Goal: Transaction & Acquisition: Download file/media

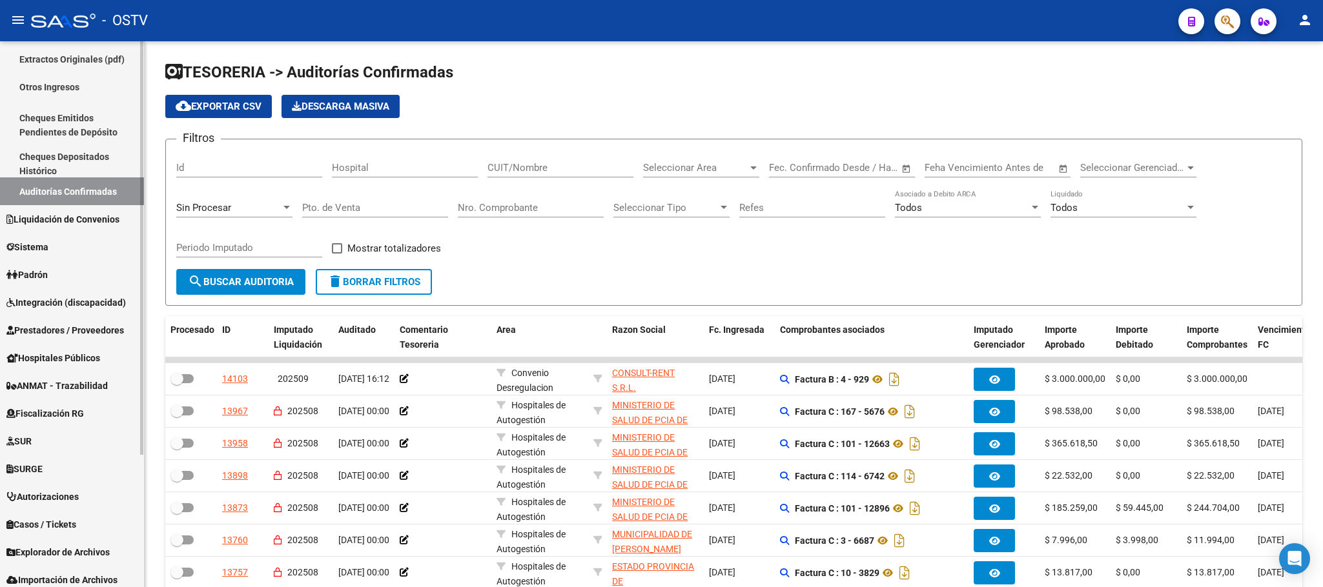
scroll to position [173, 0]
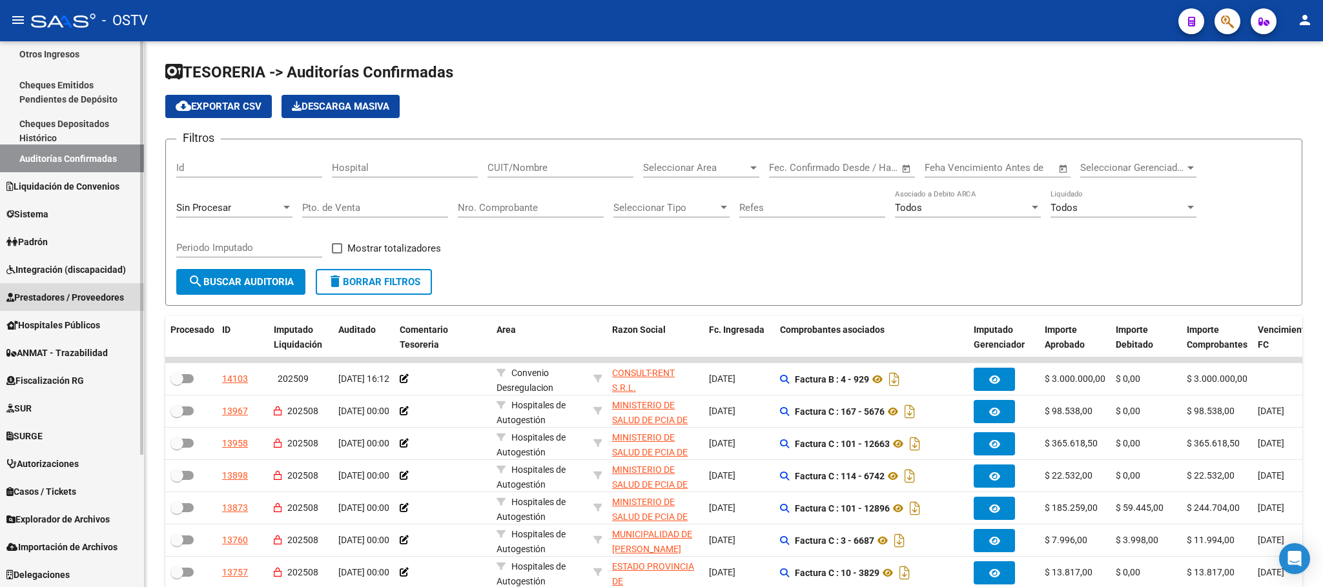
click at [65, 296] on span "Prestadores / Proveedores" at bounding box center [64, 298] width 117 height 14
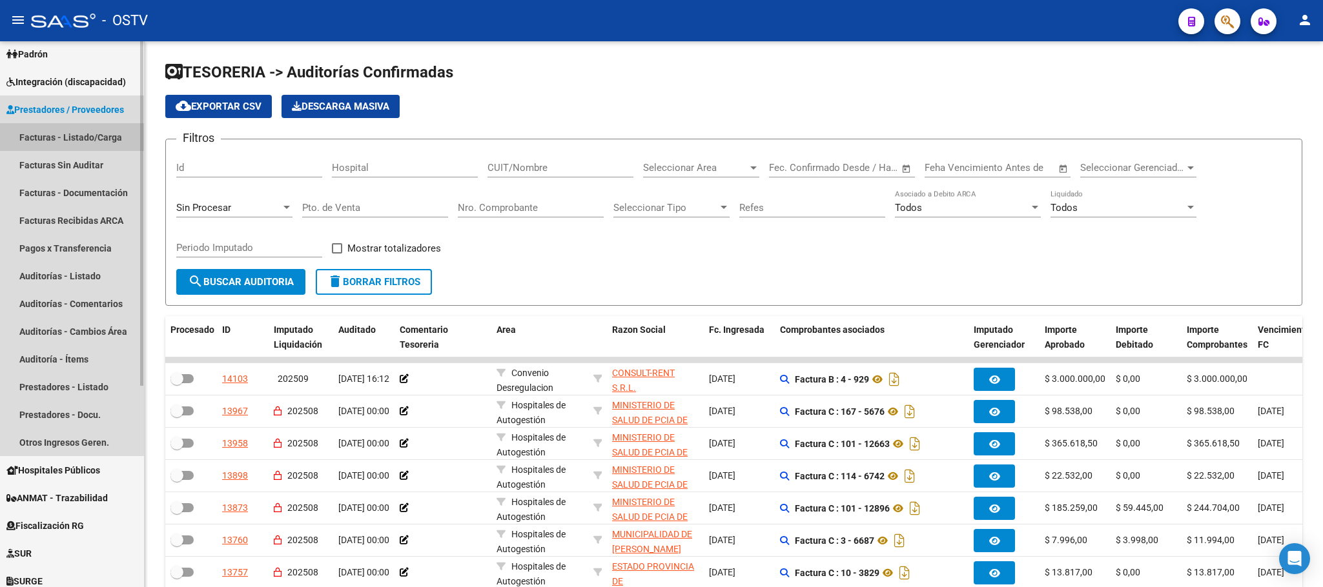
click at [82, 136] on link "Facturas - Listado/Carga" at bounding box center [72, 137] width 144 height 28
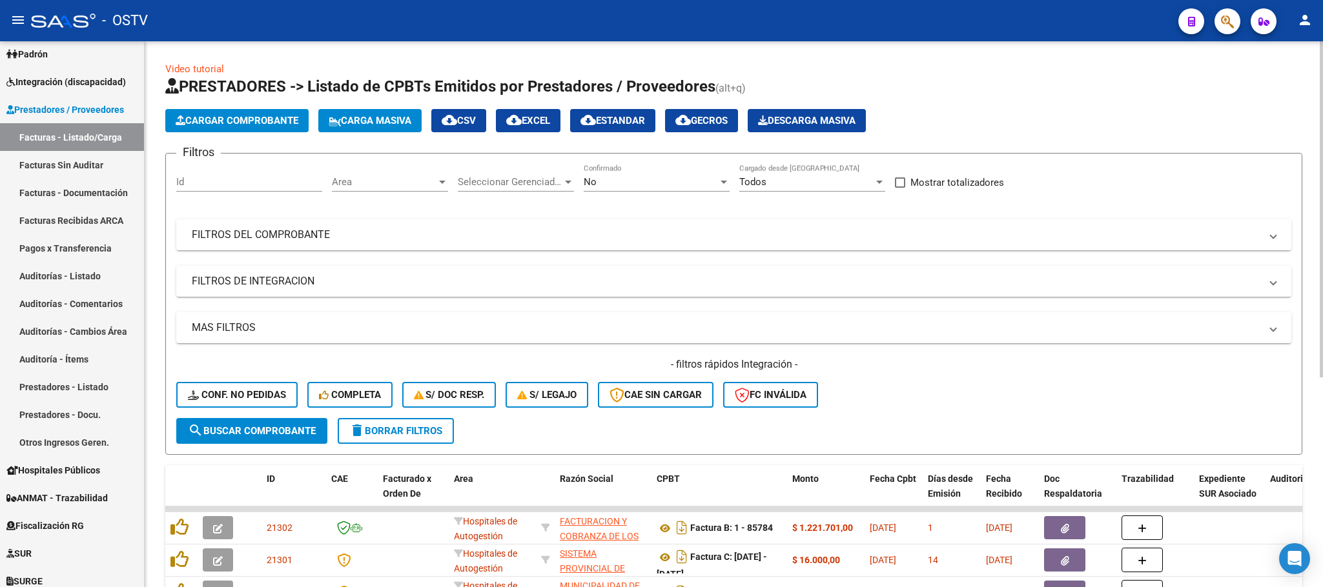
click at [489, 227] on mat-expansion-panel-header "FILTROS DEL COMPROBANTE" at bounding box center [733, 234] width 1115 height 31
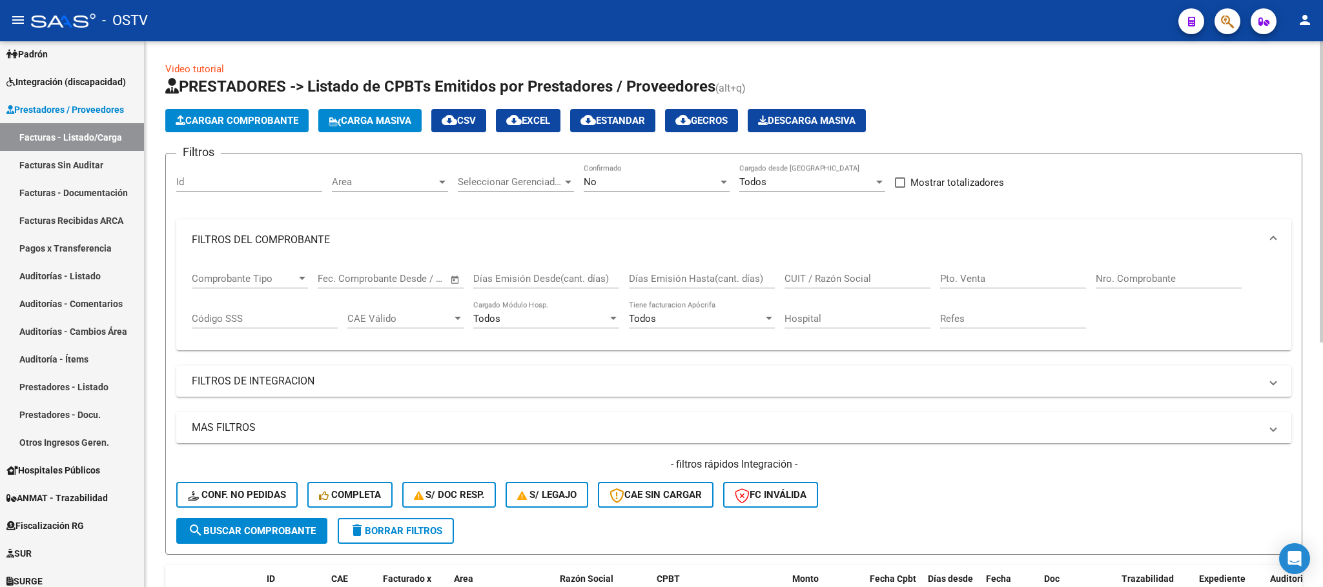
click at [843, 275] on input "CUIT / Razón Social" at bounding box center [857, 279] width 146 height 12
click at [263, 529] on span "search Buscar Comprobante" at bounding box center [252, 531] width 128 height 12
click at [624, 180] on div "No" at bounding box center [651, 182] width 134 height 12
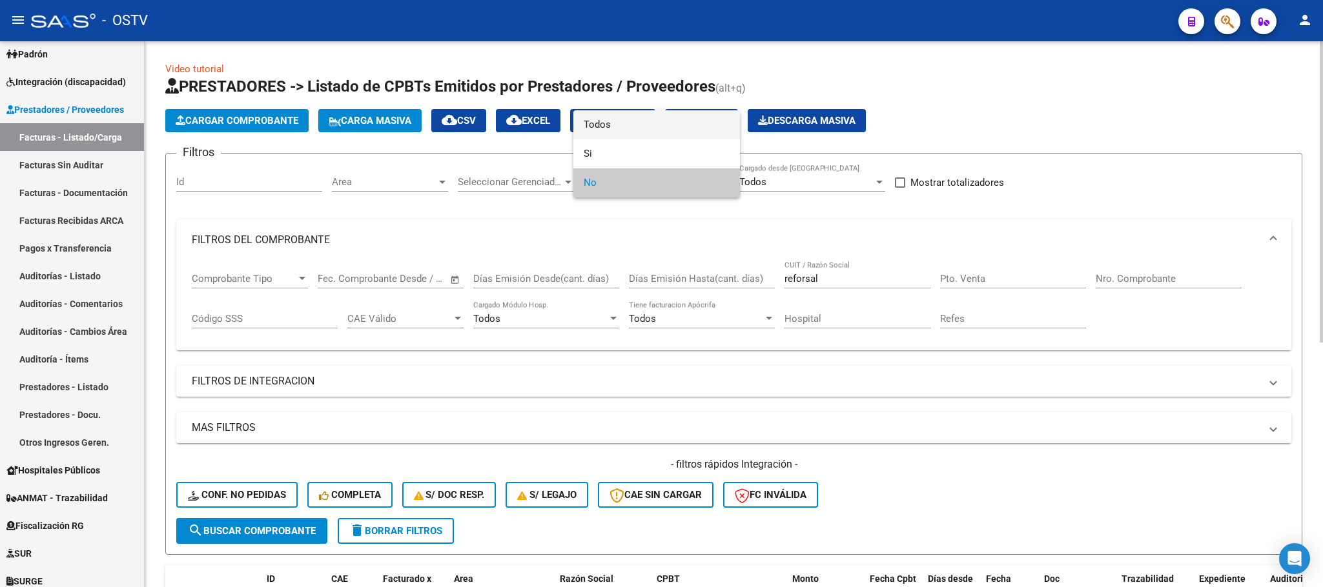
click at [597, 120] on span "Todos" at bounding box center [657, 124] width 146 height 29
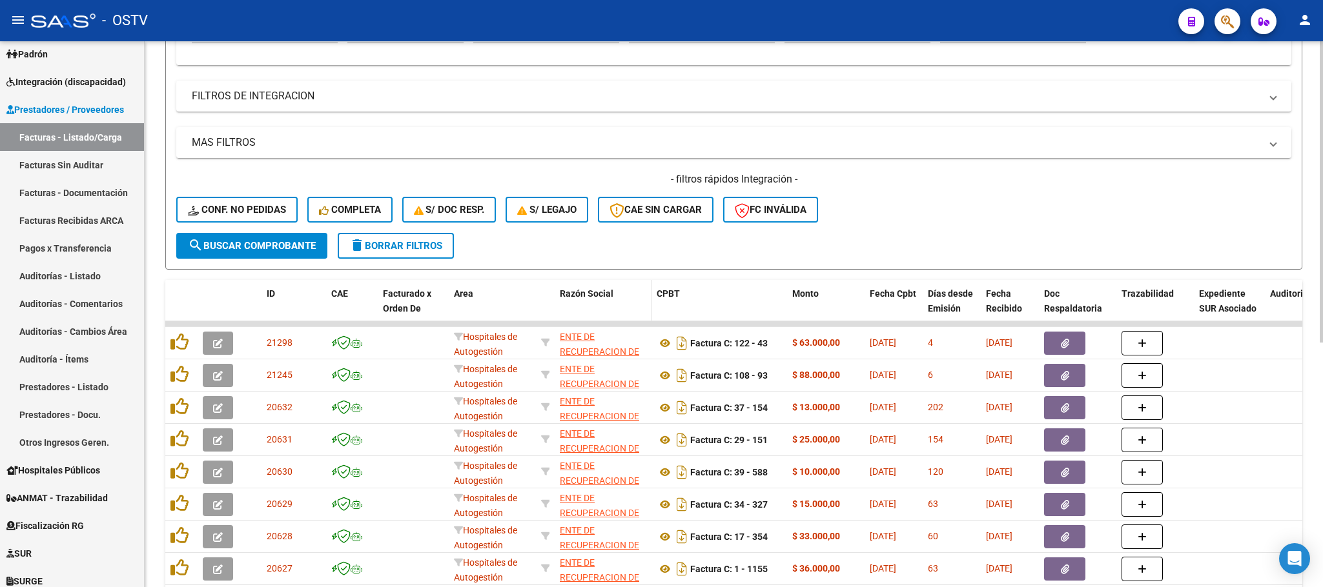
scroll to position [291, 0]
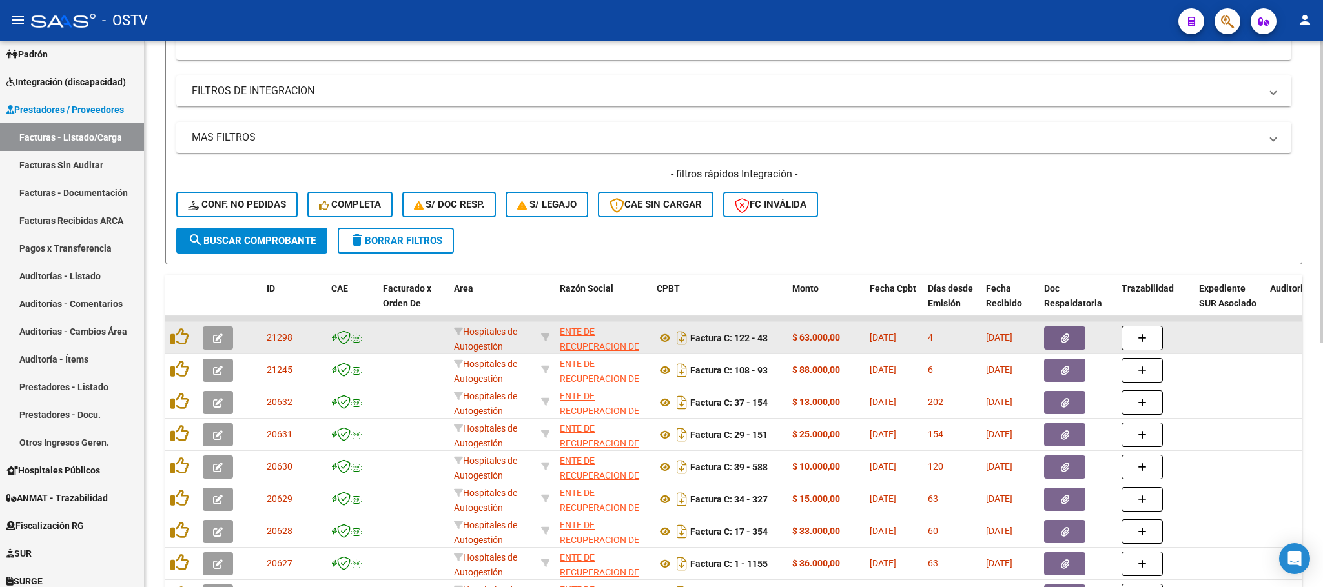
click at [571, 338] on app-link-go-to "ENTE DE RECUPERACION DE FONDOS PARA EL FORTALECIMIENTO DEL SISTEMA DE SALUD DE …" at bounding box center [603, 376] width 87 height 103
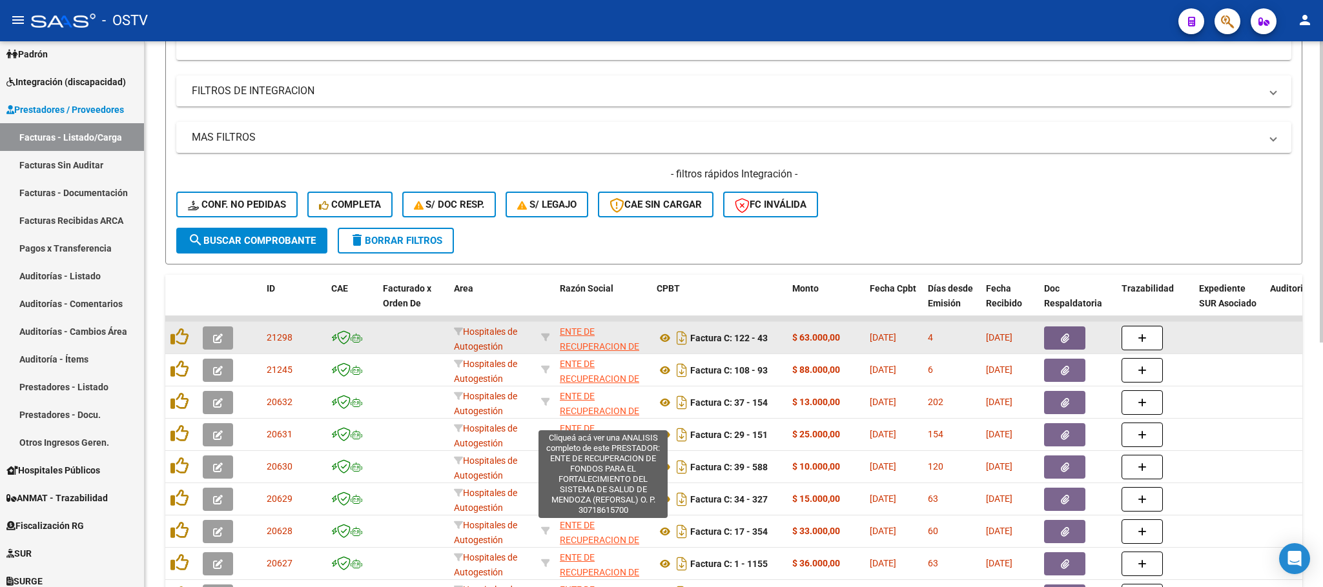
click at [576, 345] on span "ENTE DE RECUPERACION DE FONDOS PARA EL FORTALECIMIENTO DEL SISTEMA DE SALUD DE …" at bounding box center [602, 376] width 85 height 99
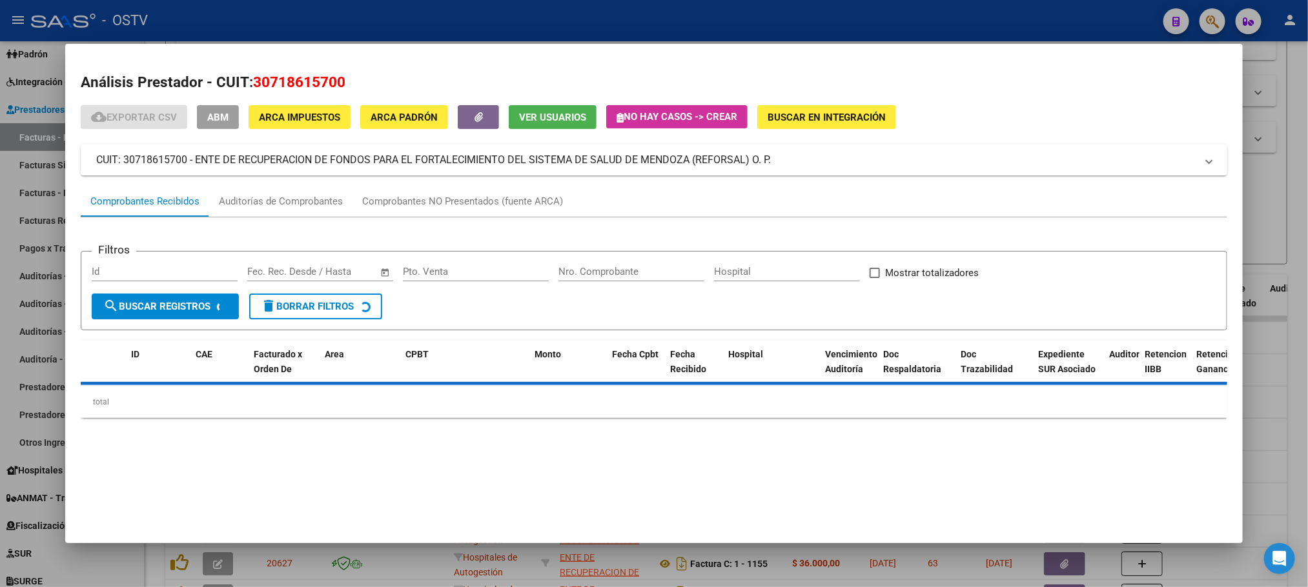
click at [1300, 149] on div at bounding box center [654, 293] width 1308 height 587
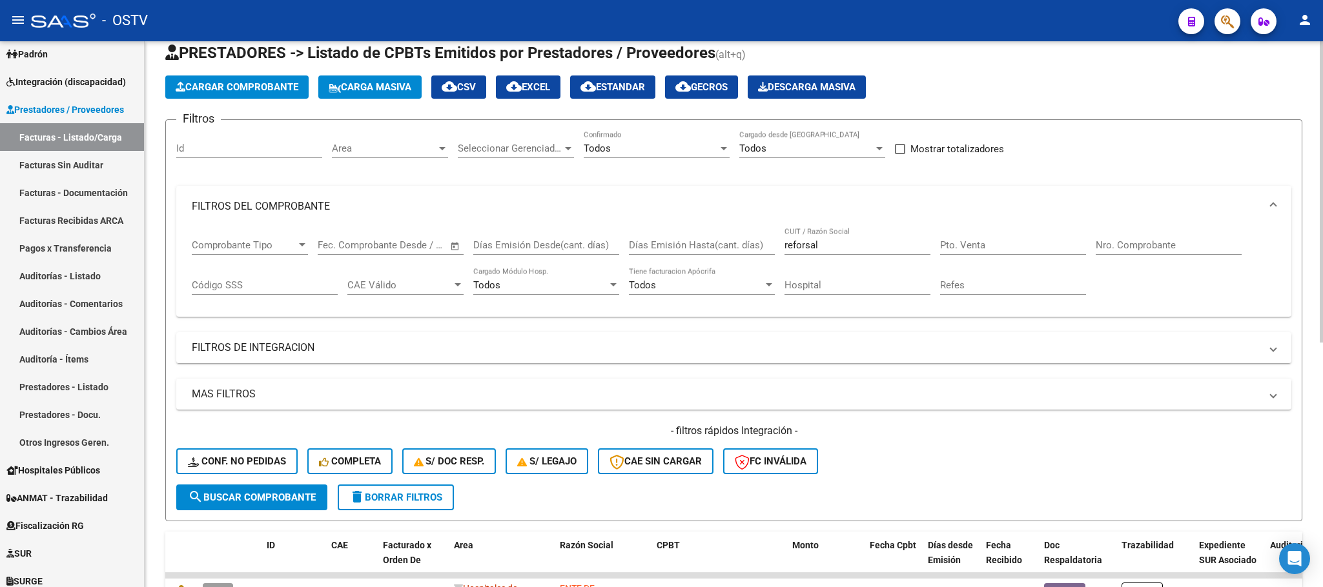
scroll to position [0, 0]
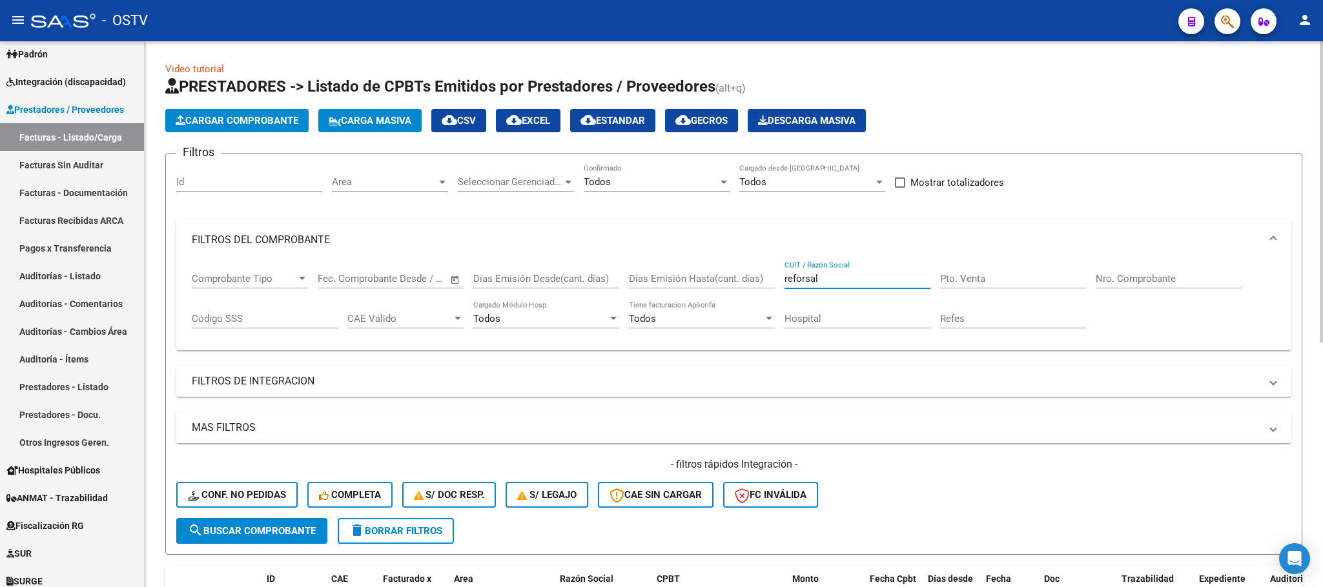
drag, startPoint x: 856, startPoint y: 279, endPoint x: 746, endPoint y: 280, distance: 109.7
click at [742, 280] on div "Comprobante Tipo Comprobante Tipo Fecha inicio – Fecha fin Fec. Comprobante Des…" at bounding box center [734, 301] width 1084 height 80
paste input "30718615700"
type input "30718615700"
click at [283, 525] on span "search Buscar Comprobante" at bounding box center [252, 531] width 128 height 12
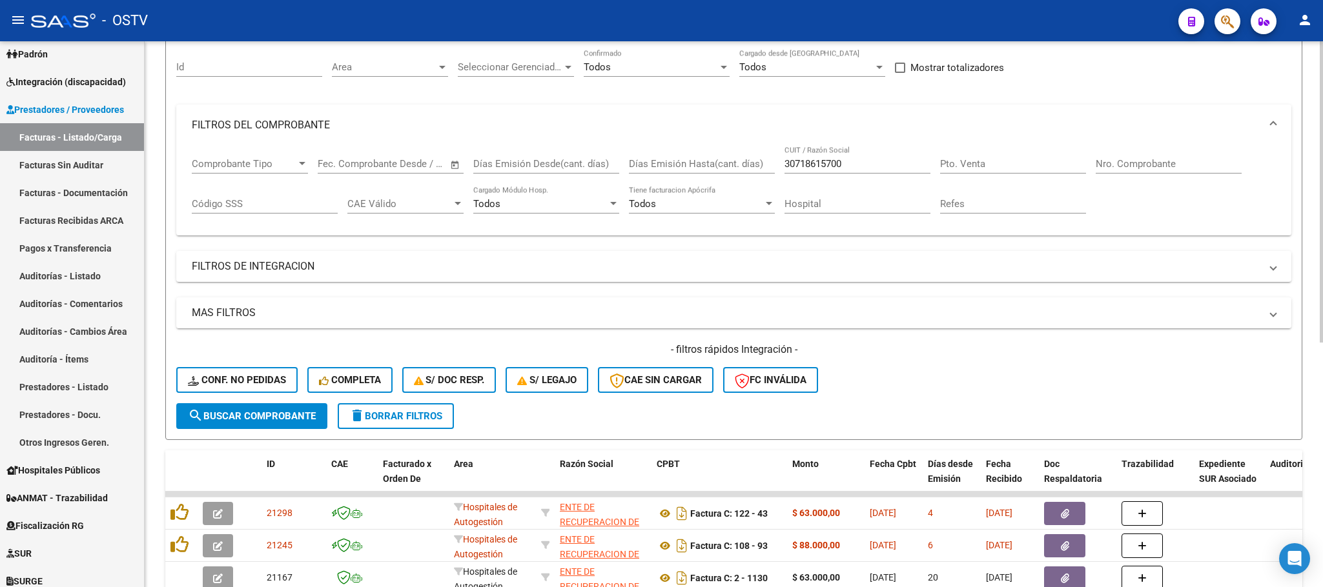
scroll to position [54, 0]
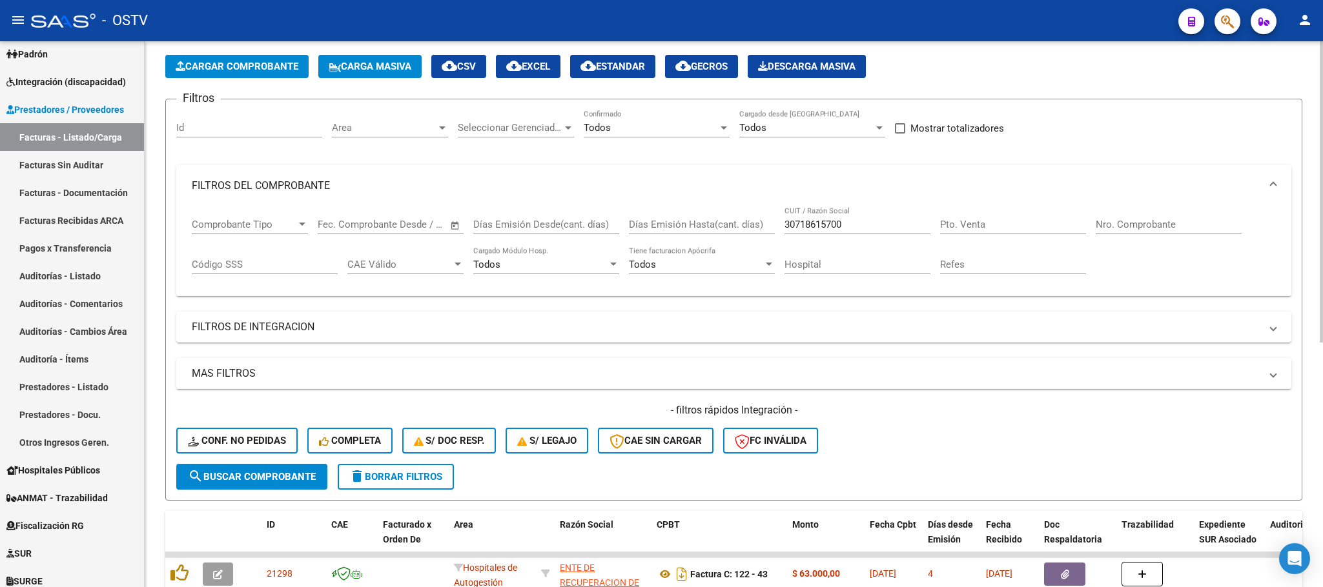
click at [1105, 223] on input "Nro. Comprobante" at bounding box center [1169, 225] width 146 height 12
type input "68"
click at [287, 479] on span "search Buscar Comprobante" at bounding box center [252, 477] width 128 height 12
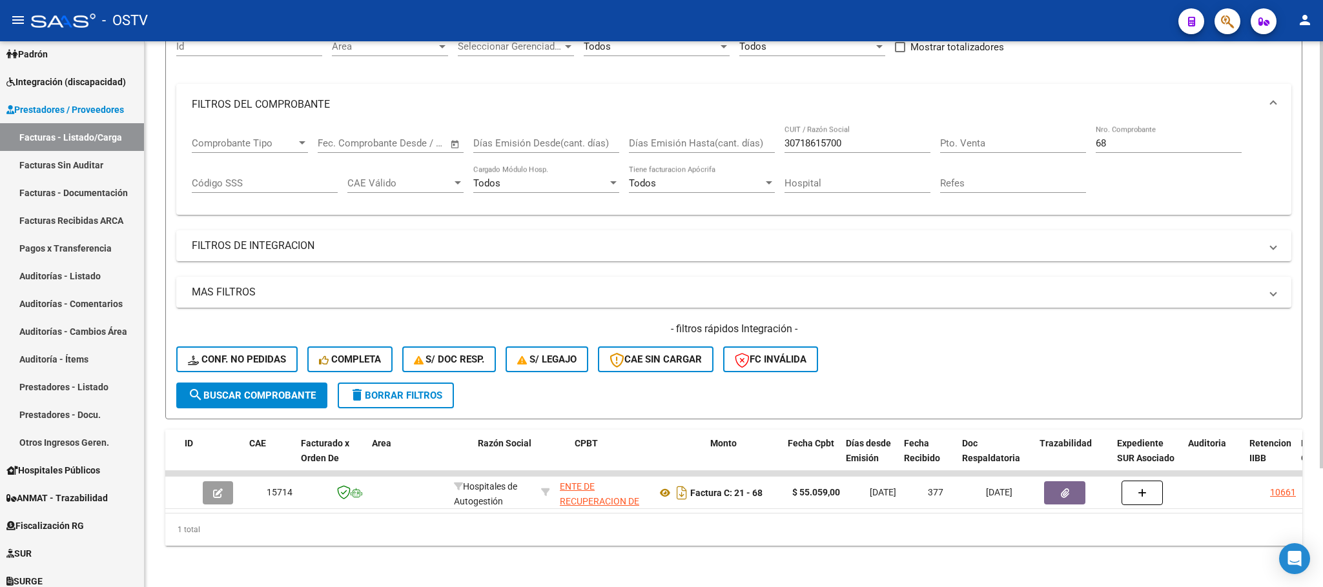
scroll to position [0, 708]
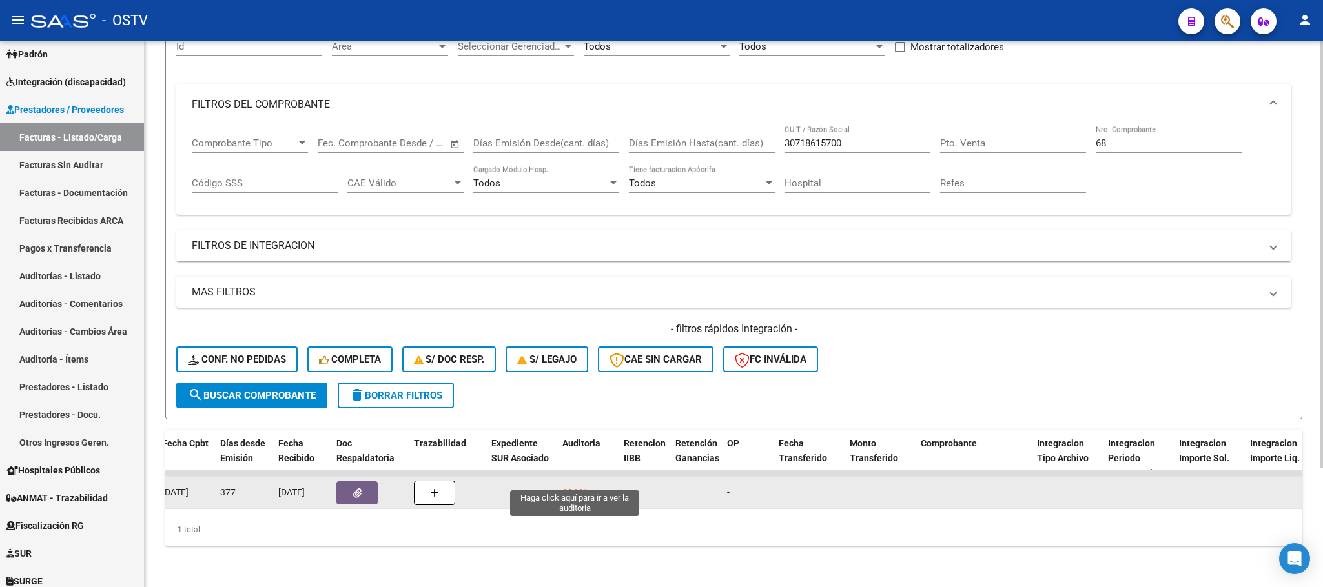
click at [572, 485] on div "10661" at bounding box center [575, 492] width 26 height 15
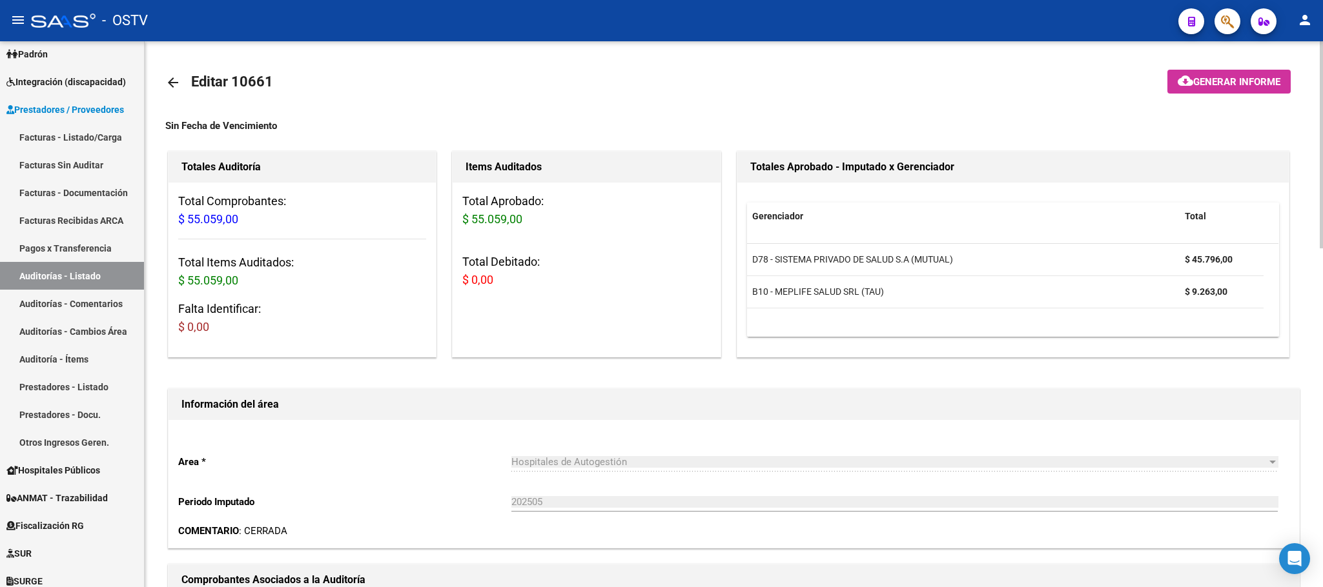
click at [168, 78] on mat-icon "arrow_back" at bounding box center [172, 82] width 15 height 15
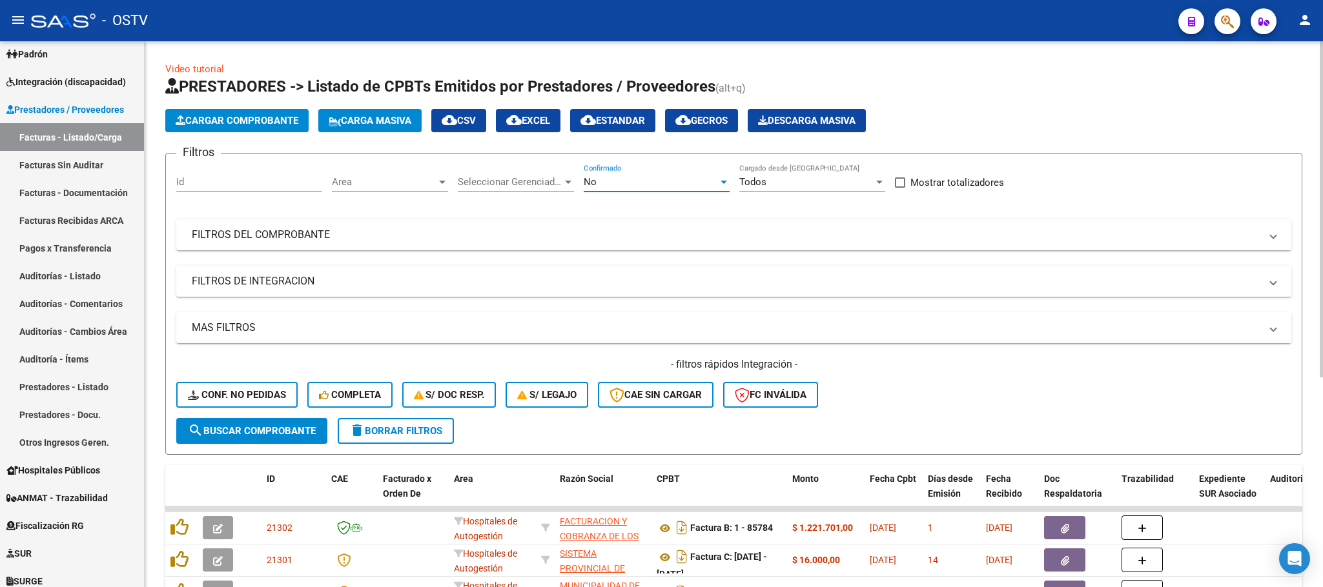
click at [618, 182] on div "No" at bounding box center [651, 182] width 134 height 12
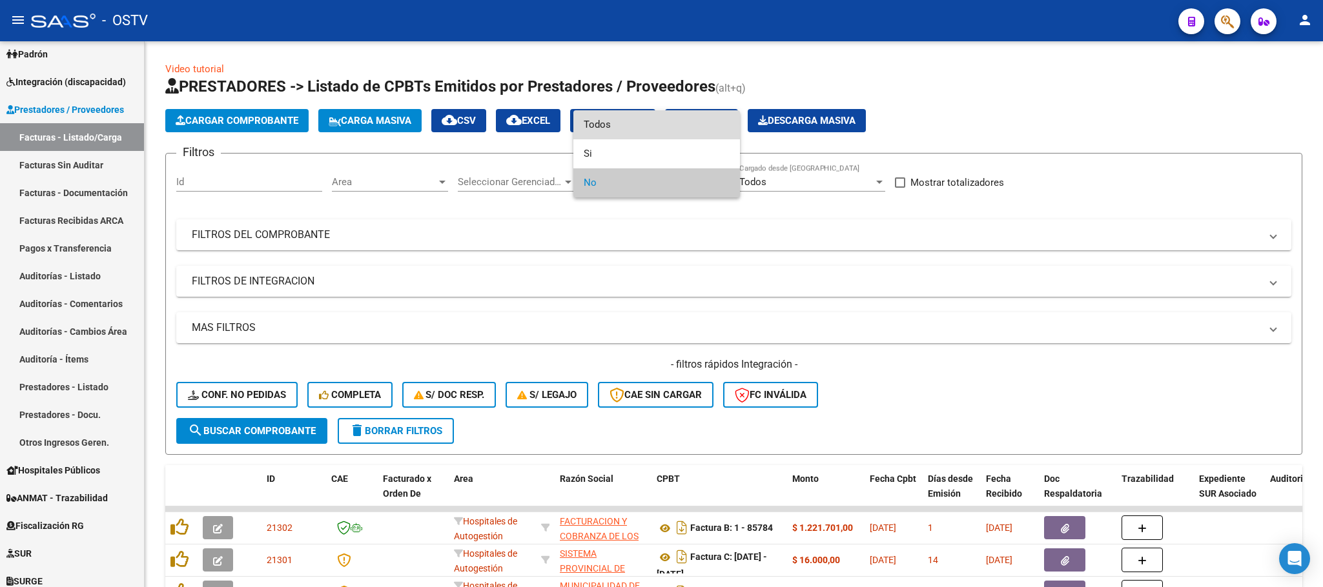
click at [602, 122] on span "Todos" at bounding box center [657, 124] width 146 height 29
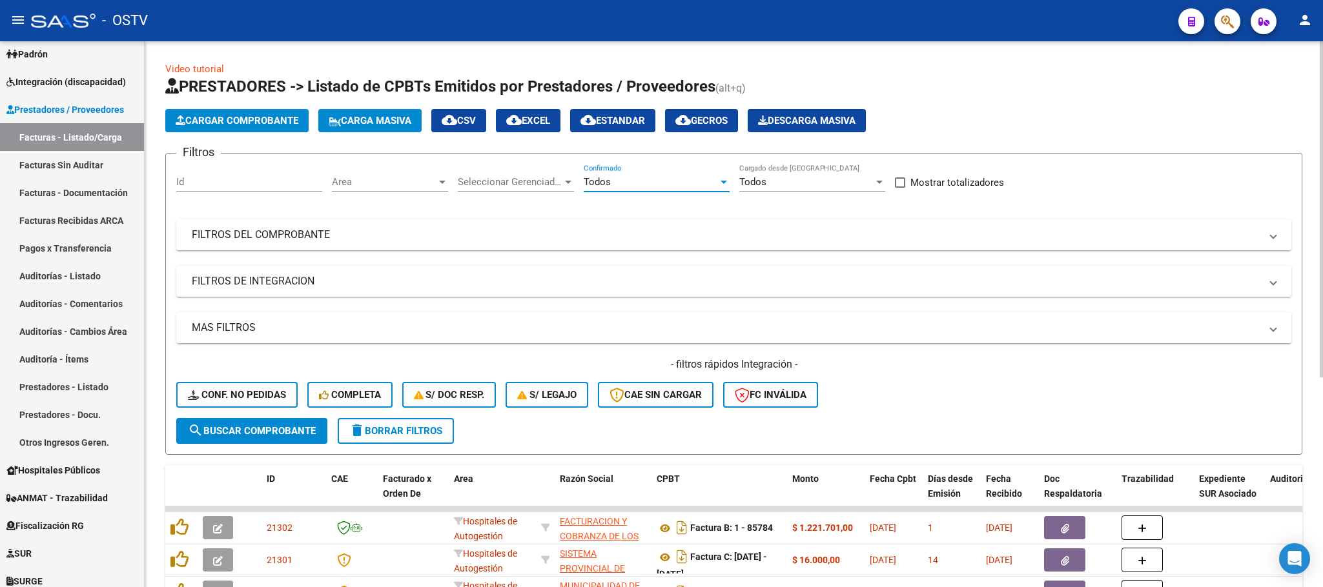
click at [759, 231] on mat-panel-title "FILTROS DEL COMPROBANTE" at bounding box center [726, 235] width 1068 height 14
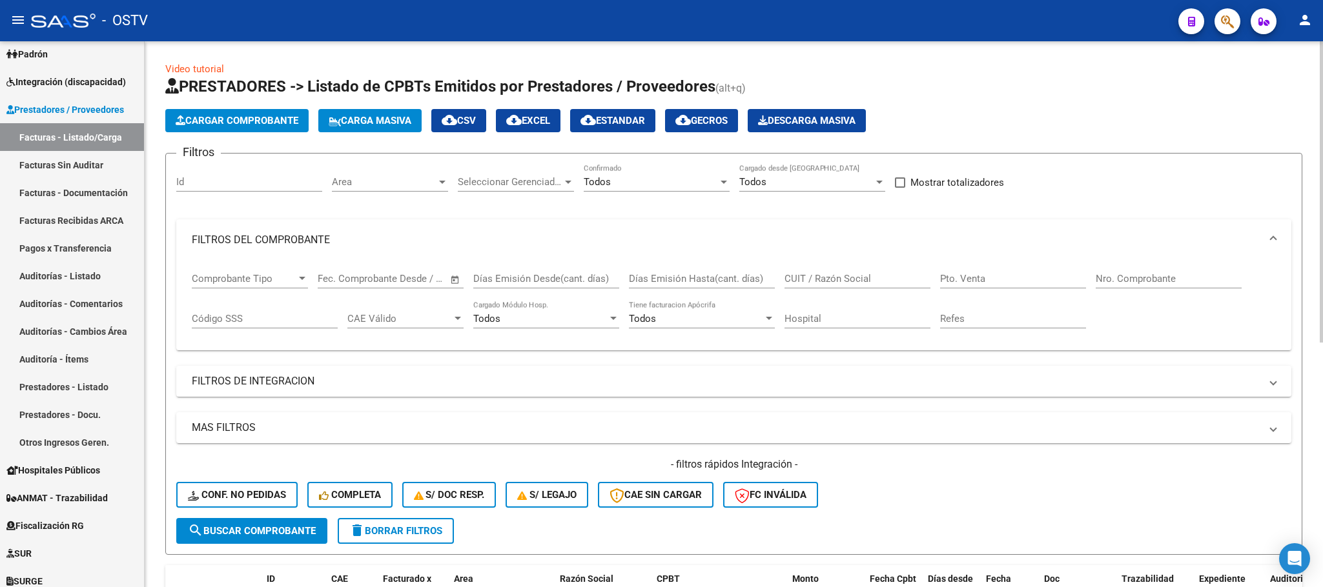
click at [804, 279] on input "CUIT / Razón Social" at bounding box center [857, 279] width 146 height 12
paste input "30718615700"
type input "30718615700"
click at [278, 538] on button "search Buscar Comprobante" at bounding box center [251, 531] width 151 height 26
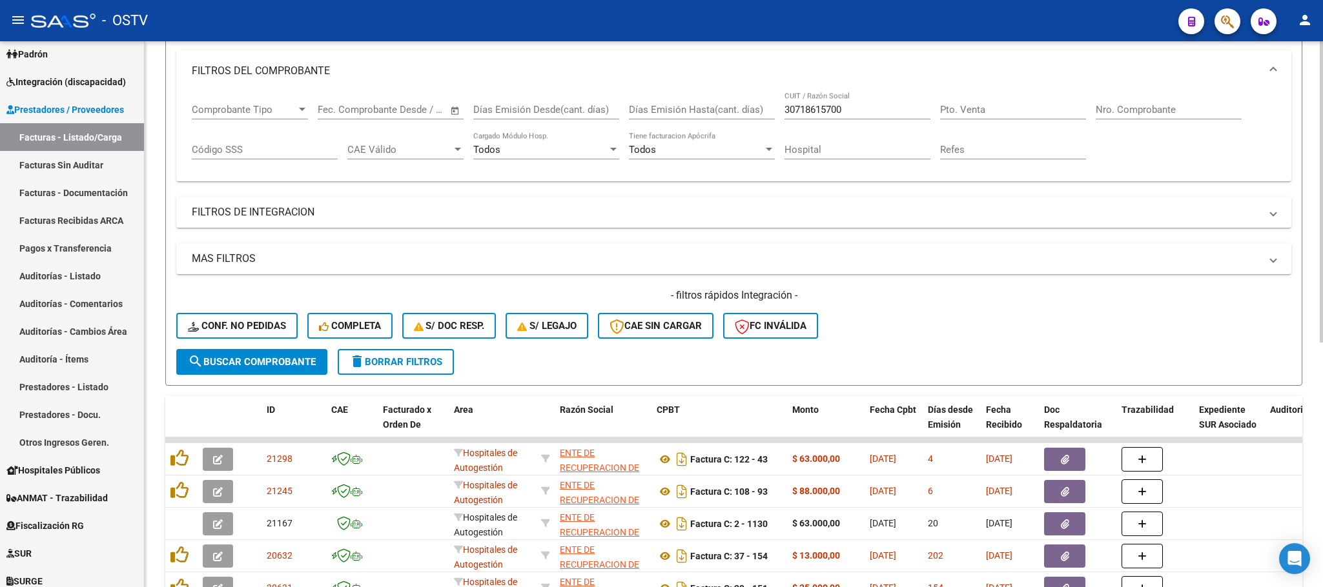
scroll to position [151, 0]
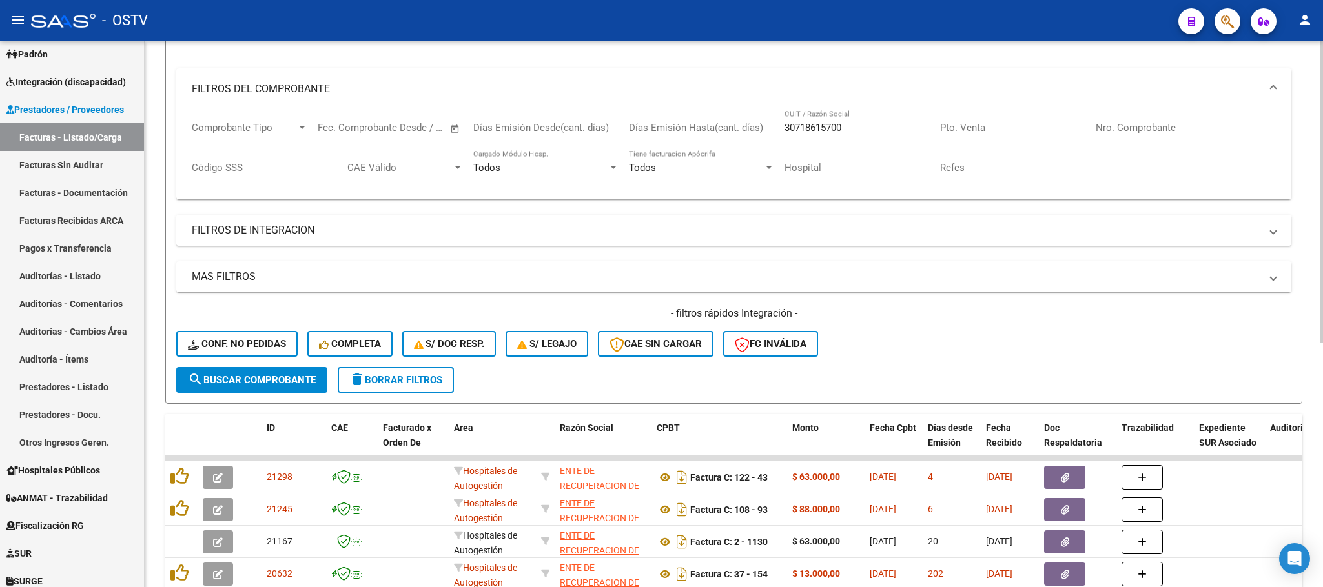
click at [1038, 238] on mat-panel-title "FILTROS DE INTEGRACION" at bounding box center [726, 230] width 1068 height 14
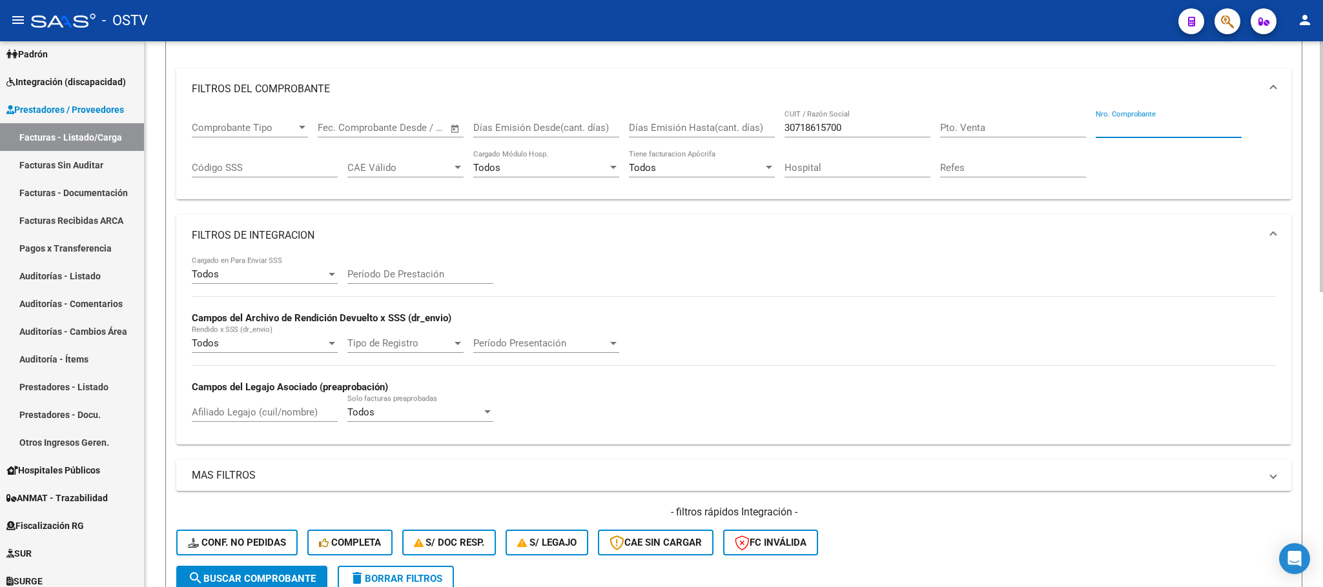
click at [1159, 126] on input "Nro. Comprobante" at bounding box center [1169, 128] width 146 height 12
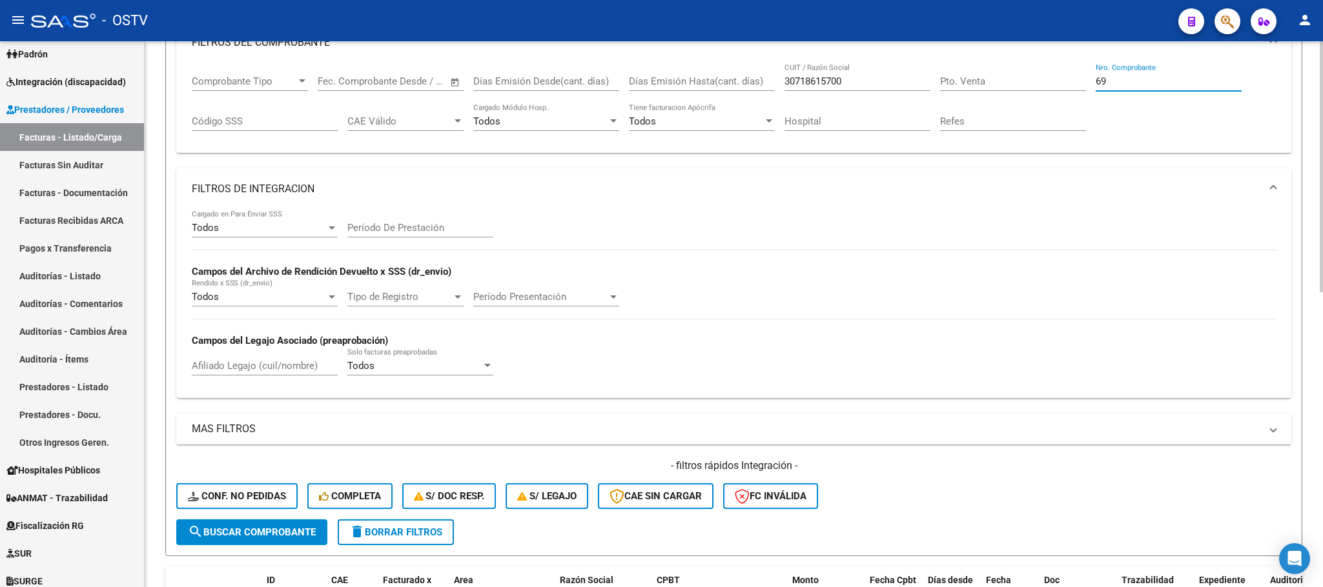
scroll to position [248, 0]
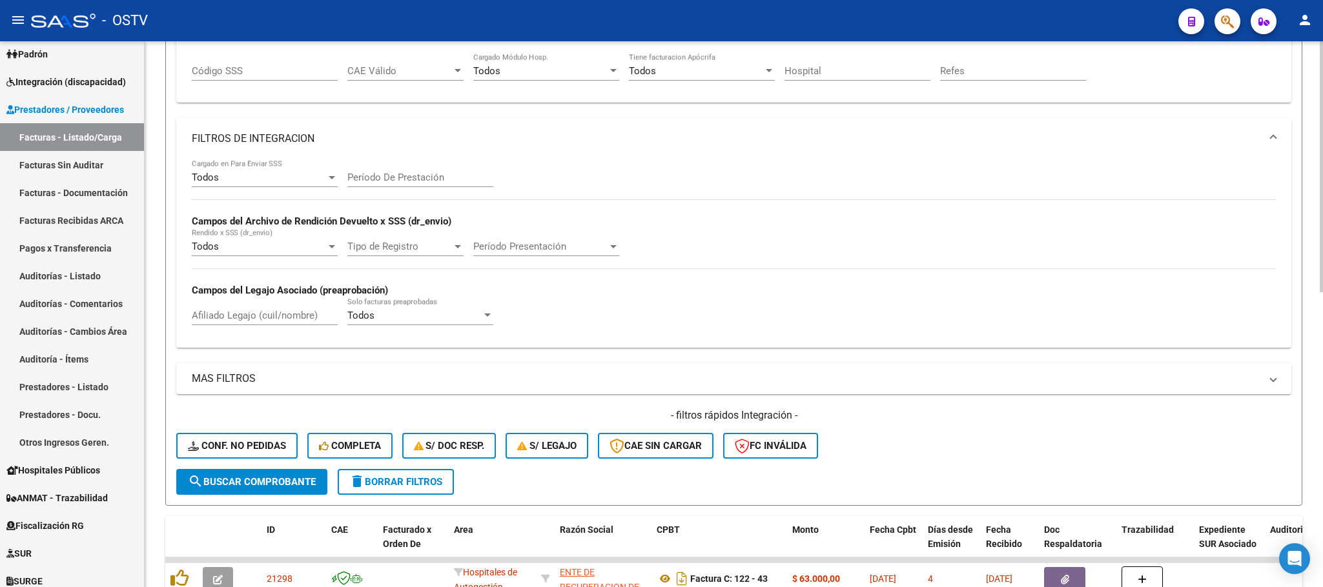
type input "69"
click at [229, 475] on button "search Buscar Comprobante" at bounding box center [251, 482] width 151 height 26
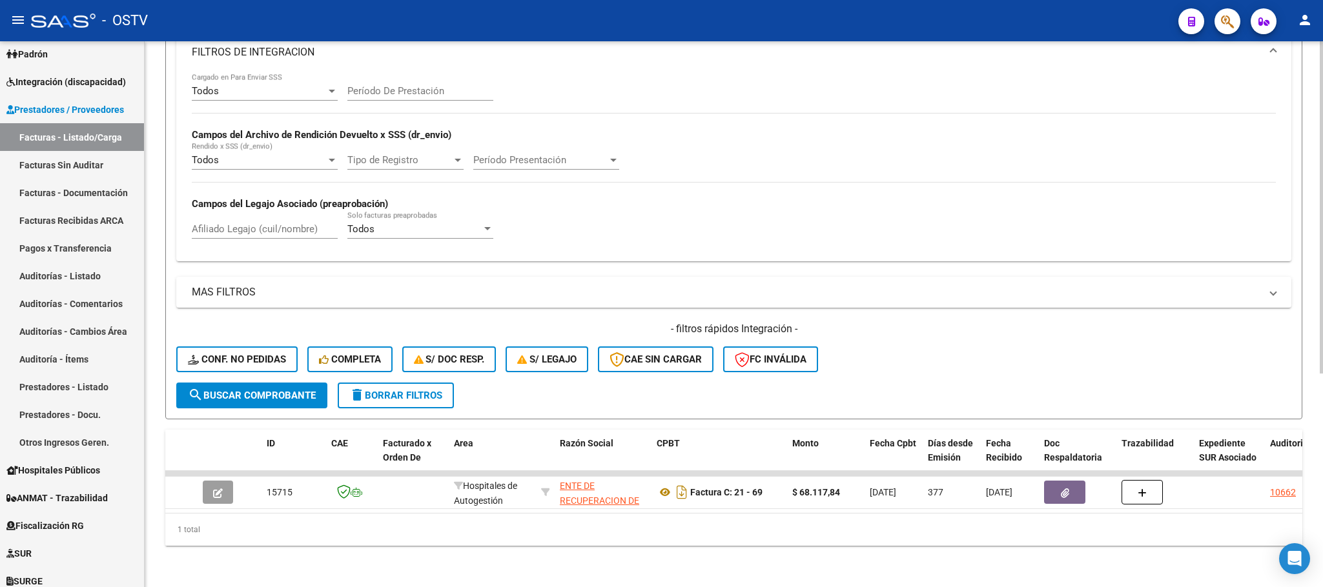
scroll to position [351, 0]
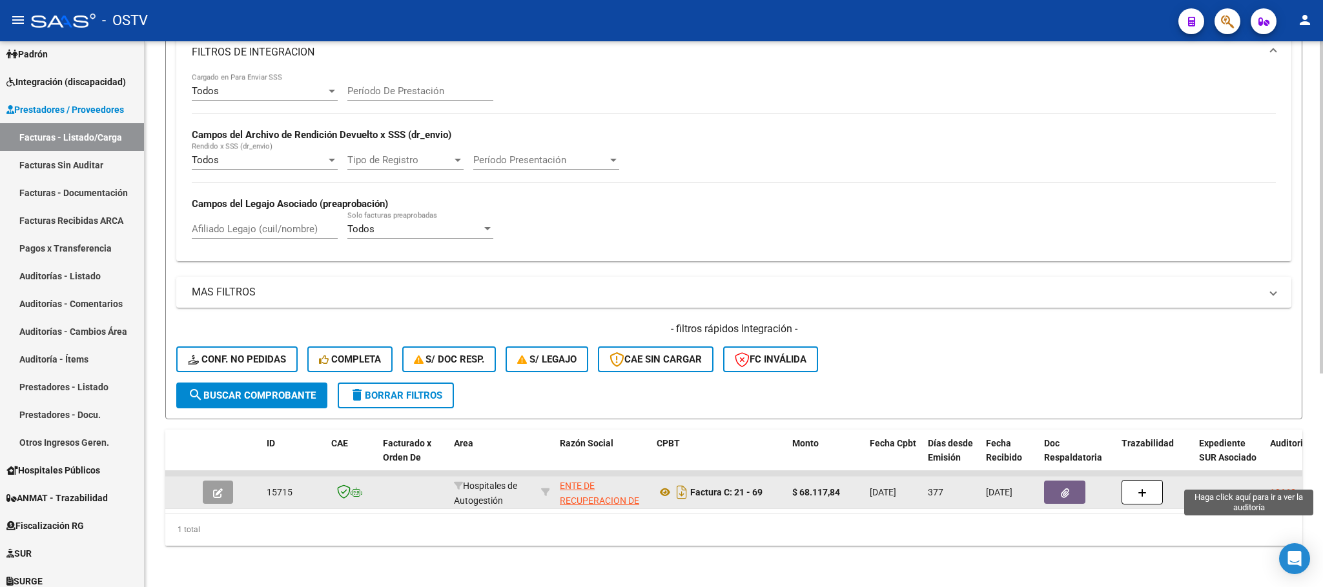
click at [1281, 485] on div "10662" at bounding box center [1283, 492] width 26 height 15
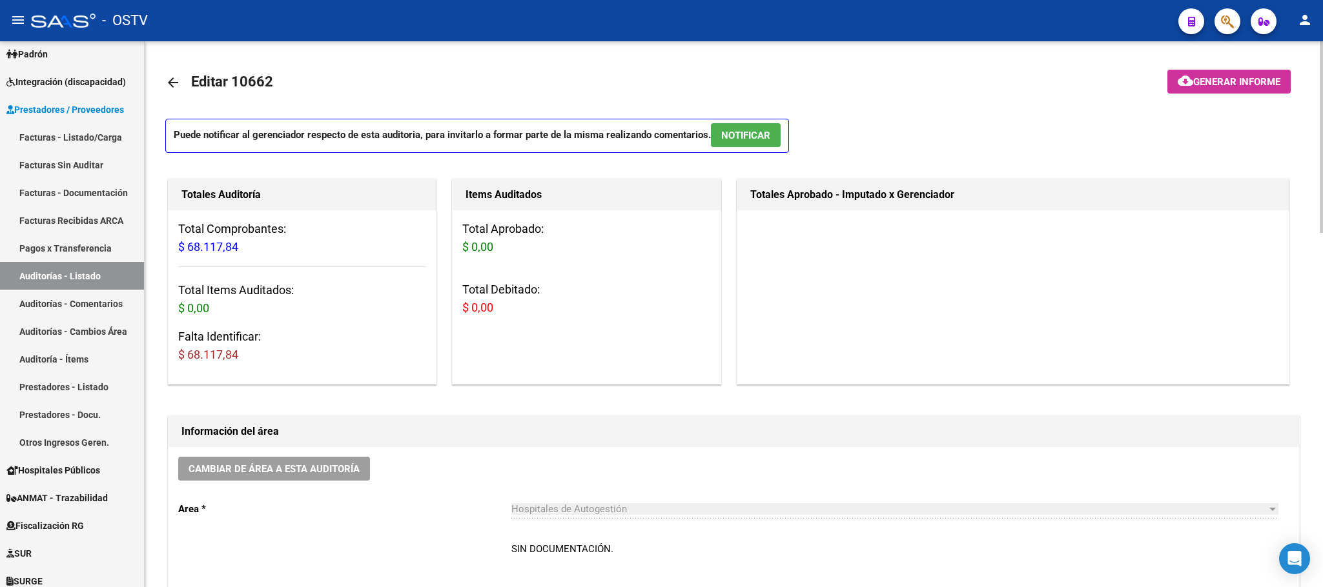
click at [172, 84] on mat-icon "arrow_back" at bounding box center [172, 82] width 15 height 15
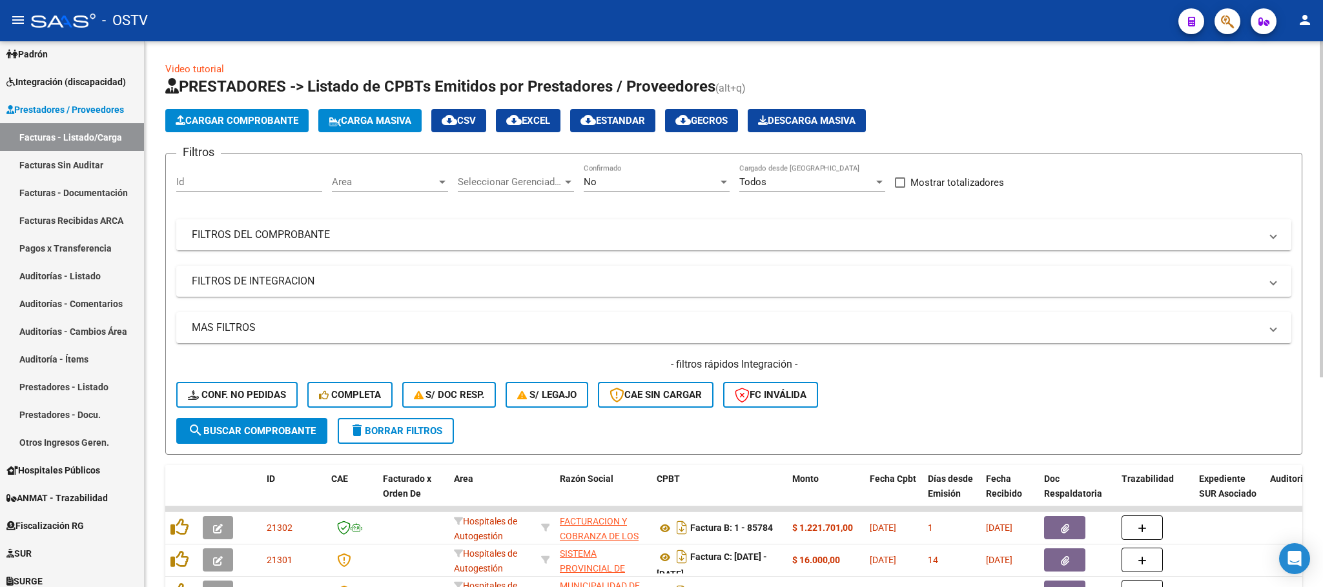
click at [614, 232] on mat-panel-title "FILTROS DEL COMPROBANTE" at bounding box center [726, 235] width 1068 height 14
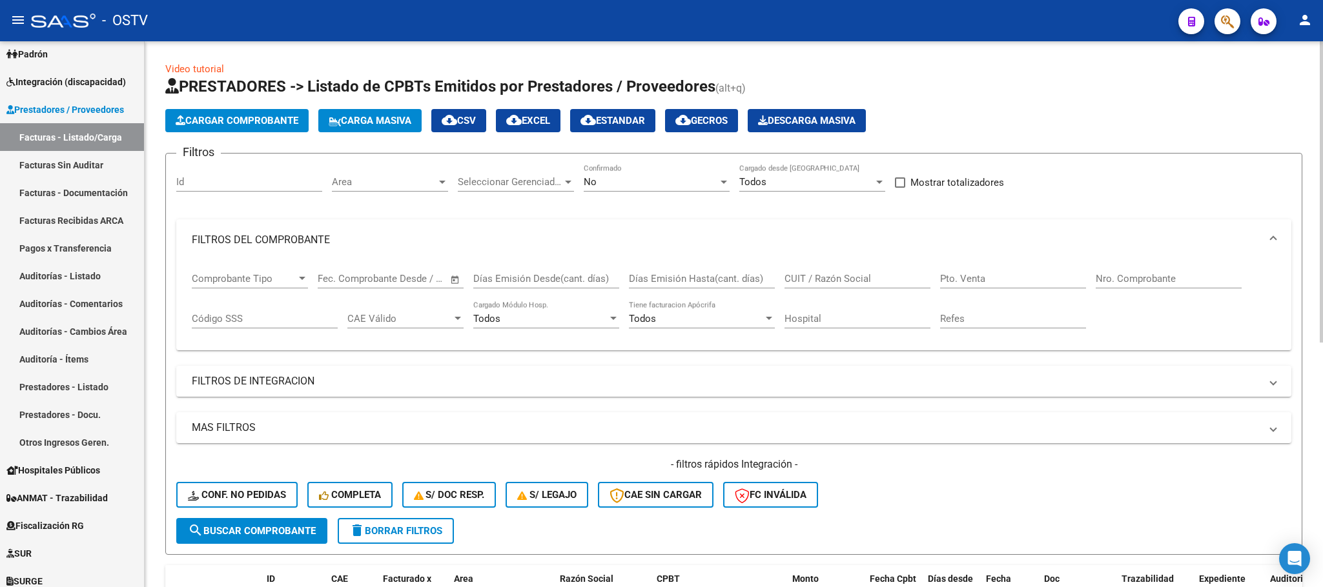
click at [843, 270] on div "CUIT / Razón Social" at bounding box center [857, 275] width 146 height 28
paste input "30718615700"
type input "30718615700"
click at [618, 173] on div "No Confirmado" at bounding box center [657, 178] width 146 height 28
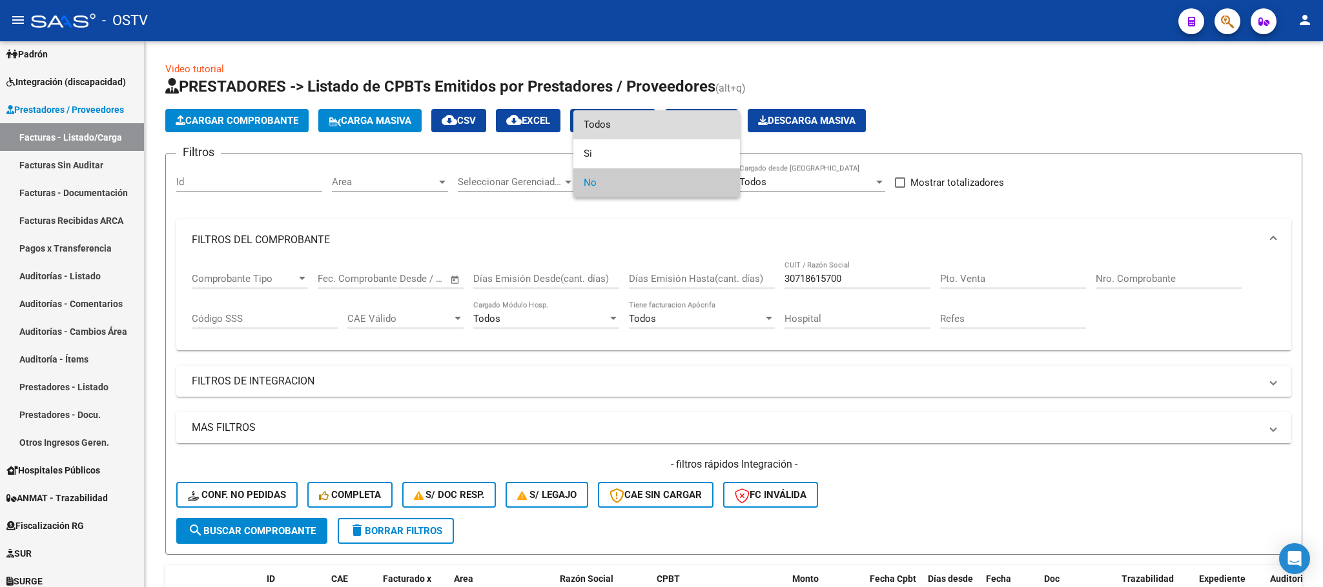
click at [593, 116] on span "Todos" at bounding box center [657, 124] width 146 height 29
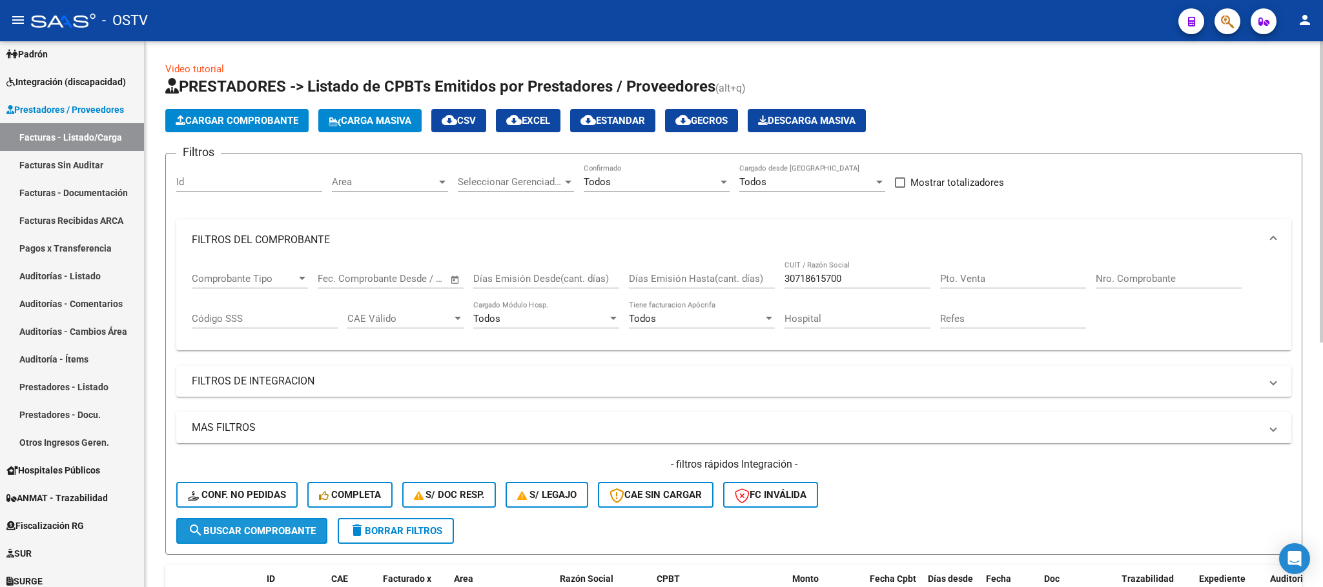
click at [243, 524] on button "search Buscar Comprobante" at bounding box center [251, 531] width 151 height 26
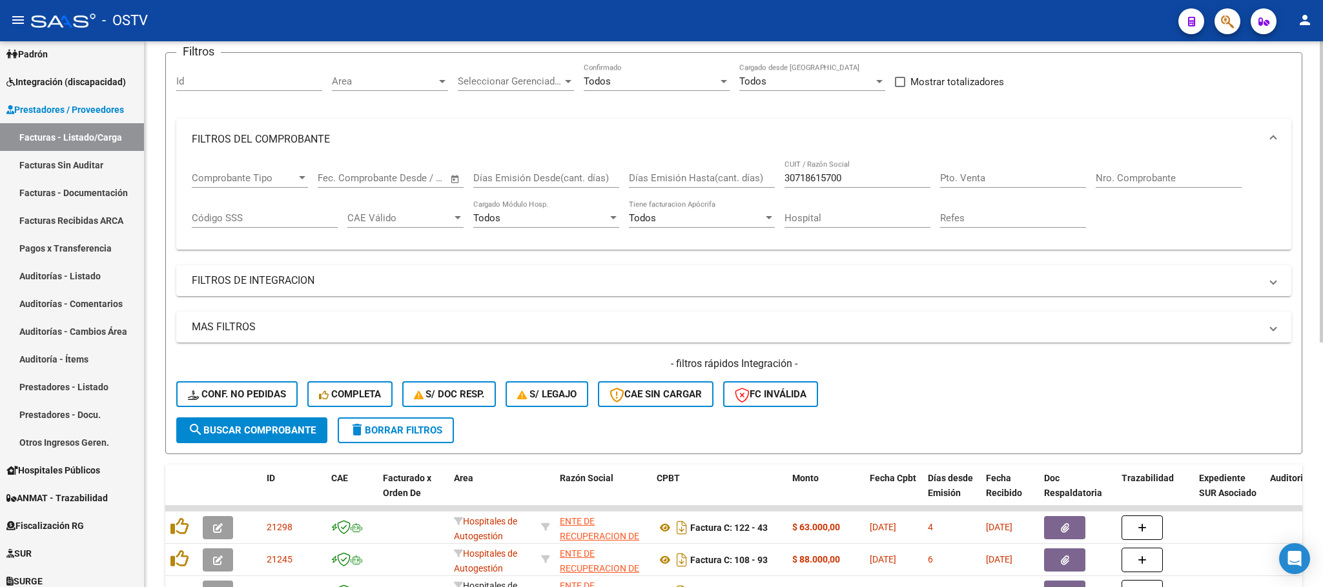
scroll to position [97, 0]
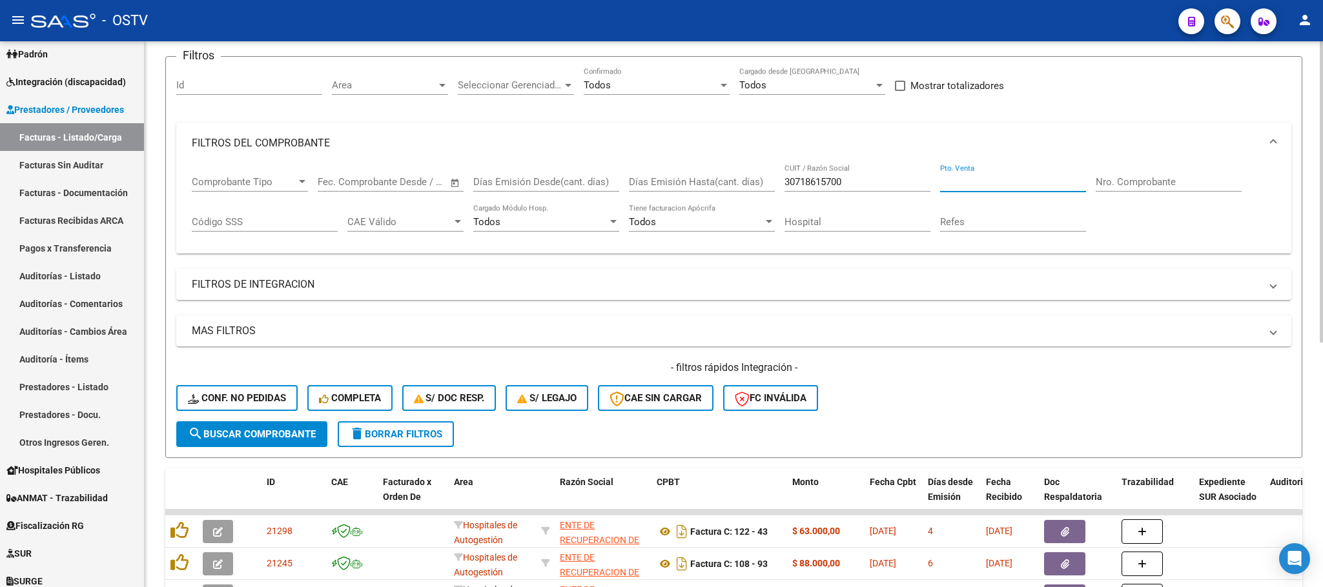
click at [973, 182] on input "Pto. Venta" at bounding box center [1013, 182] width 146 height 12
click at [252, 431] on span "search Buscar Comprobante" at bounding box center [252, 435] width 128 height 12
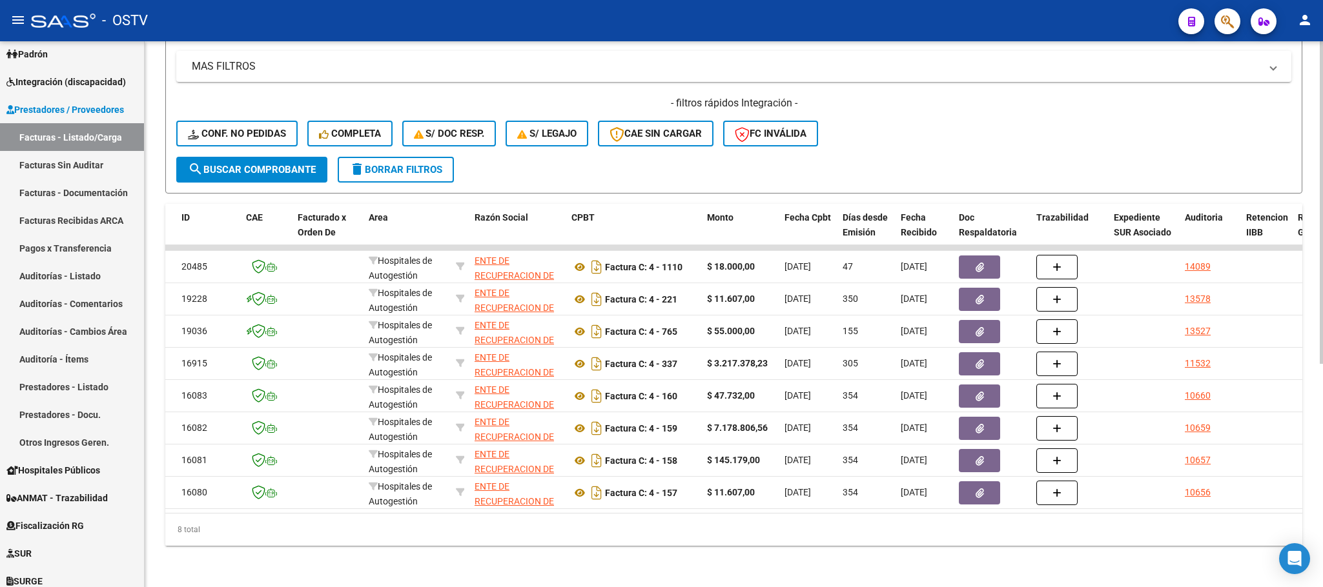
scroll to position [0, 0]
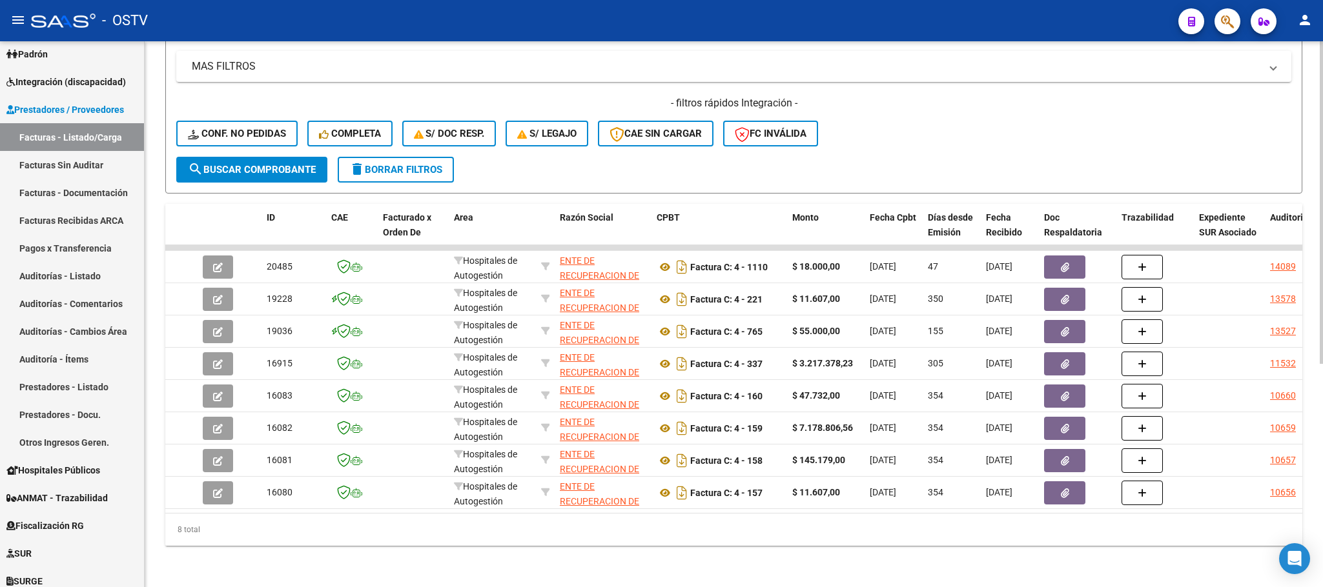
drag, startPoint x: 1284, startPoint y: 250, endPoint x: 1004, endPoint y: 90, distance: 323.0
click at [1004, 96] on h4 "- filtros rápidos Integración -" at bounding box center [733, 103] width 1115 height 14
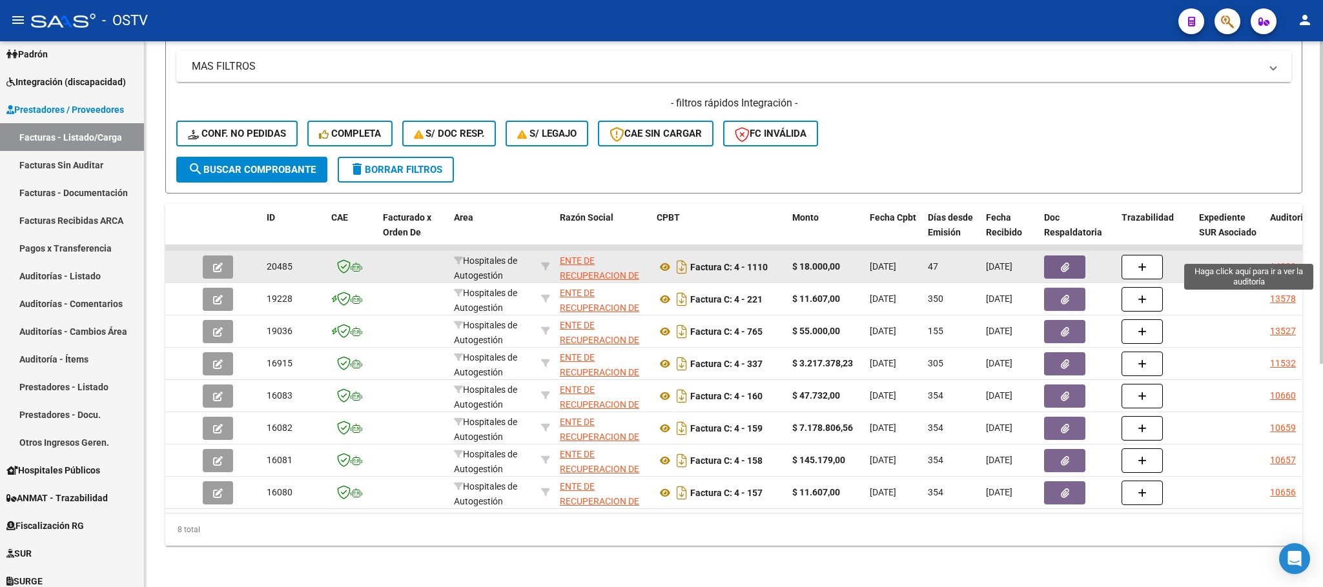
drag, startPoint x: 1263, startPoint y: 250, endPoint x: 1283, endPoint y: 252, distance: 19.5
click at [1283, 252] on datatable-body-cell "14089" at bounding box center [1295, 267] width 61 height 32
click at [283, 261] on span "20485" at bounding box center [280, 266] width 26 height 10
copy span "20485"
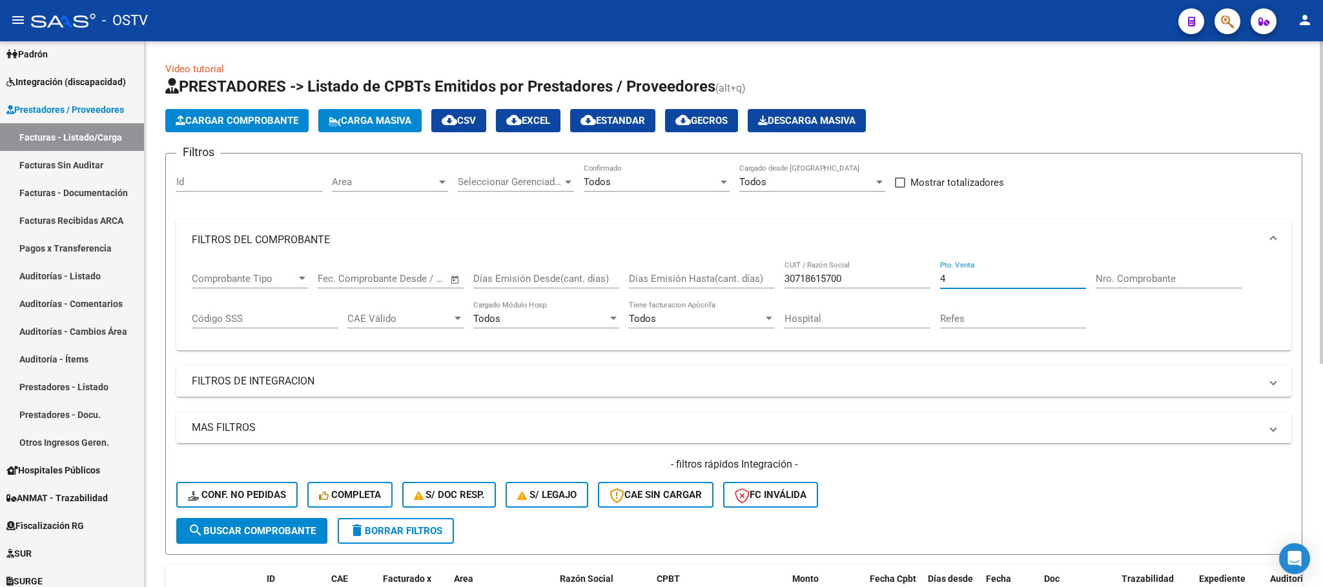
drag, startPoint x: 963, startPoint y: 277, endPoint x: 888, endPoint y: 291, distance: 76.7
click at [888, 291] on div "Comprobante Tipo Comprobante Tipo Fecha inicio – Fecha fin Fec. Comprobante Des…" at bounding box center [734, 301] width 1084 height 80
type input "1"
click at [252, 522] on button "search Buscar Comprobante" at bounding box center [251, 531] width 151 height 26
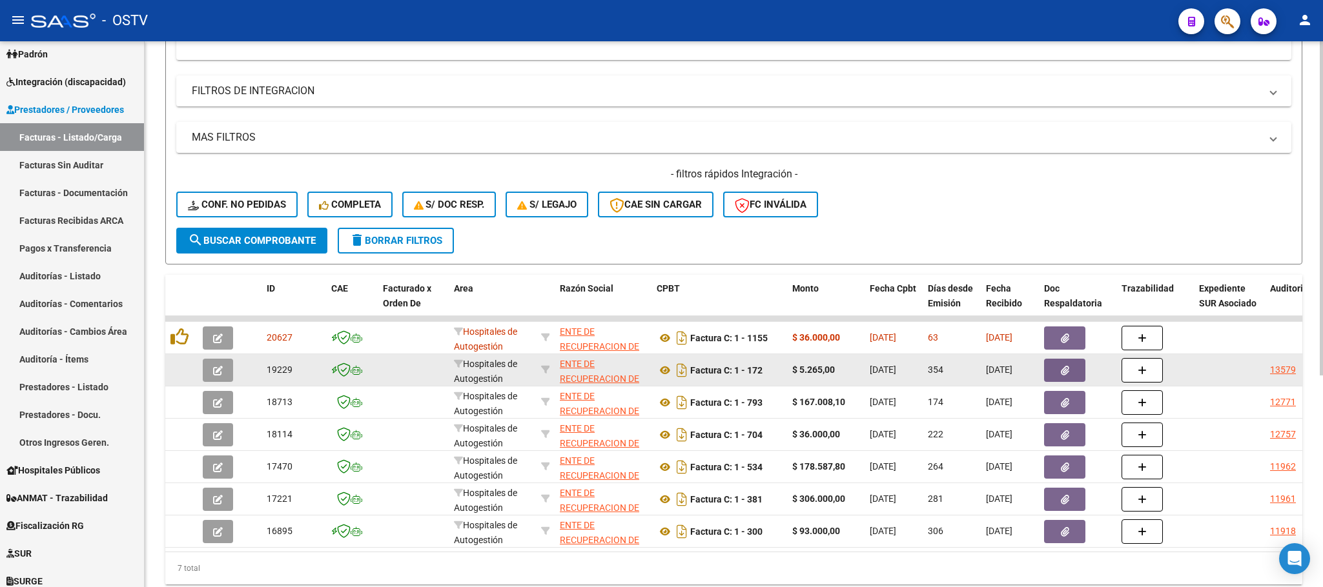
scroll to position [2, 0]
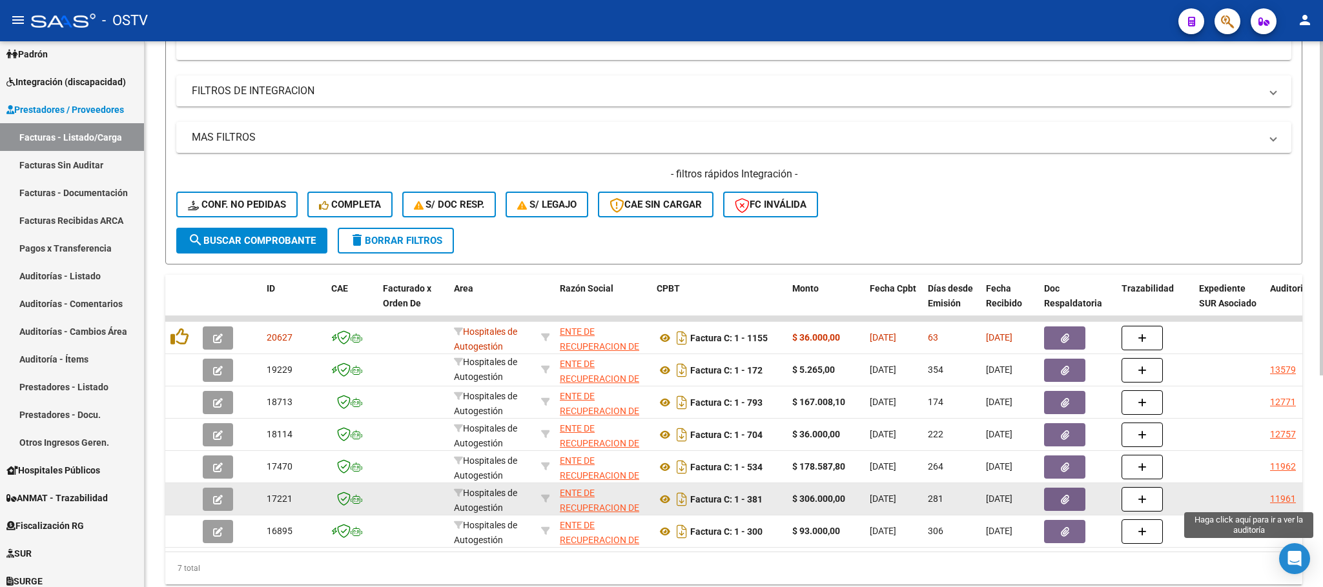
click at [1279, 502] on div "11961" at bounding box center [1283, 499] width 26 height 15
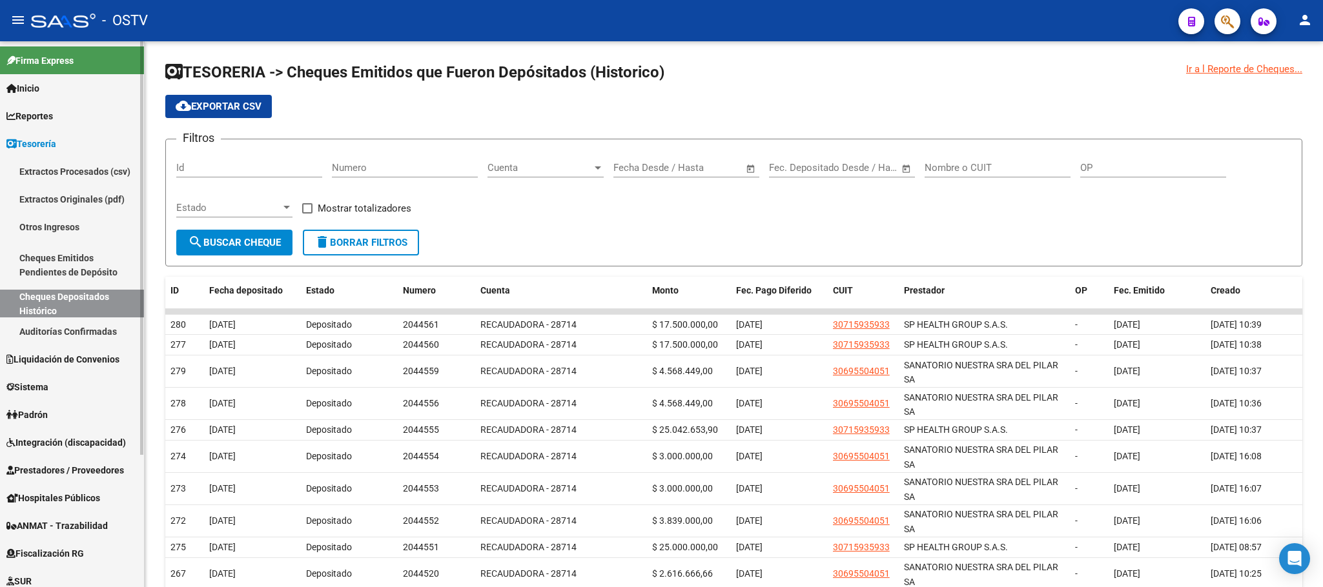
click at [105, 464] on span "Prestadores / Proveedores" at bounding box center [64, 471] width 117 height 14
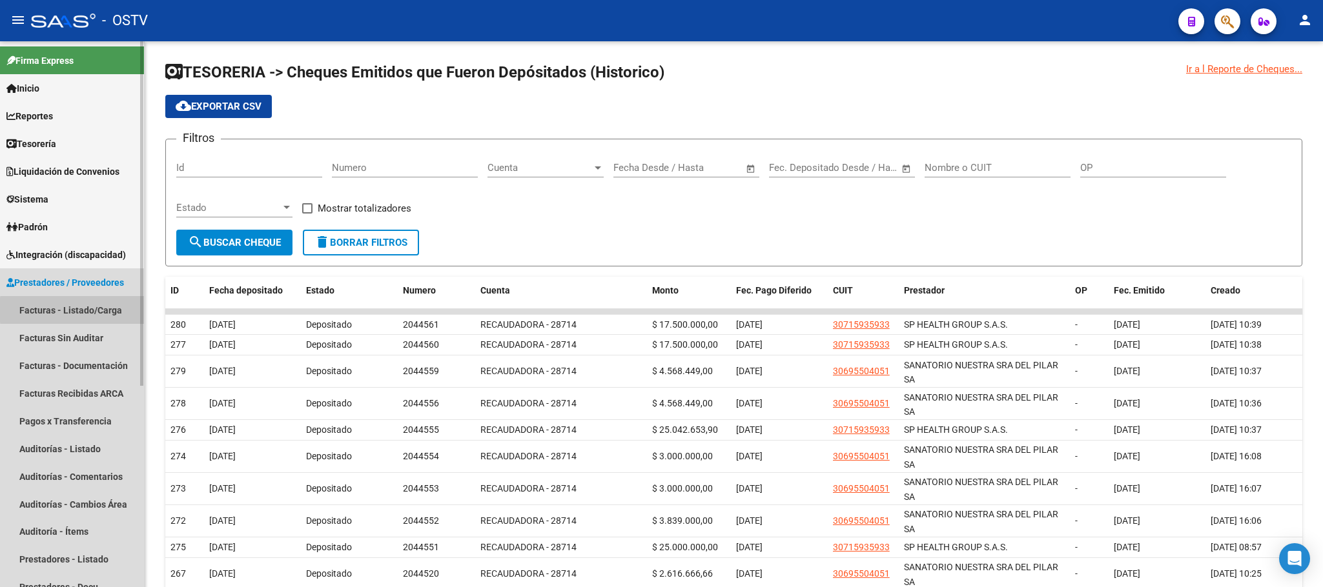
click at [115, 310] on link "Facturas - Listado/Carga" at bounding box center [72, 310] width 144 height 28
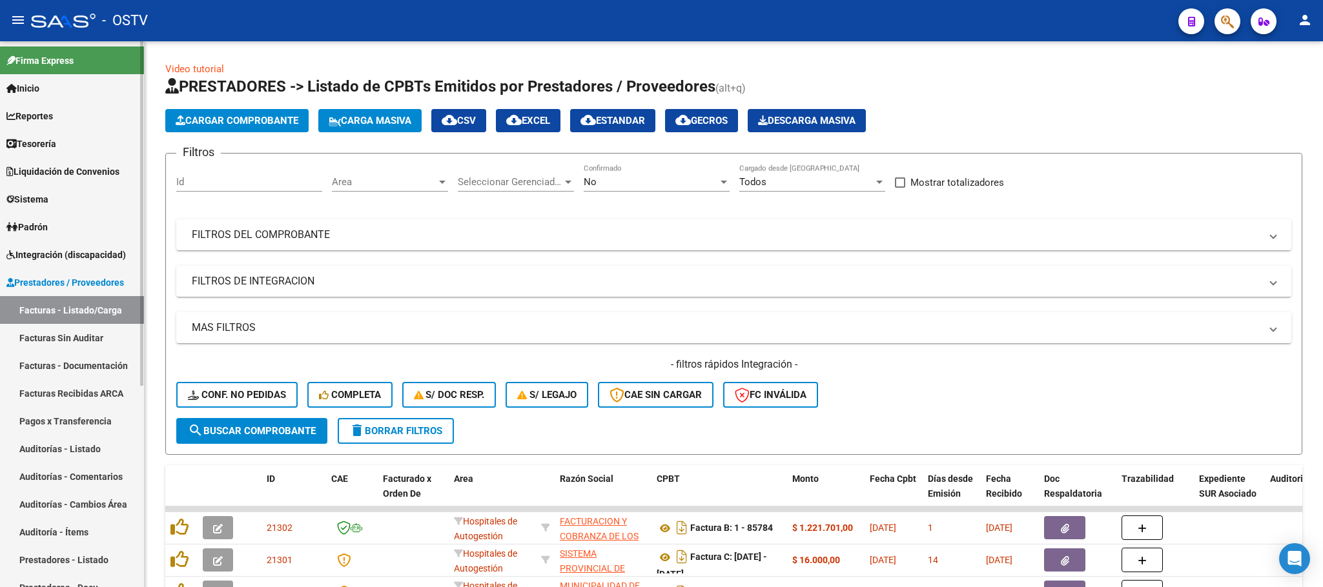
click at [103, 445] on link "Auditorías - Listado" at bounding box center [72, 449] width 144 height 28
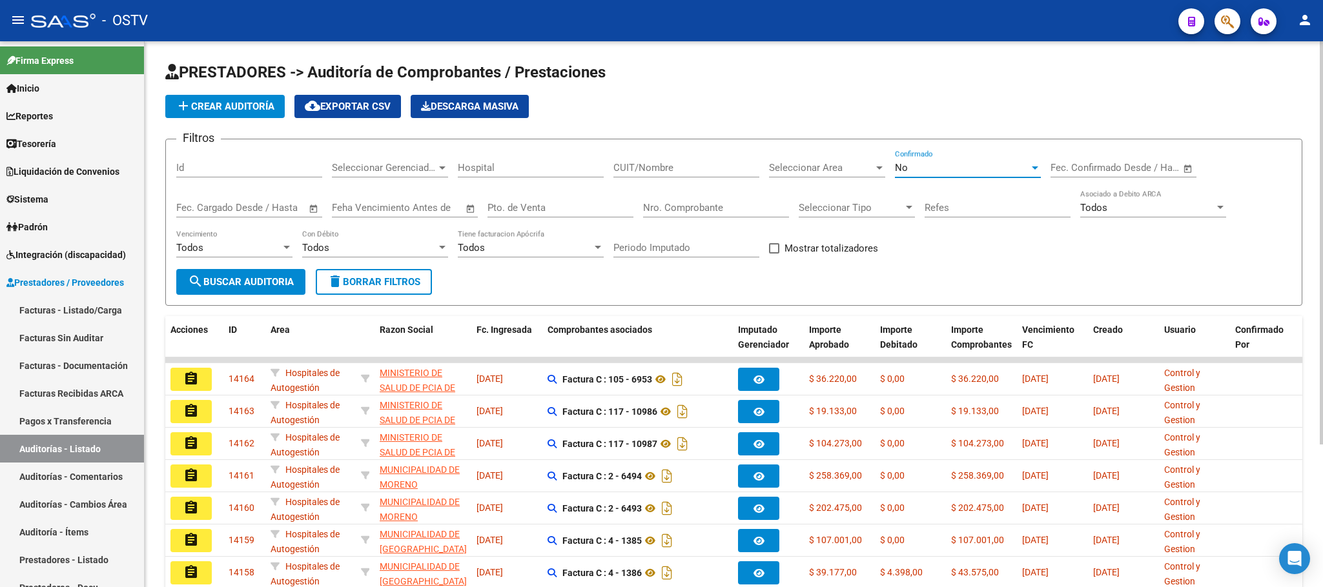
click at [968, 173] on div "No" at bounding box center [962, 168] width 134 height 12
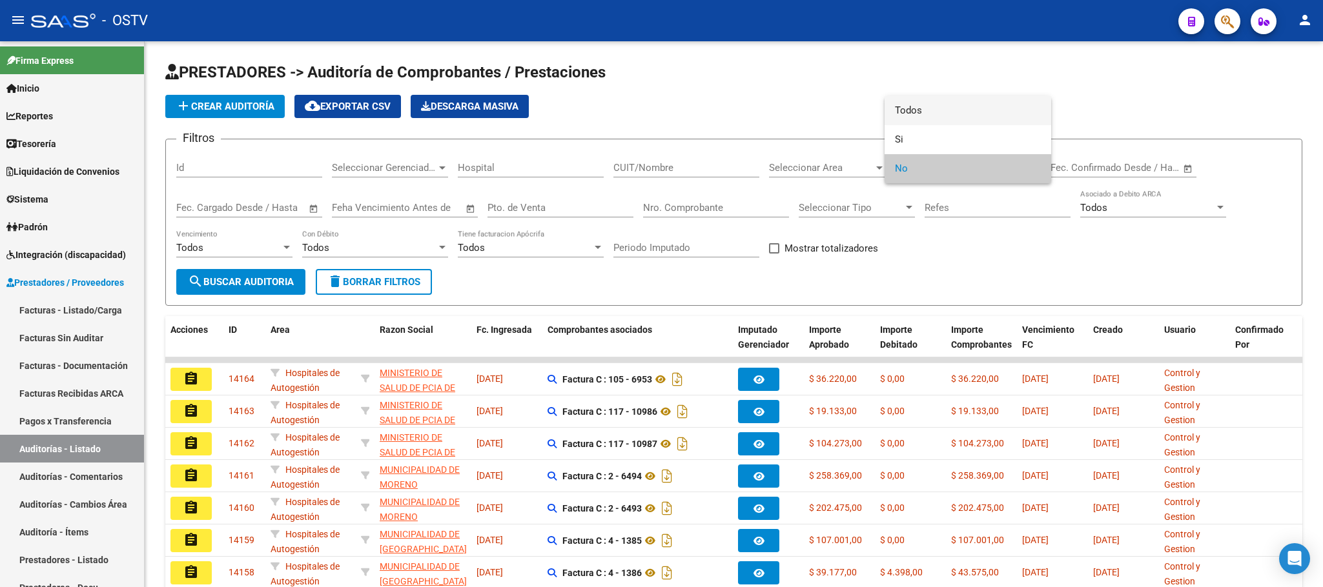
click at [946, 107] on span "Todos" at bounding box center [968, 110] width 146 height 29
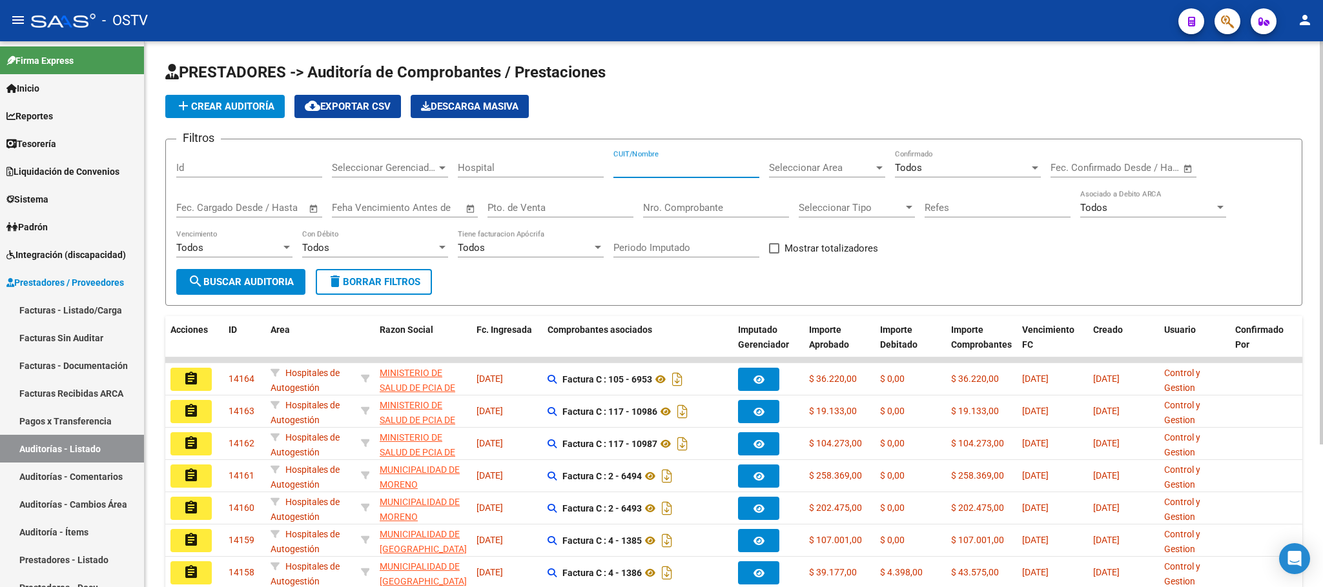
click at [709, 165] on input "CUIT/Nombre" at bounding box center [686, 168] width 146 height 12
drag, startPoint x: 272, startPoint y: 175, endPoint x: 256, endPoint y: 171, distance: 16.6
click at [256, 171] on input "Id" at bounding box center [249, 168] width 146 height 12
paste input "20485"
click at [252, 285] on span "search Buscar Auditoria" at bounding box center [241, 282] width 106 height 12
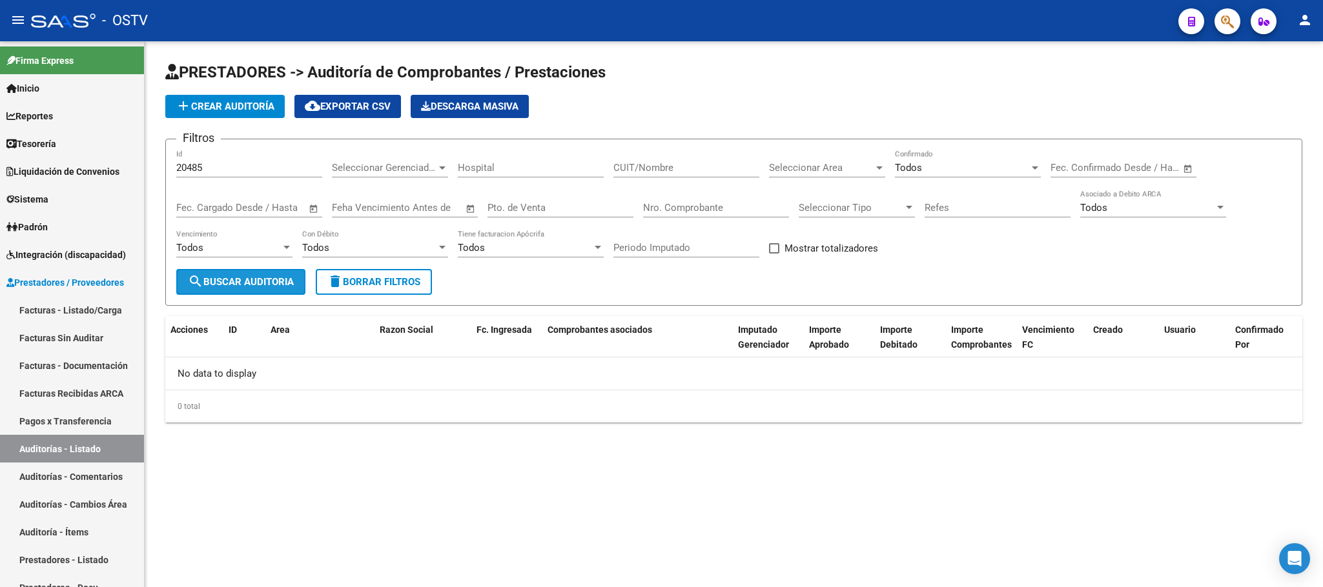
click at [216, 289] on button "search Buscar Auditoria" at bounding box center [240, 282] width 129 height 26
drag, startPoint x: 219, startPoint y: 167, endPoint x: 0, endPoint y: 198, distance: 221.0
click at [0, 198] on mat-sidenav-container "Firma Express Inicio Calendario SSS Instructivos Contacto OS Reportes Tablero d…" at bounding box center [661, 314] width 1323 height 546
type input "1"
click at [728, 208] on input "Nro. Comprobante" at bounding box center [716, 208] width 146 height 12
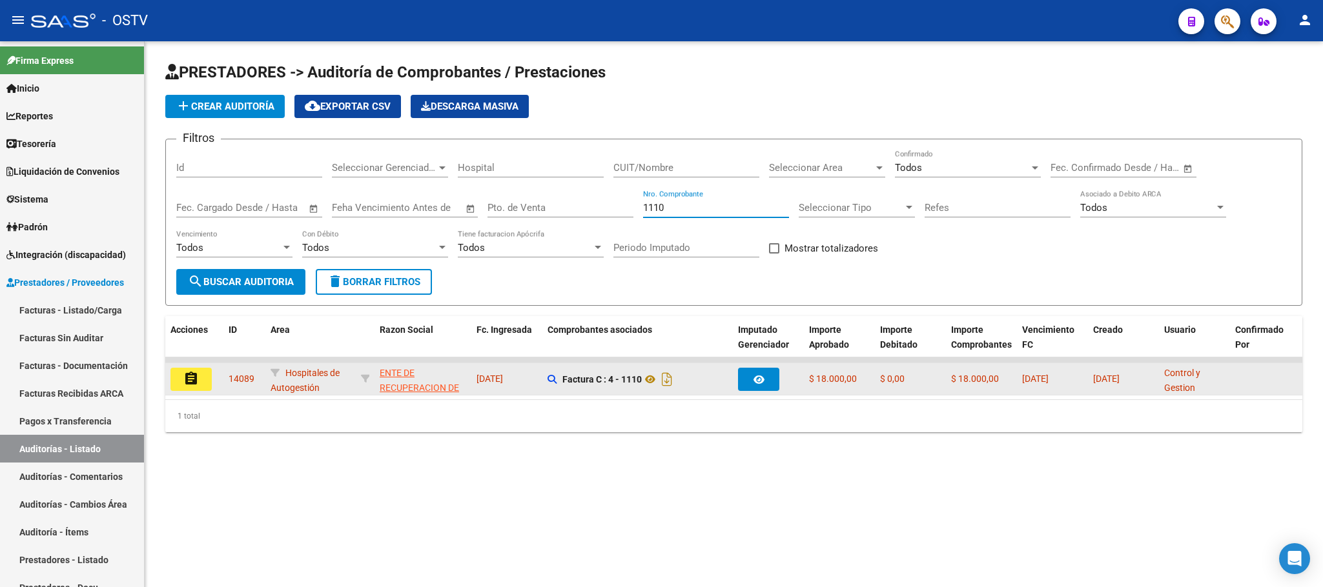
type input "1110"
click at [194, 380] on mat-icon "assignment" at bounding box center [190, 378] width 15 height 15
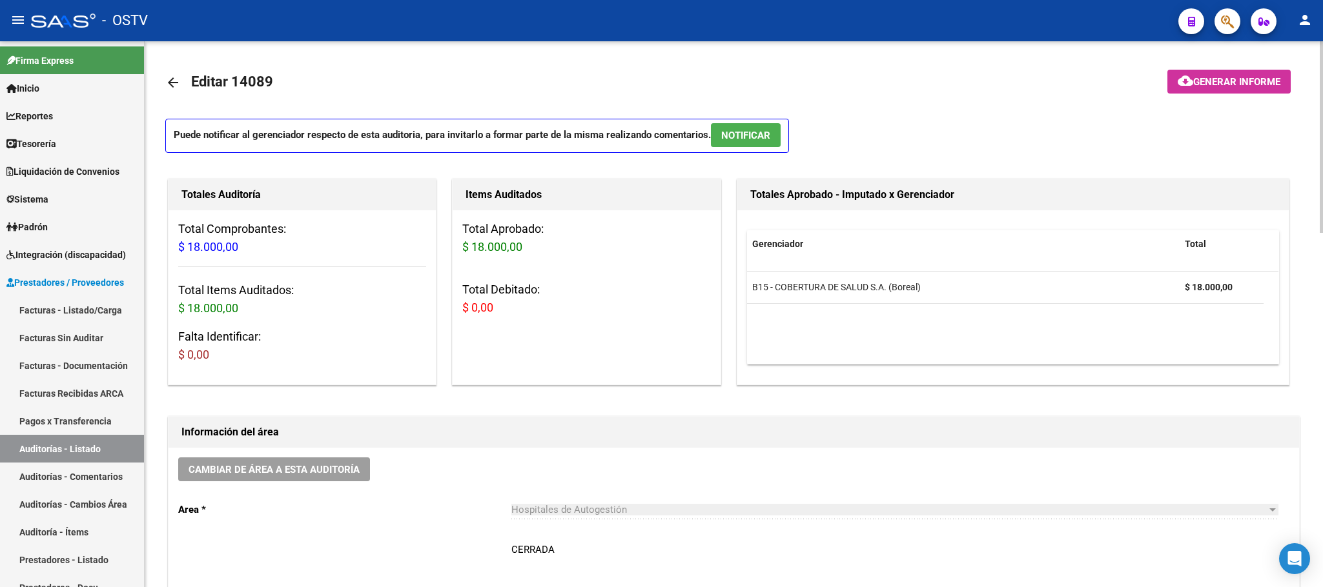
click at [173, 83] on mat-icon "arrow_back" at bounding box center [172, 82] width 15 height 15
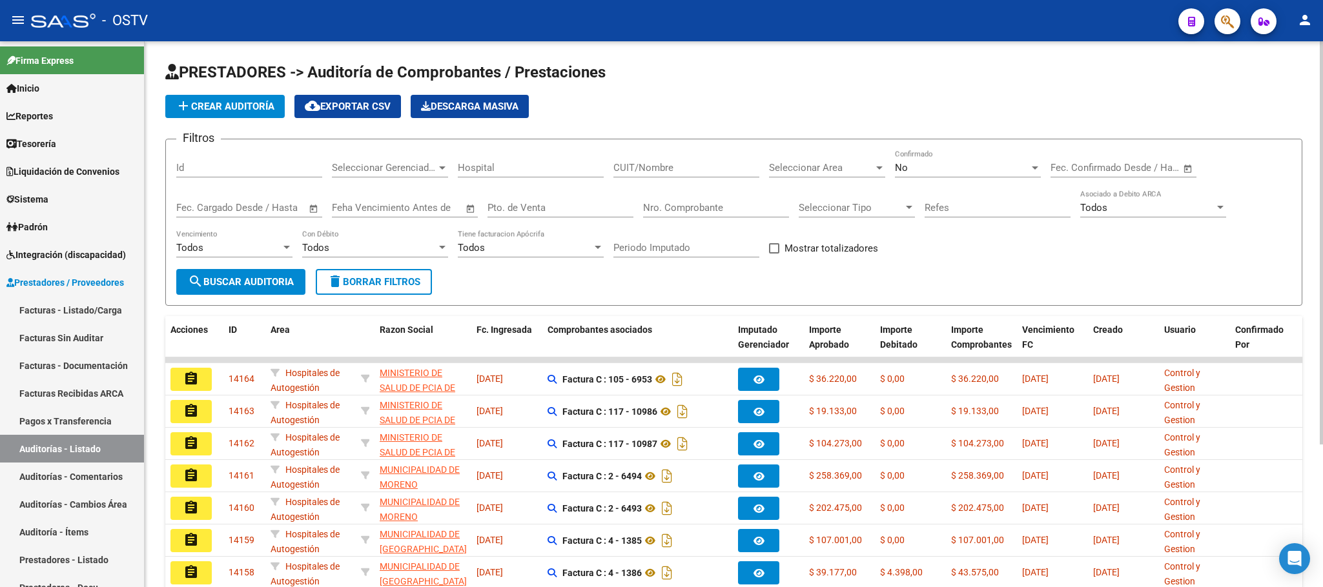
click at [928, 167] on div "No" at bounding box center [962, 168] width 134 height 12
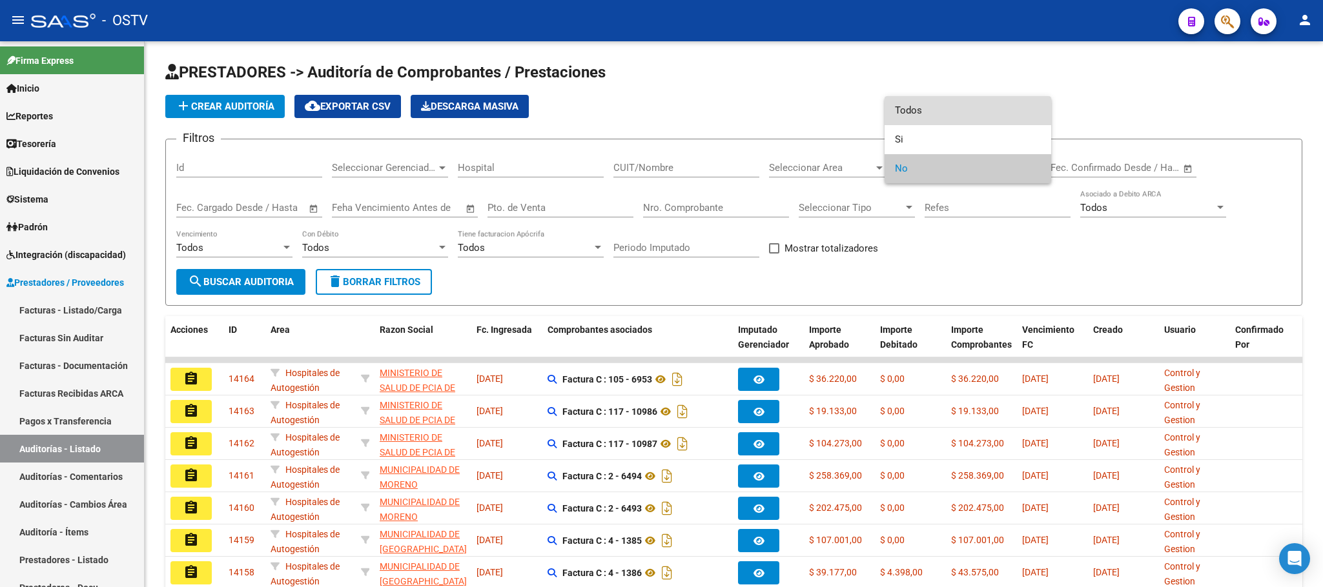
click at [909, 111] on span "Todos" at bounding box center [968, 110] width 146 height 29
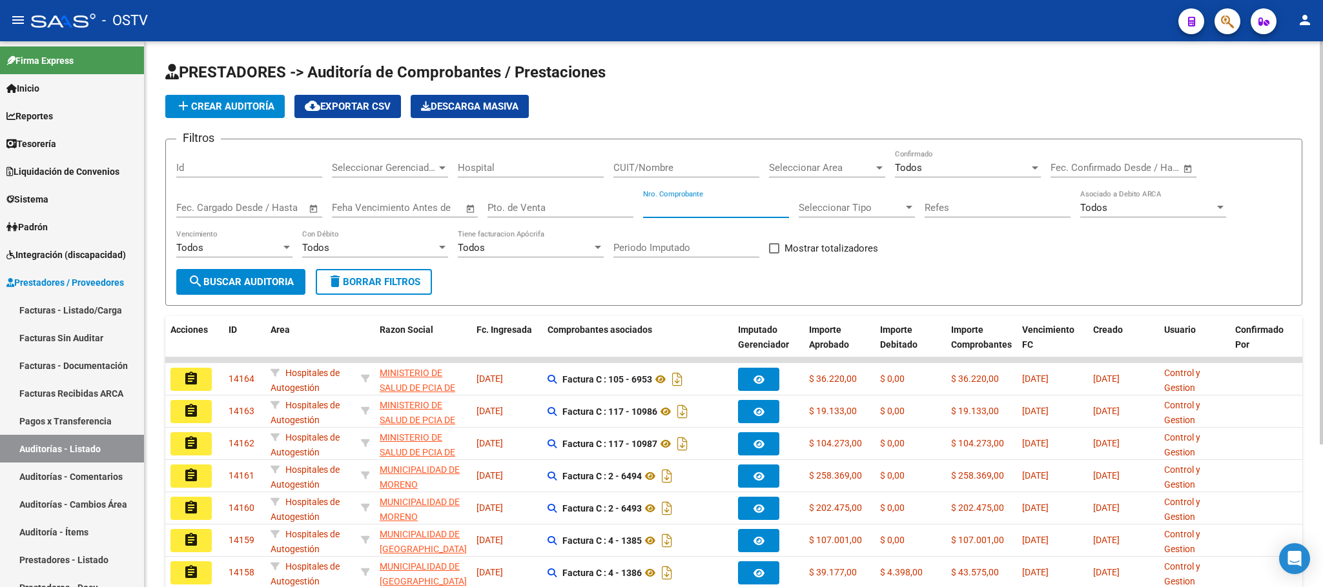
click at [709, 212] on input "Nro. Comprobante" at bounding box center [716, 208] width 146 height 12
type input "160"
click at [256, 280] on span "search Buscar Auditoria" at bounding box center [241, 282] width 106 height 12
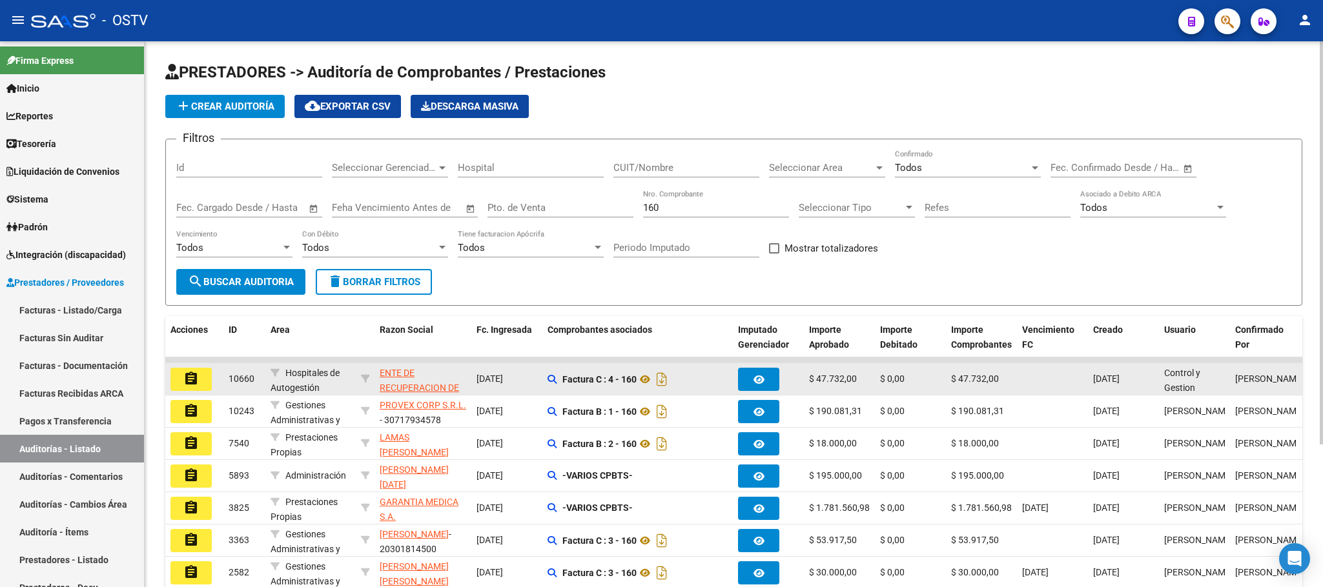
click at [194, 385] on mat-icon "assignment" at bounding box center [190, 378] width 15 height 15
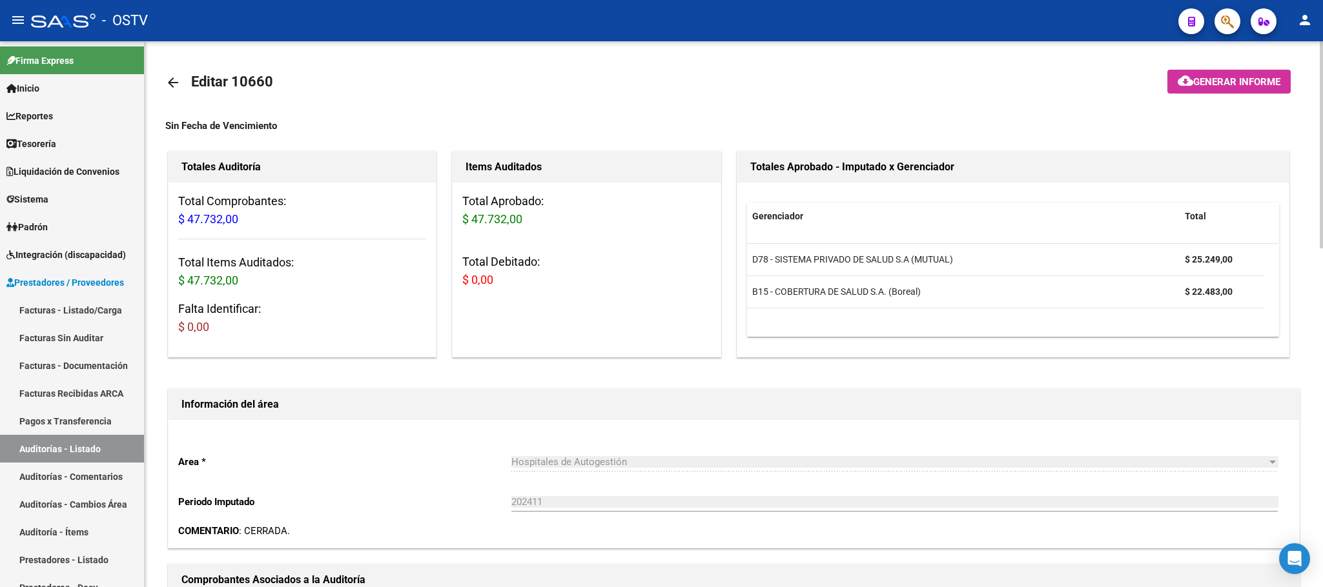
click at [167, 78] on mat-icon "arrow_back" at bounding box center [172, 82] width 15 height 15
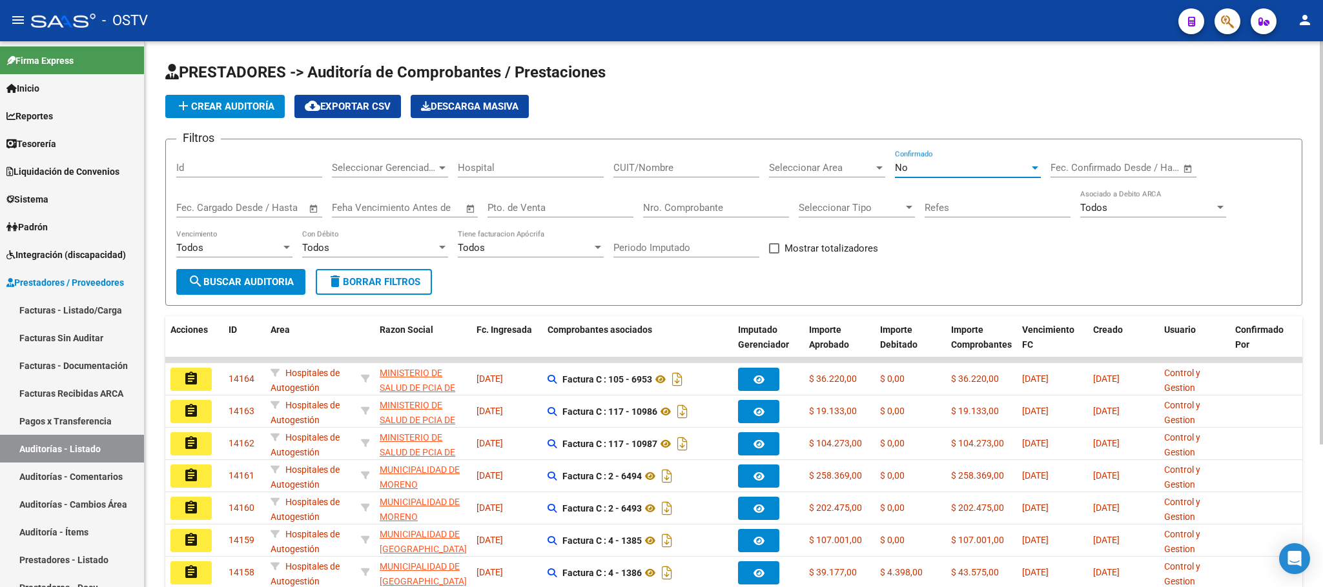
click at [905, 165] on span "No" at bounding box center [901, 168] width 13 height 12
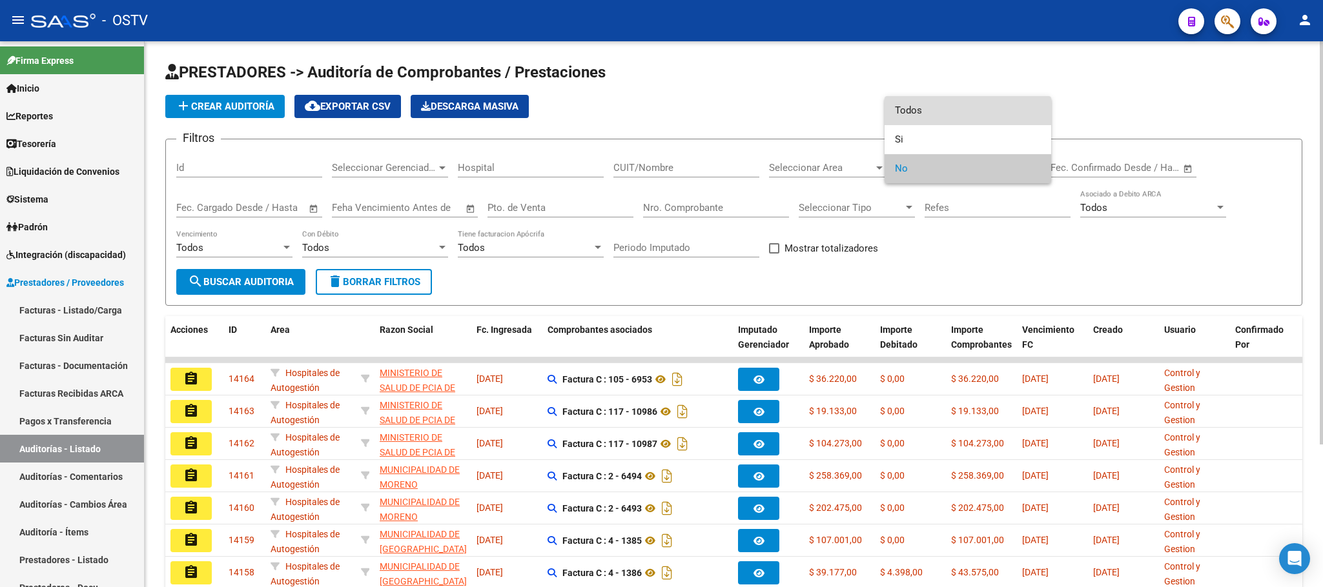
click at [909, 107] on span "Todos" at bounding box center [968, 110] width 146 height 29
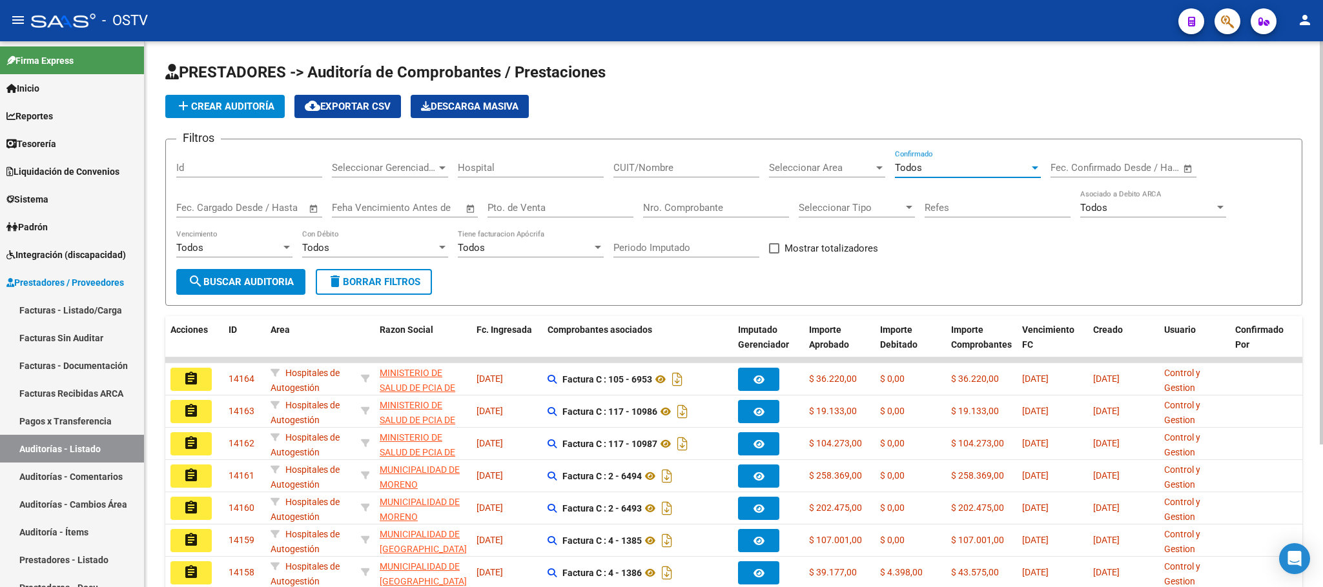
click at [517, 209] on input "Pto. de Venta" at bounding box center [560, 208] width 146 height 12
click at [701, 204] on input "Nro. Comprobante" at bounding box center [716, 208] width 146 height 12
type input "34"
click at [250, 283] on span "search Buscar Auditoria" at bounding box center [241, 282] width 106 height 12
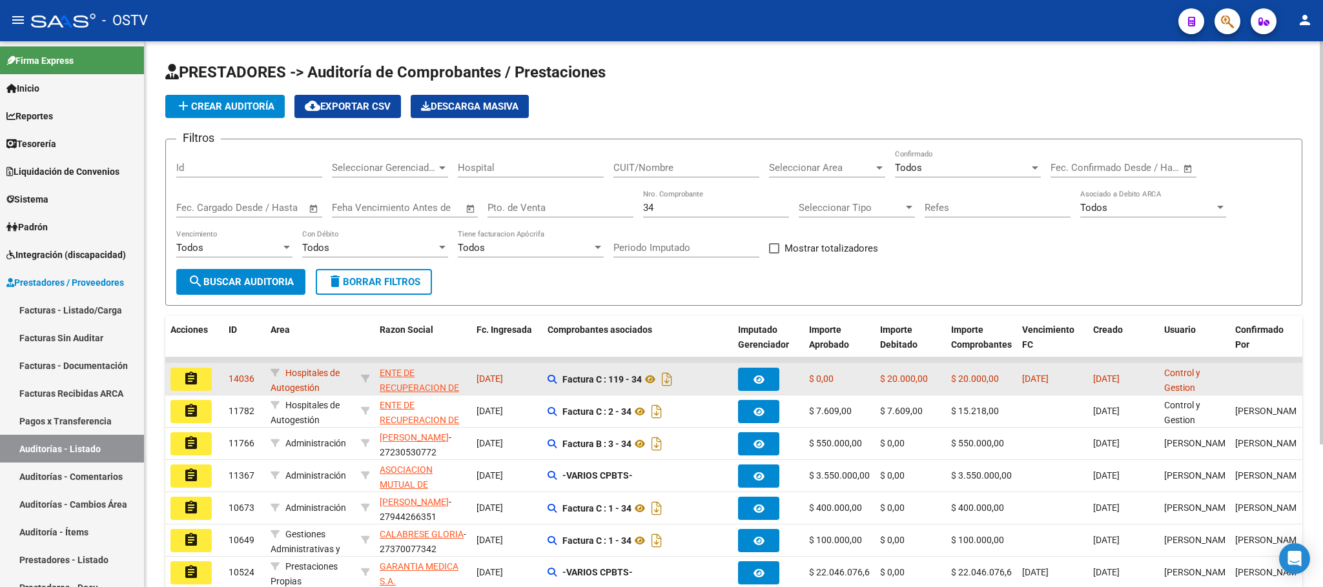
click at [189, 382] on mat-icon "assignment" at bounding box center [190, 378] width 15 height 15
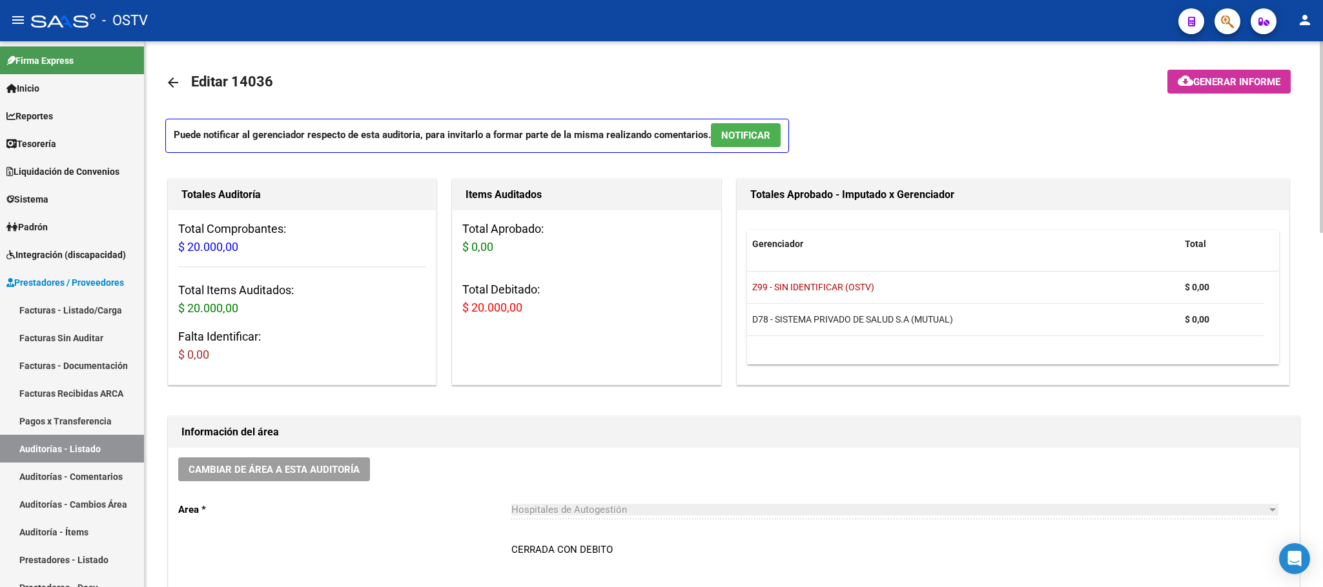
click at [172, 82] on mat-icon "arrow_back" at bounding box center [172, 82] width 15 height 15
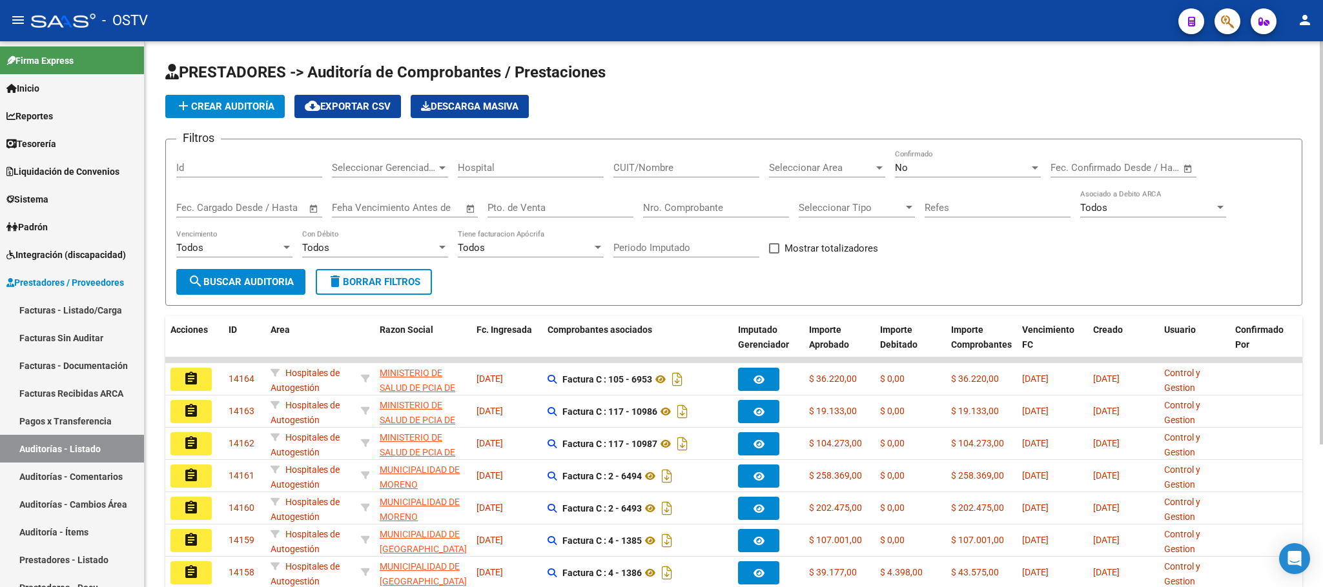
click at [915, 167] on div "No" at bounding box center [962, 168] width 134 height 12
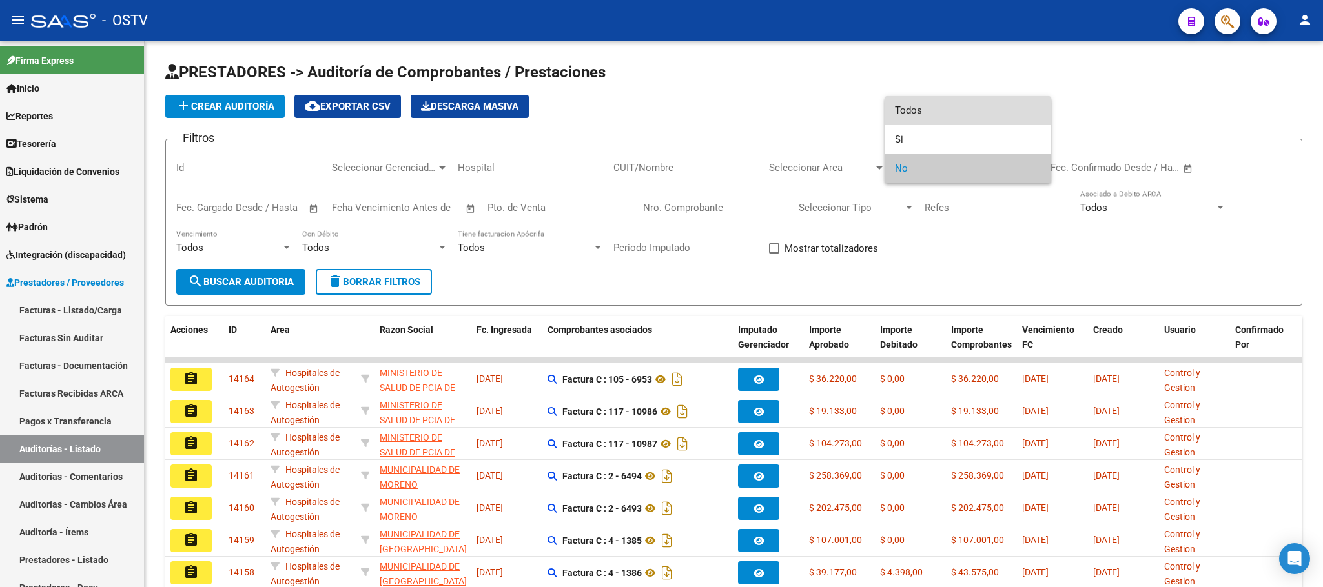
click at [912, 105] on span "Todos" at bounding box center [968, 110] width 146 height 29
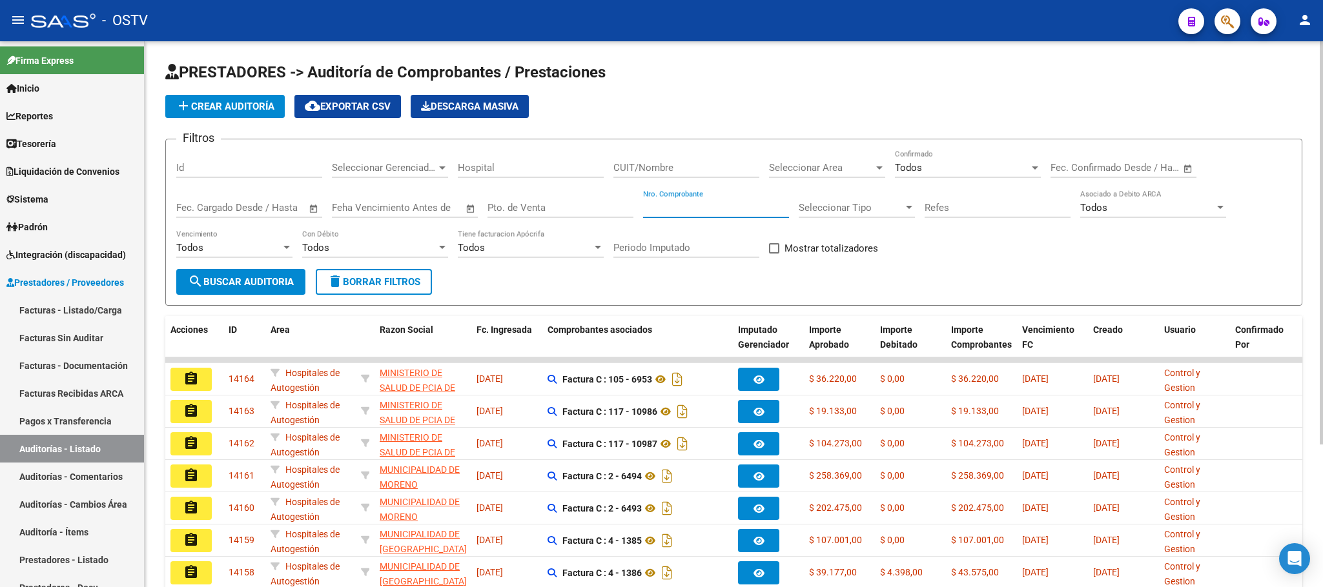
click at [680, 203] on input "Nro. Comprobante" at bounding box center [716, 208] width 146 height 12
type input "34"
click at [235, 283] on span "search Buscar Auditoria" at bounding box center [241, 282] width 106 height 12
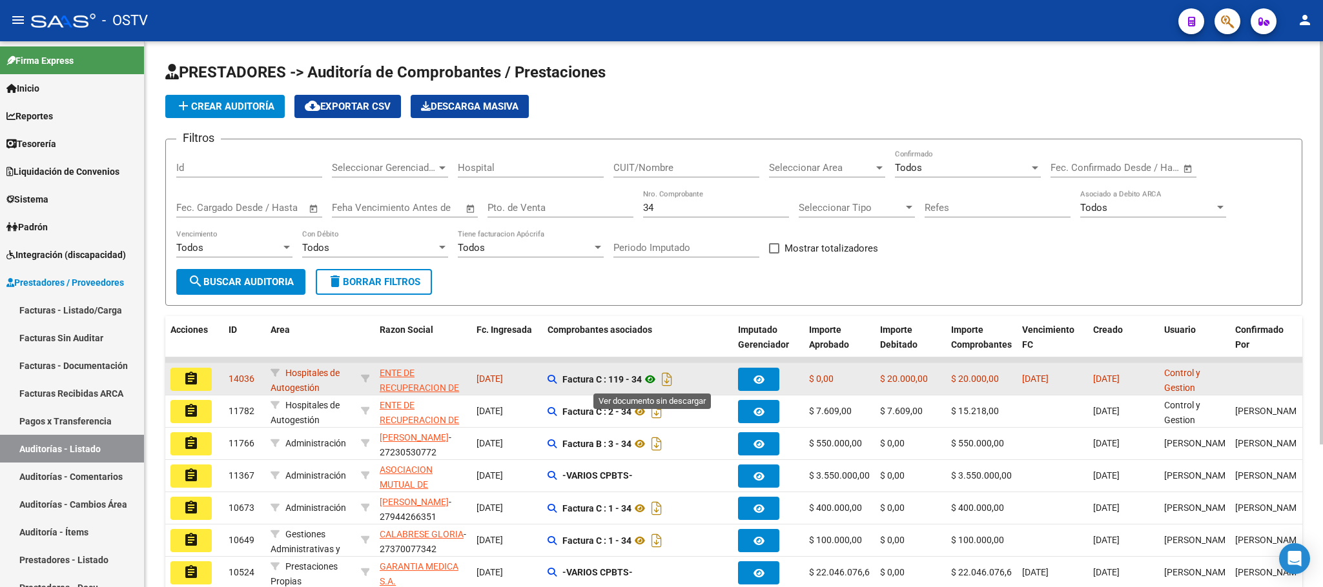
click at [657, 382] on icon at bounding box center [650, 379] width 17 height 15
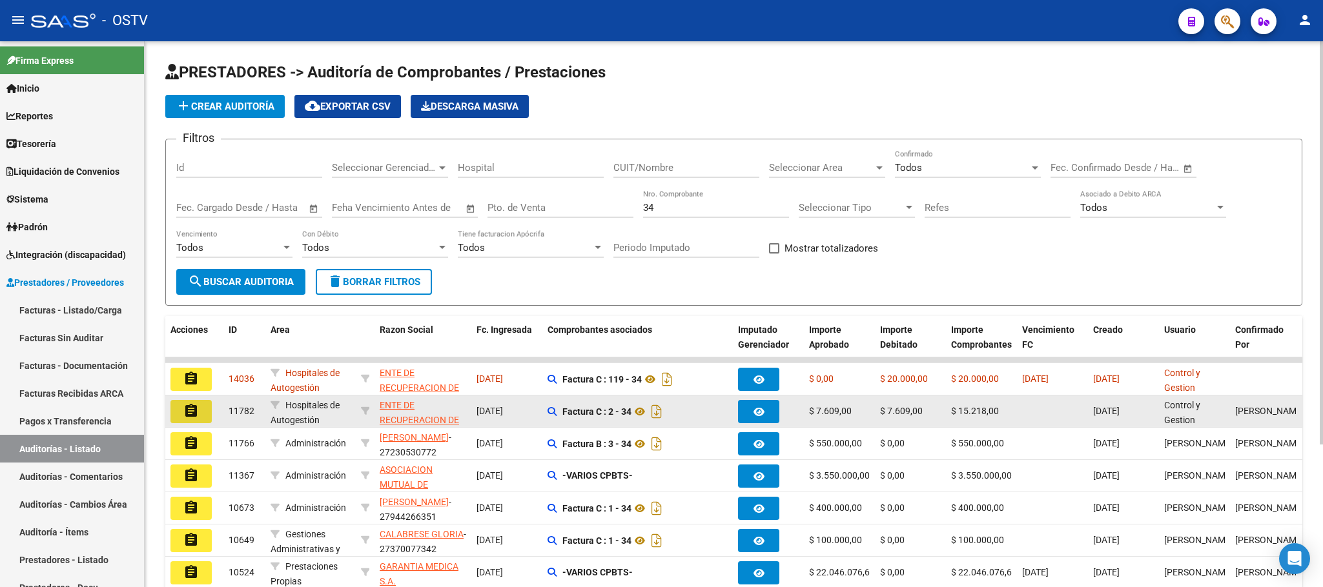
click at [189, 407] on mat-icon "assignment" at bounding box center [190, 410] width 15 height 15
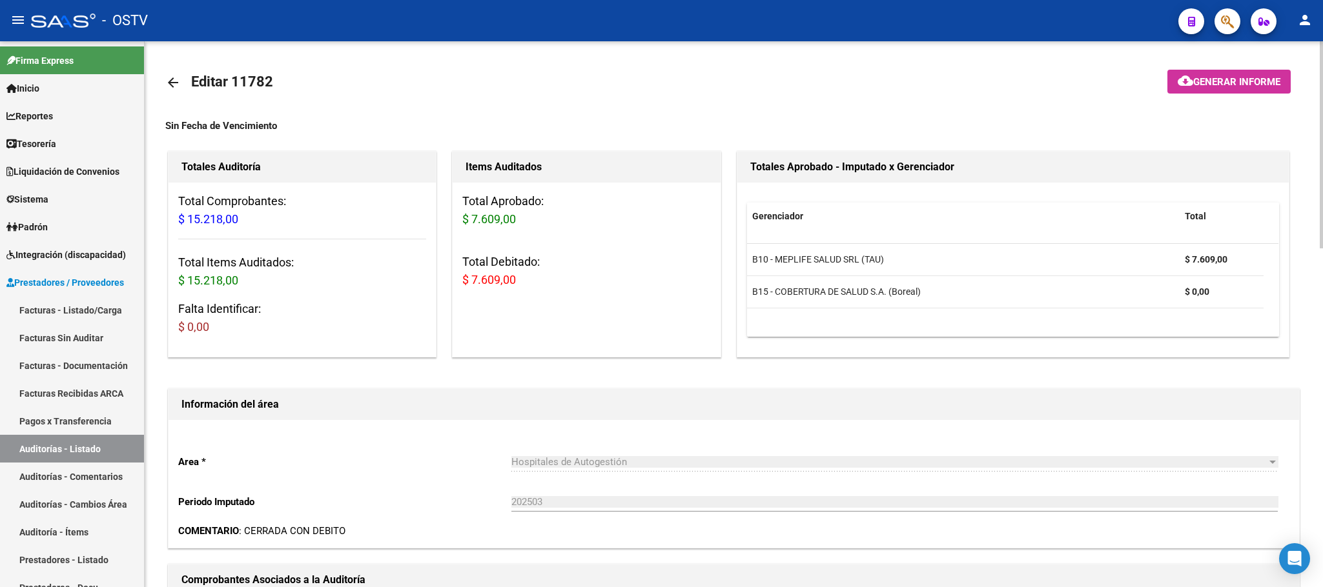
click at [1221, 76] on span "Generar informe" at bounding box center [1236, 82] width 87 height 12
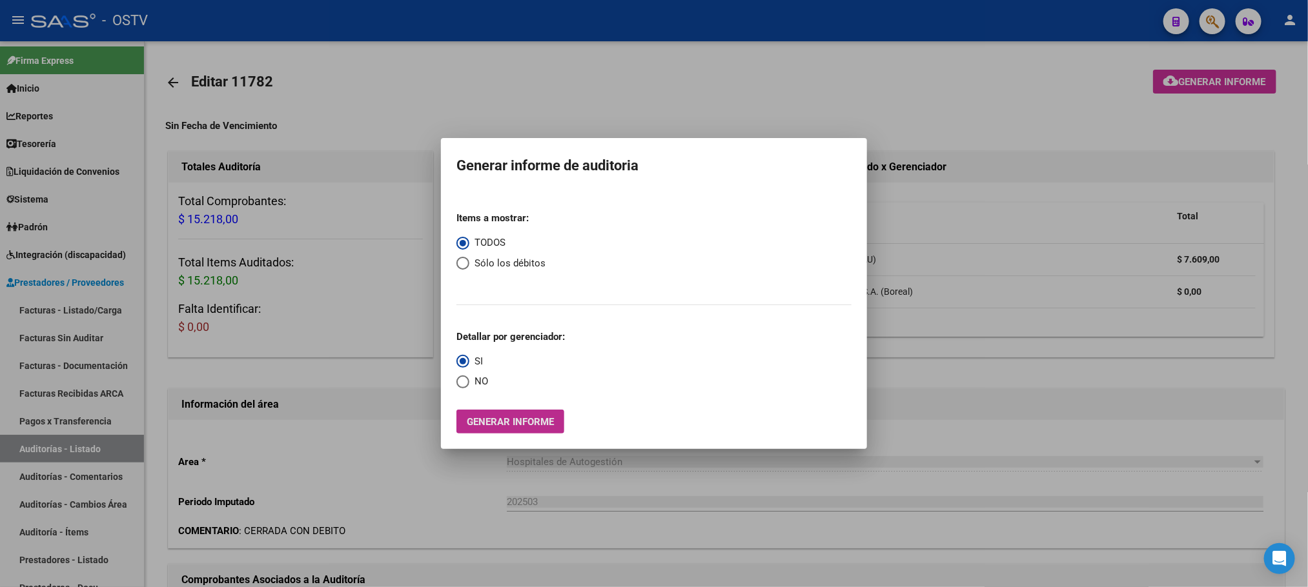
click at [509, 419] on span "Generar informe" at bounding box center [510, 422] width 87 height 12
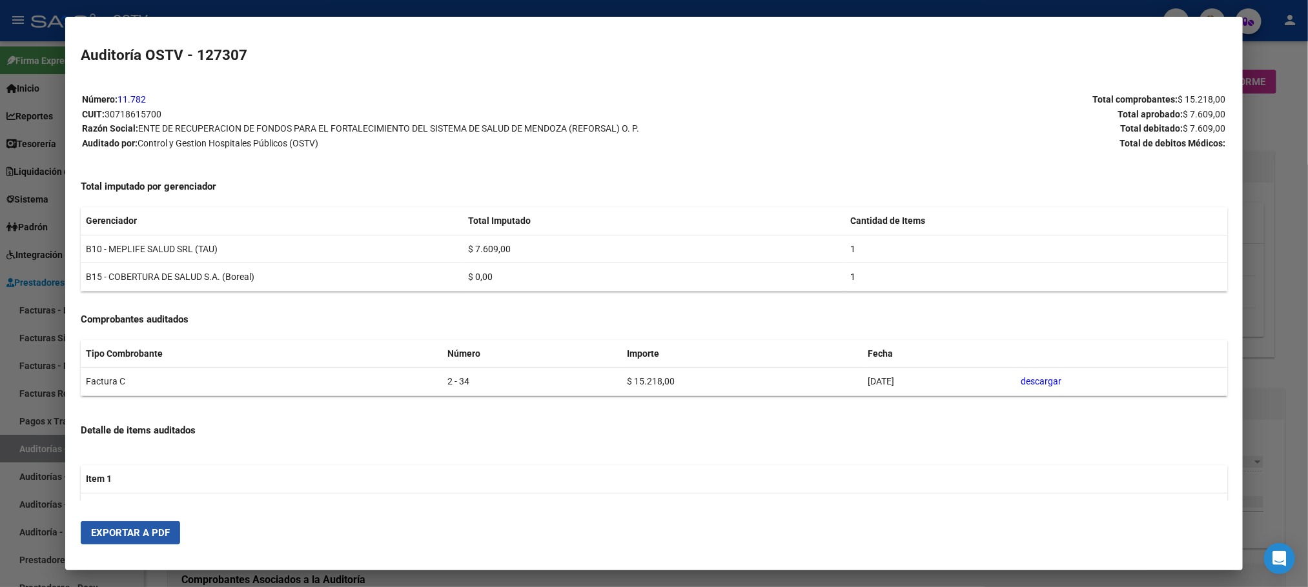
click at [142, 533] on span "Exportar a PDF" at bounding box center [130, 533] width 79 height 12
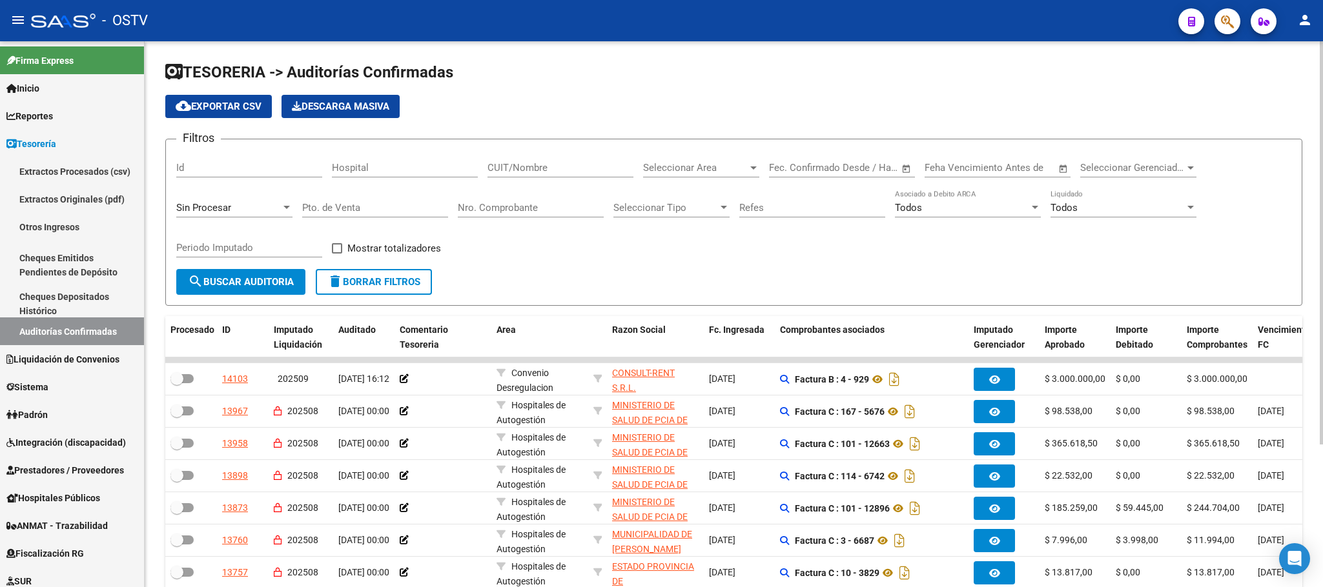
click at [218, 273] on button "search Buscar Auditoria" at bounding box center [240, 282] width 129 height 26
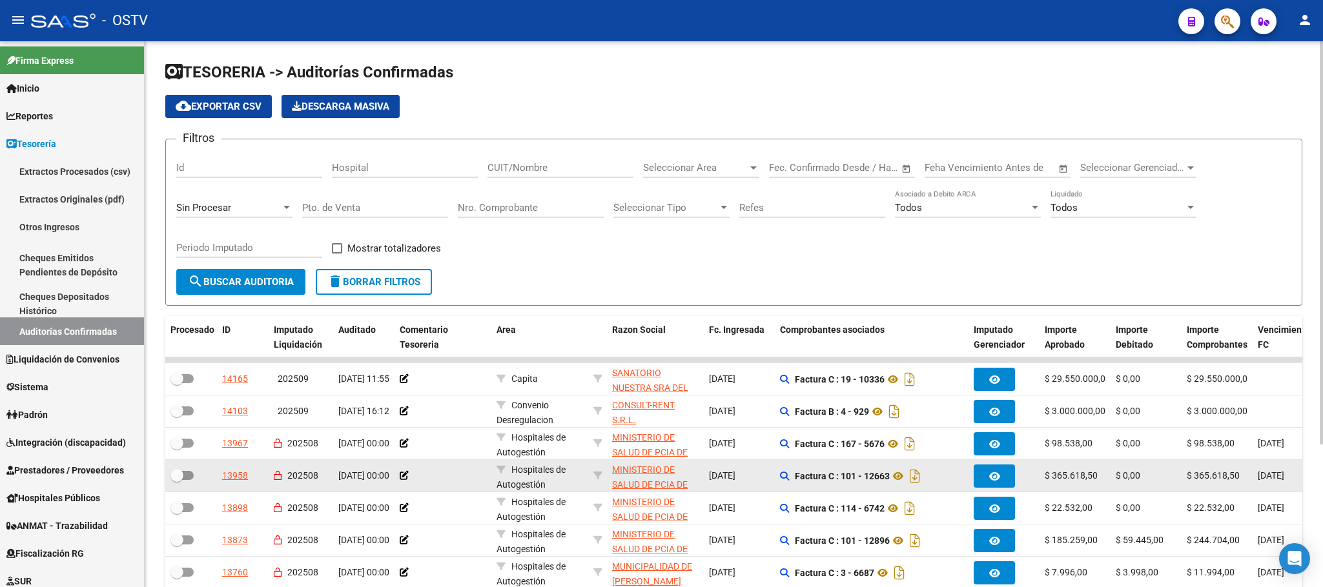
scroll to position [97, 0]
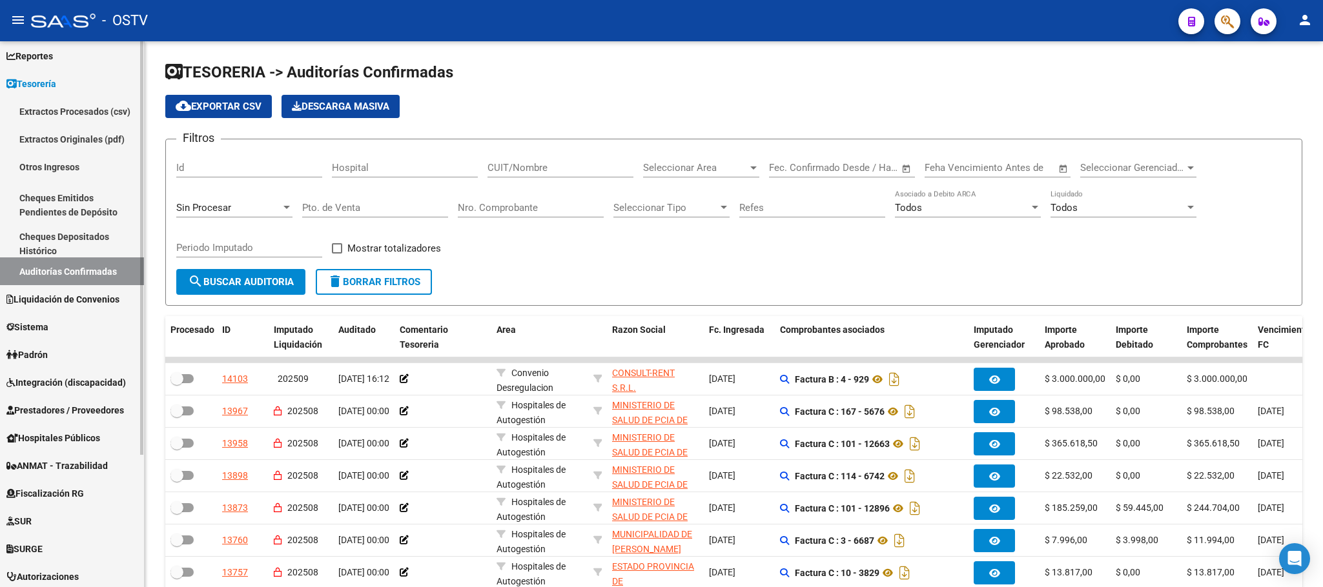
scroll to position [97, 0]
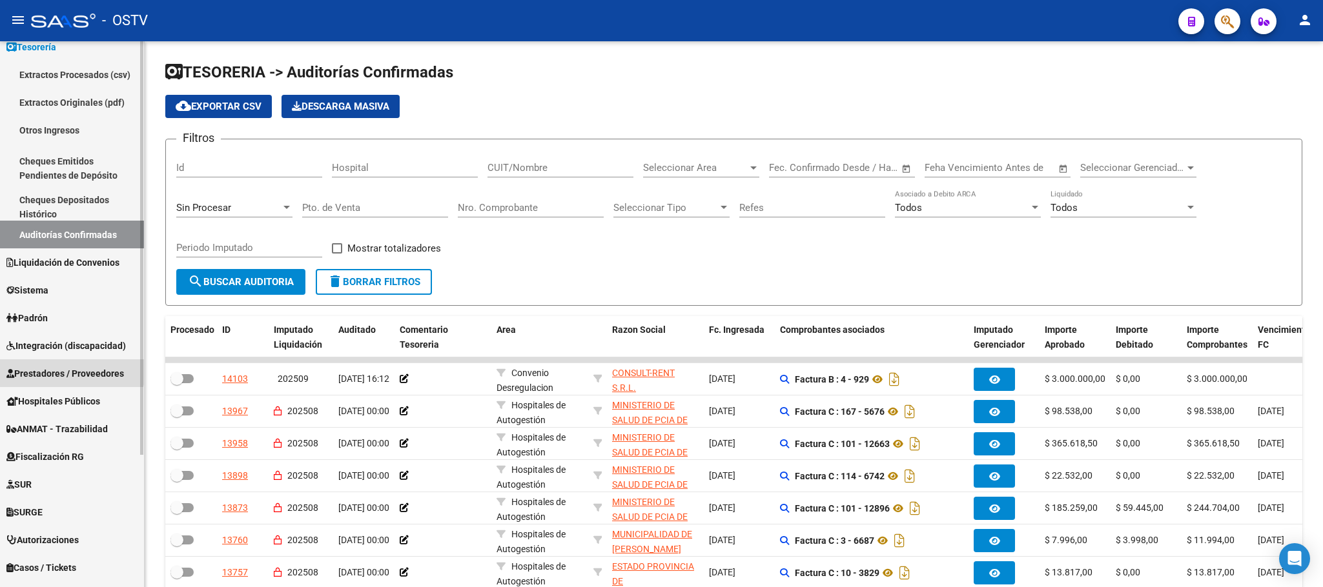
click at [53, 362] on link "Prestadores / Proveedores" at bounding box center [72, 374] width 144 height 28
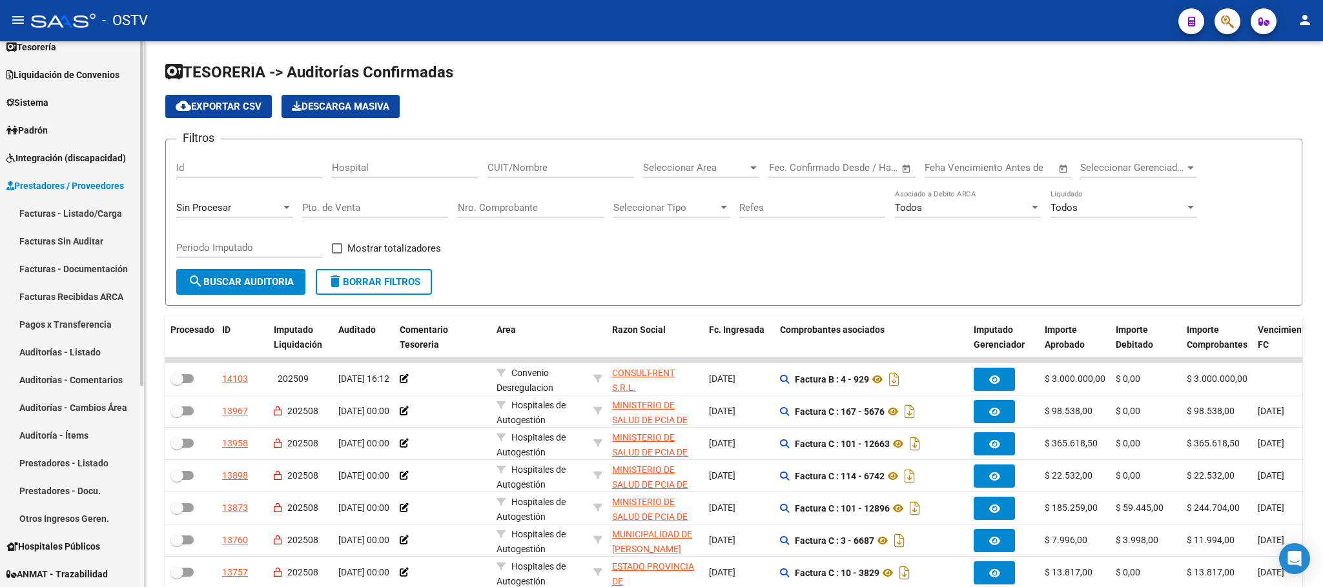
click at [66, 321] on link "Pagos x Transferencia" at bounding box center [72, 325] width 144 height 28
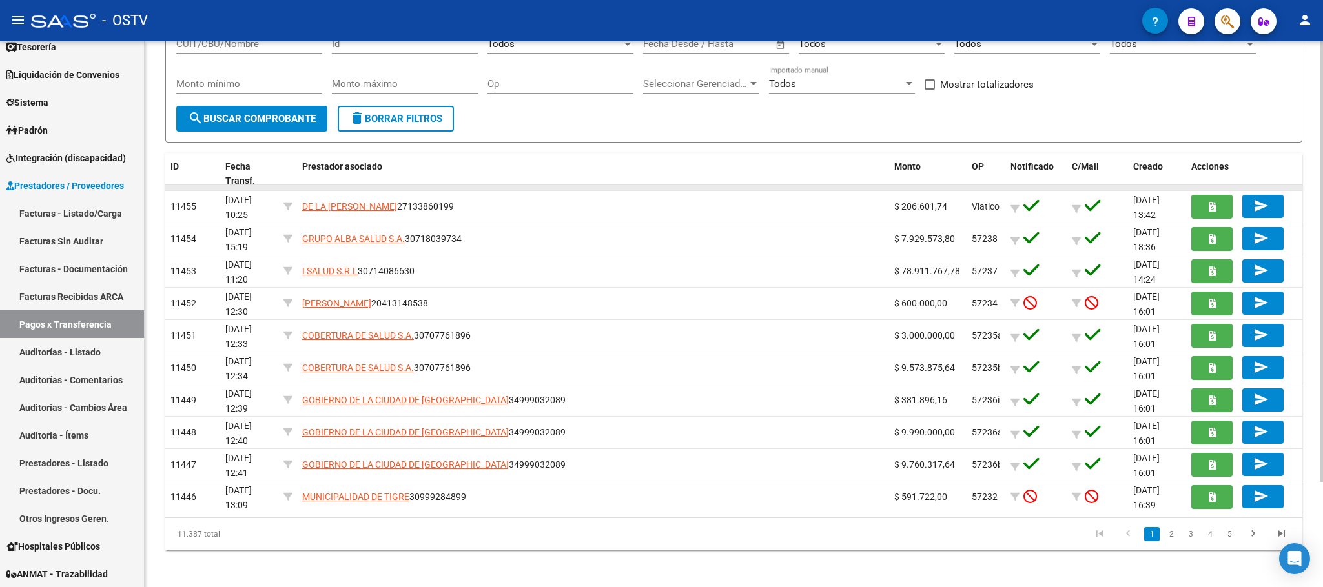
scroll to position [130, 0]
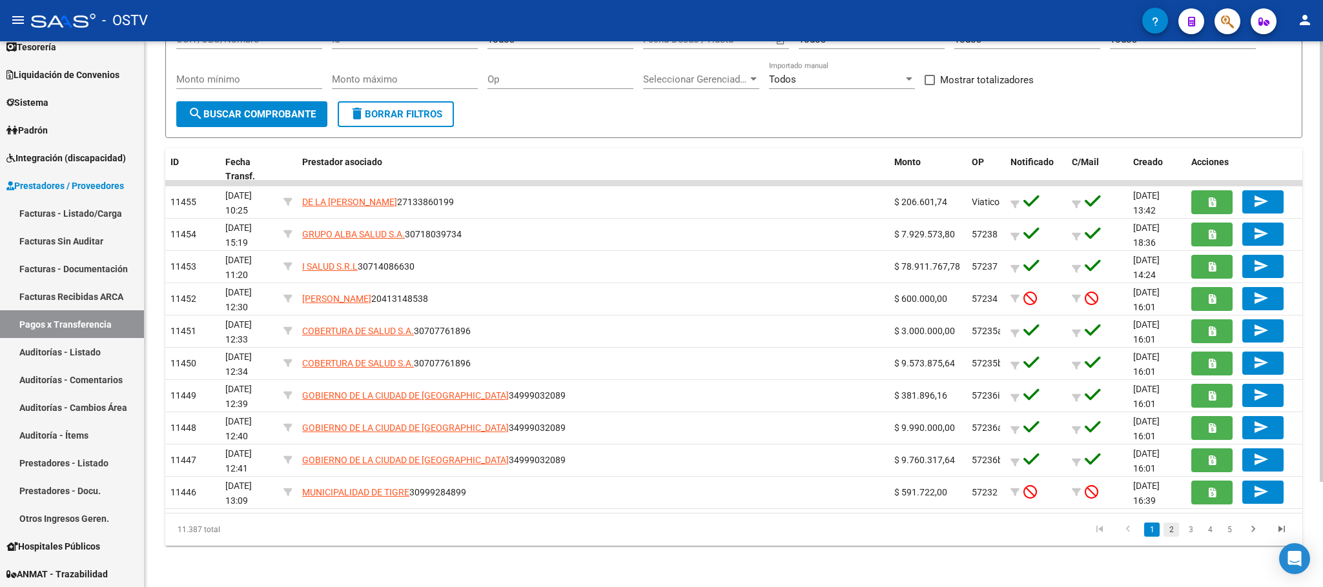
click at [1174, 531] on link "2" at bounding box center [1170, 530] width 15 height 14
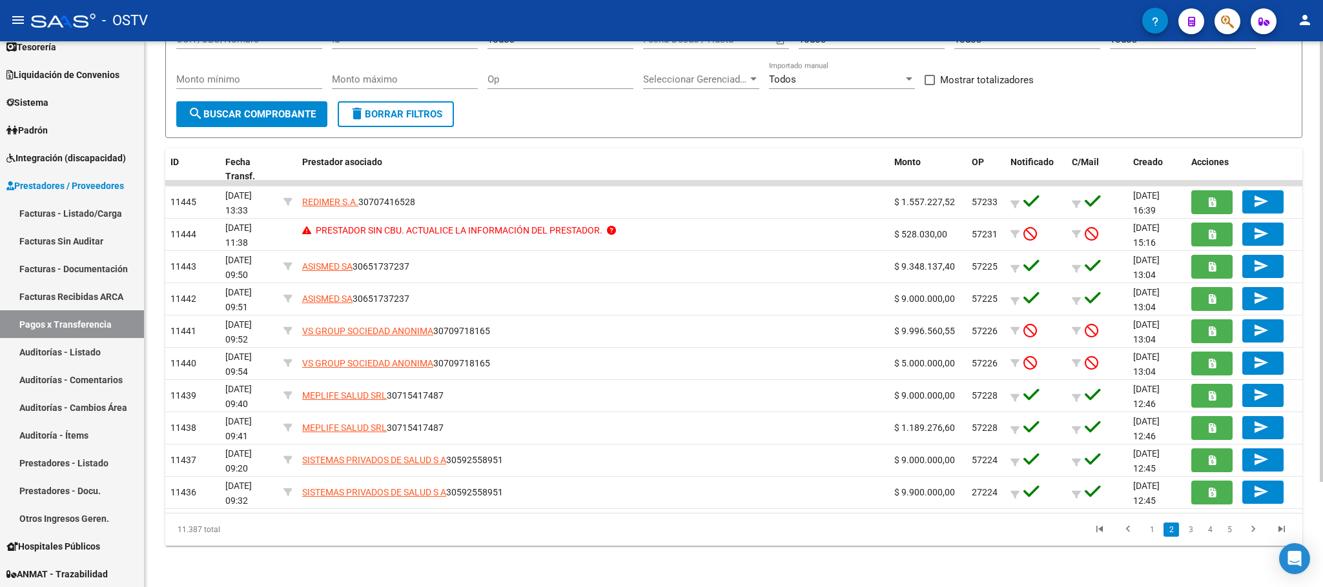
scroll to position [0, 0]
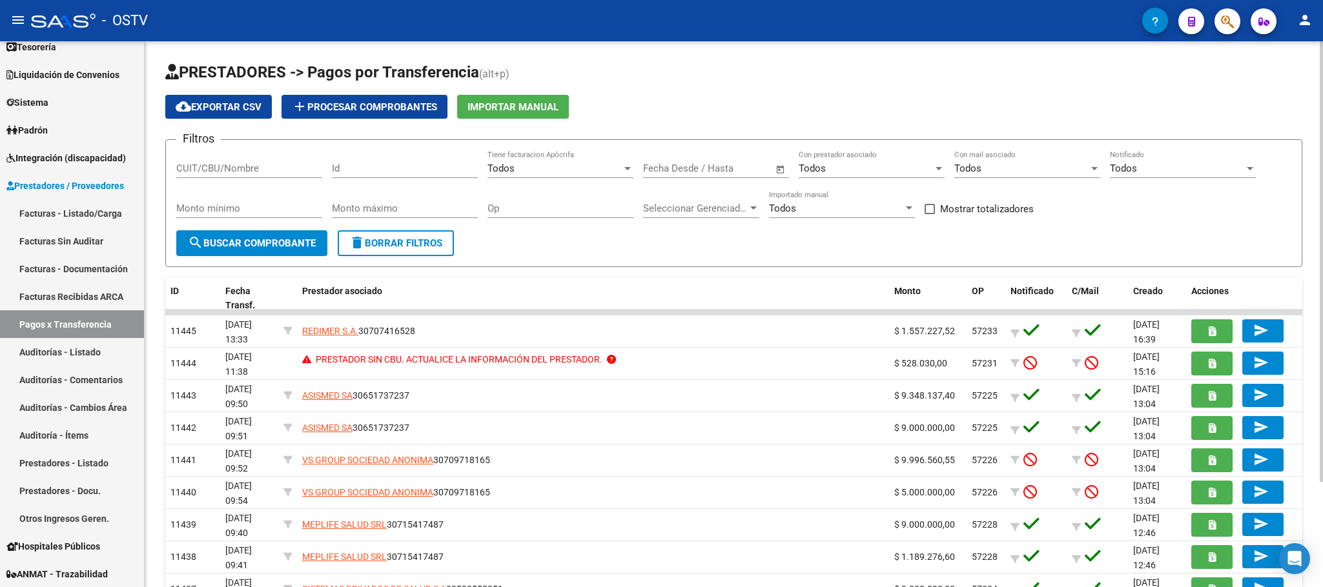
click at [252, 168] on input "CUIT/CBU/Nombre" at bounding box center [249, 169] width 146 height 12
click at [245, 241] on span "search Buscar Comprobante" at bounding box center [252, 244] width 128 height 12
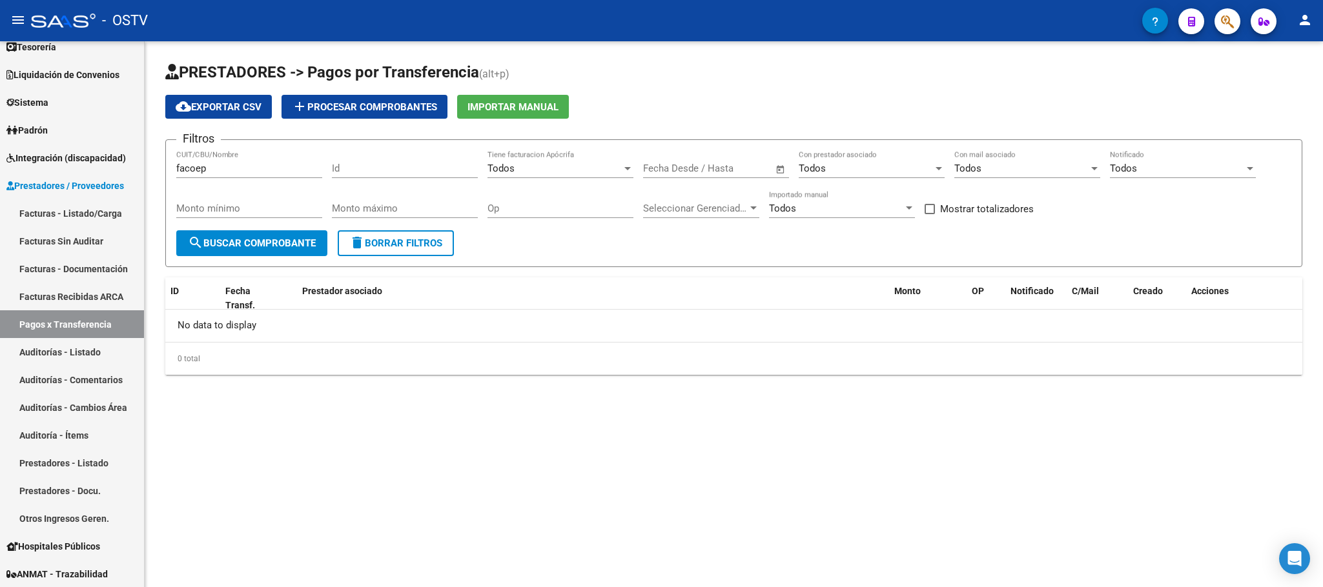
click at [227, 167] on input "facoep" at bounding box center [249, 169] width 146 height 12
click at [248, 231] on button "search Buscar Comprobante" at bounding box center [251, 243] width 151 height 26
drag, startPoint x: 232, startPoint y: 165, endPoint x: 140, endPoint y: 163, distance: 92.3
click at [140, 163] on mat-sidenav-container "Firma Express Inicio Calendario SSS Instructivos Contacto OS Reportes Tablero d…" at bounding box center [661, 314] width 1323 height 546
type input "30715497456"
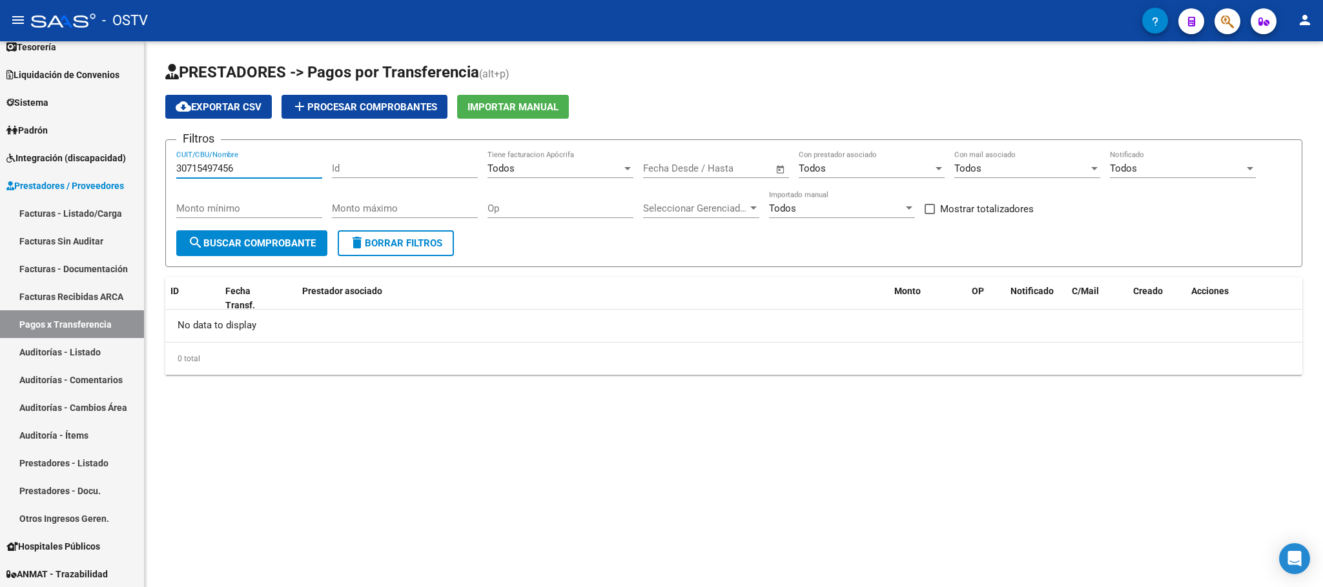
click at [280, 233] on button "search Buscar Comprobante" at bounding box center [251, 243] width 151 height 26
click at [923, 211] on app-bool-drop-down "Todos Importado manual" at bounding box center [847, 209] width 156 height 12
click at [928, 211] on span at bounding box center [929, 209] width 10 height 10
click at [929, 214] on input "Mostrar totalizadores" at bounding box center [929, 214] width 1 height 1
checkbox input "true"
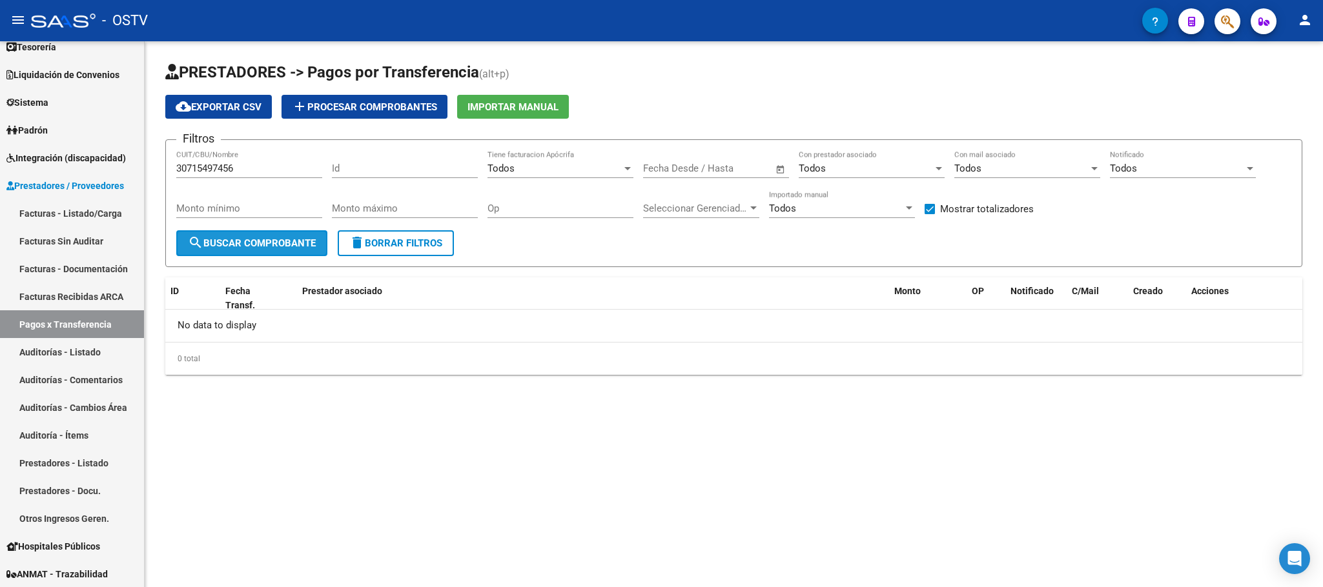
click at [247, 250] on button "search Buscar Comprobante" at bounding box center [251, 243] width 151 height 26
click at [392, 240] on span "delete Borrar Filtros" at bounding box center [395, 244] width 93 height 12
checkbox input "false"
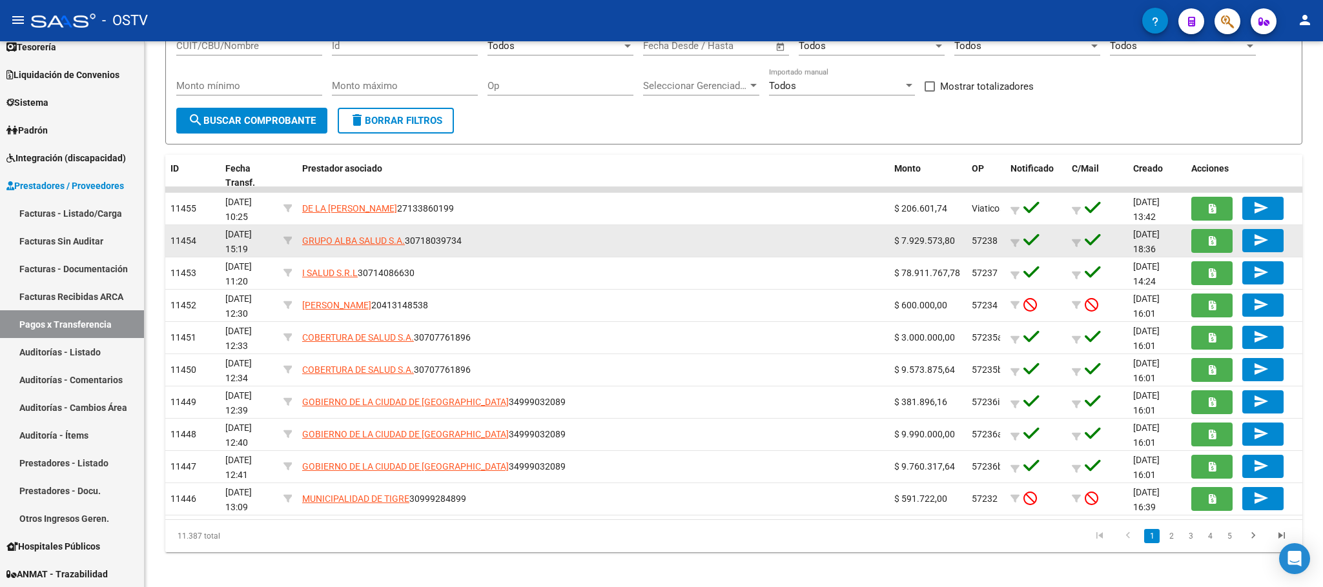
scroll to position [130, 0]
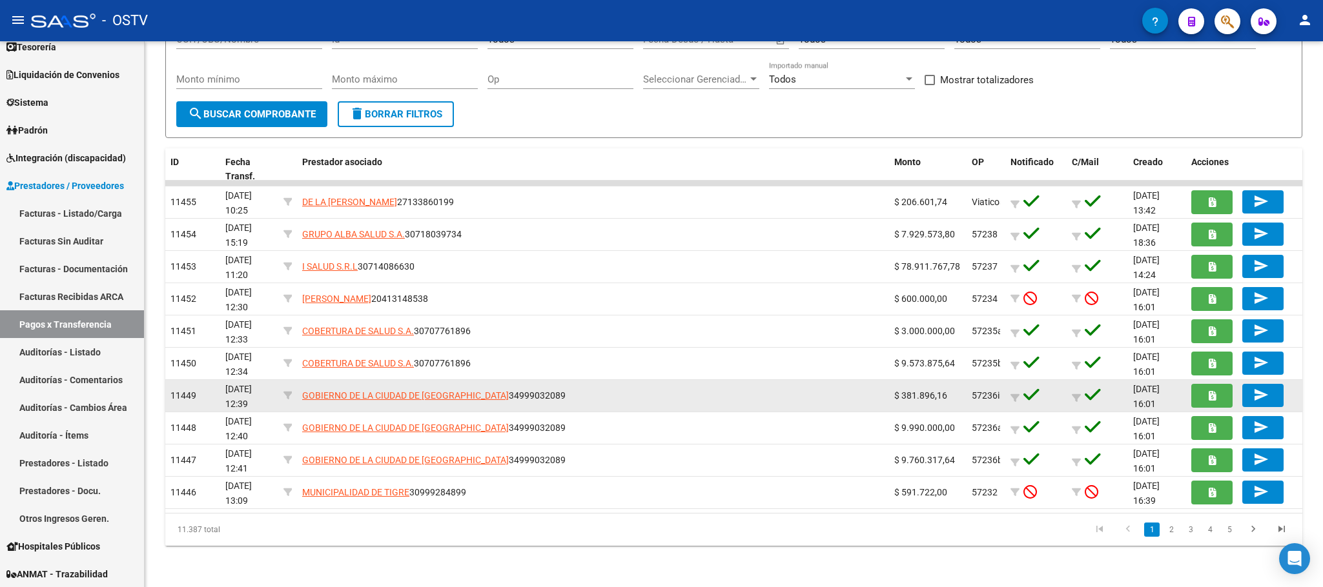
drag, startPoint x: 549, startPoint y: 395, endPoint x: 486, endPoint y: 395, distance: 62.6
click at [486, 395] on div "GOBIERNO DE LA CIUDAD DE BUENOS AIRES 34999032089" at bounding box center [593, 396] width 582 height 15
copy span "34999032089"
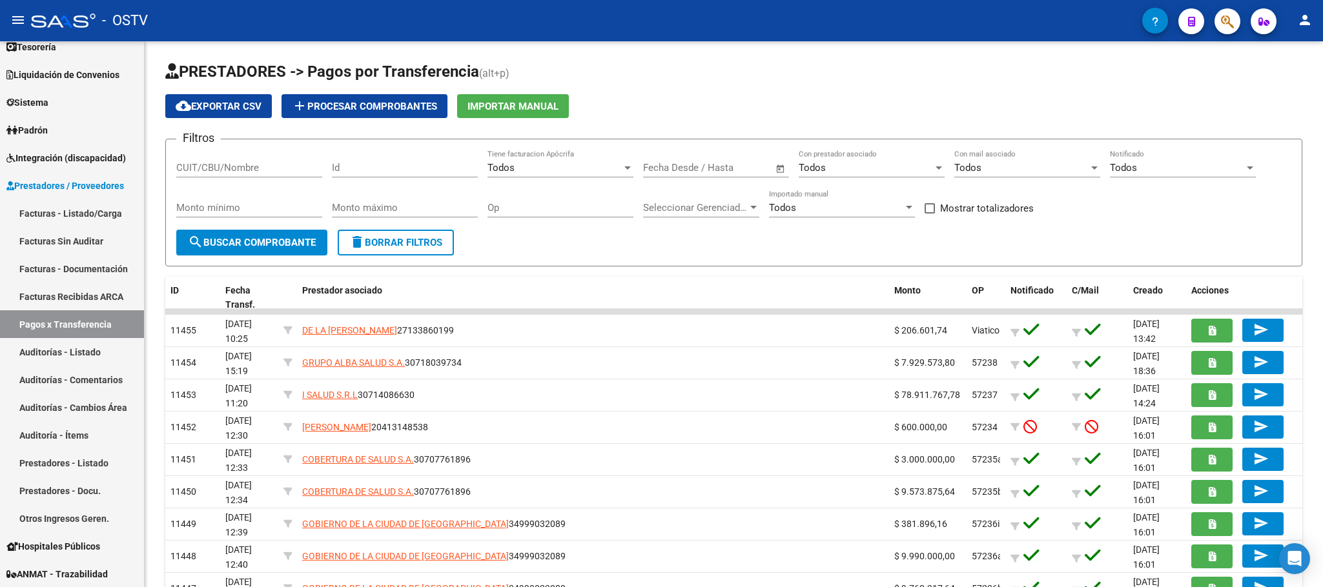
scroll to position [0, 0]
click at [201, 167] on input "CUIT/CBU/Nombre" at bounding box center [249, 169] width 146 height 12
paste input "34999032089"
type input "34999032089"
click at [247, 243] on span "search Buscar Comprobante" at bounding box center [252, 244] width 128 height 12
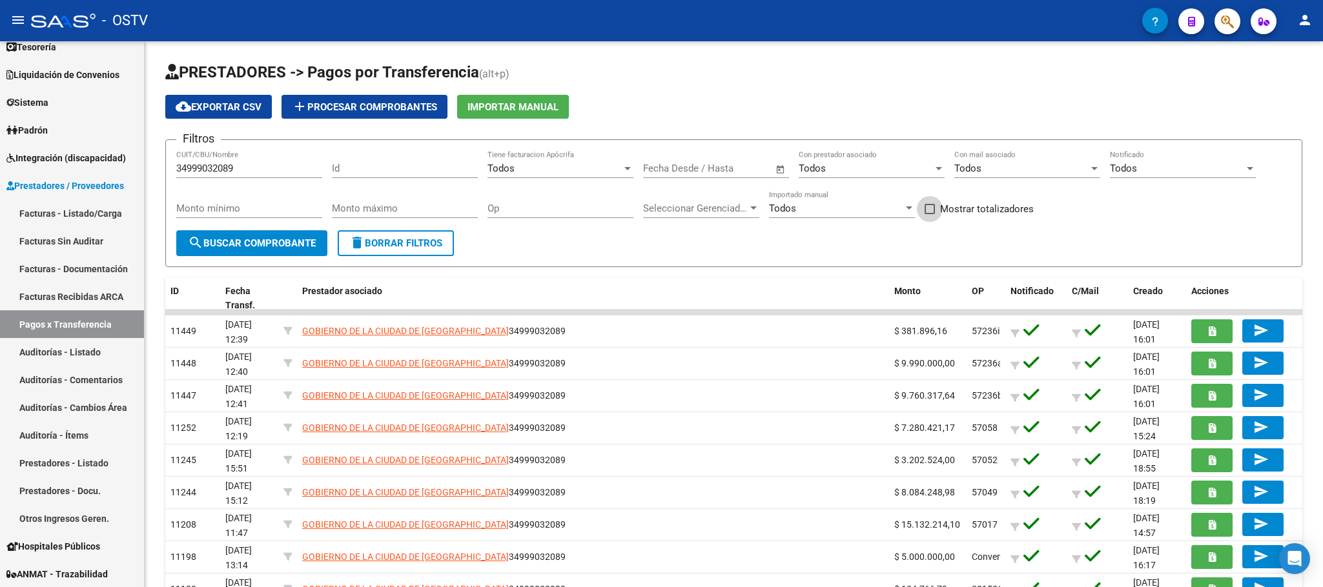
click at [930, 212] on span at bounding box center [929, 209] width 10 height 10
click at [930, 214] on input "Mostrar totalizadores" at bounding box center [929, 214] width 1 height 1
checkbox input "true"
click at [274, 239] on span "search Buscar Comprobante" at bounding box center [252, 244] width 128 height 12
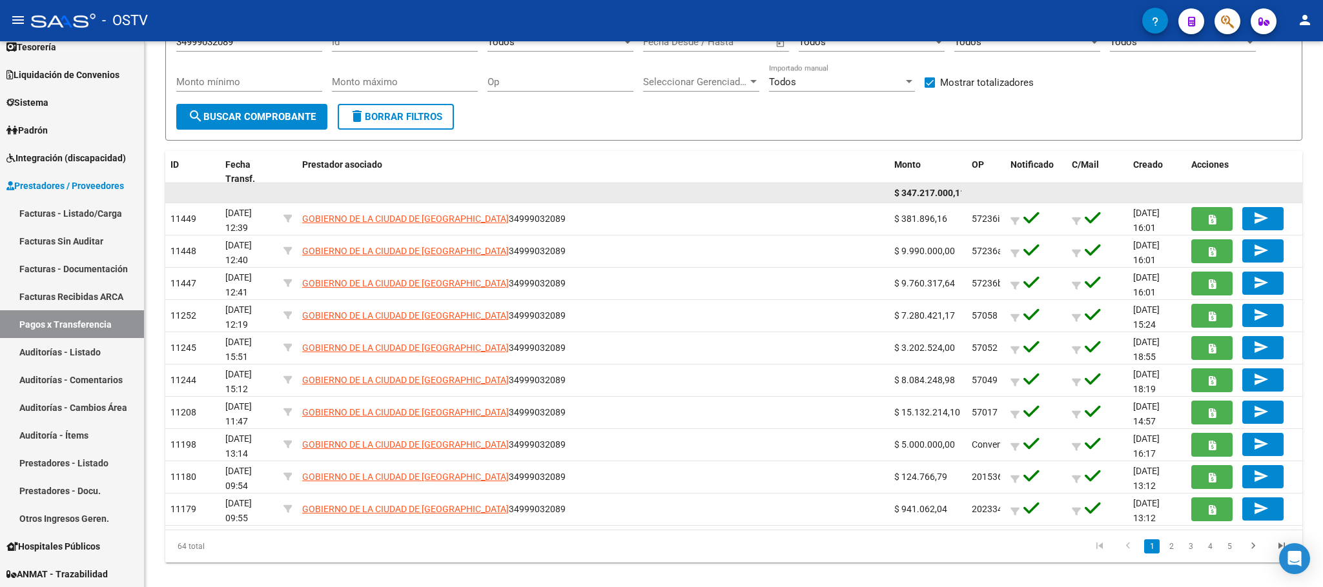
scroll to position [144, 0]
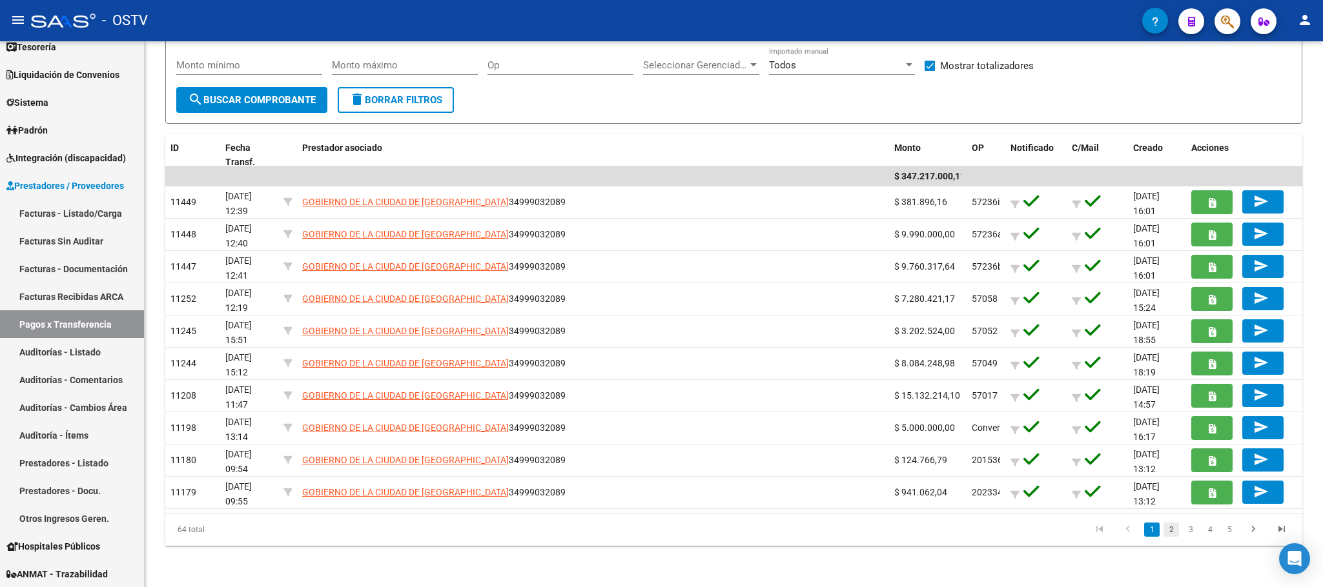
click at [1172, 527] on link "2" at bounding box center [1170, 530] width 15 height 14
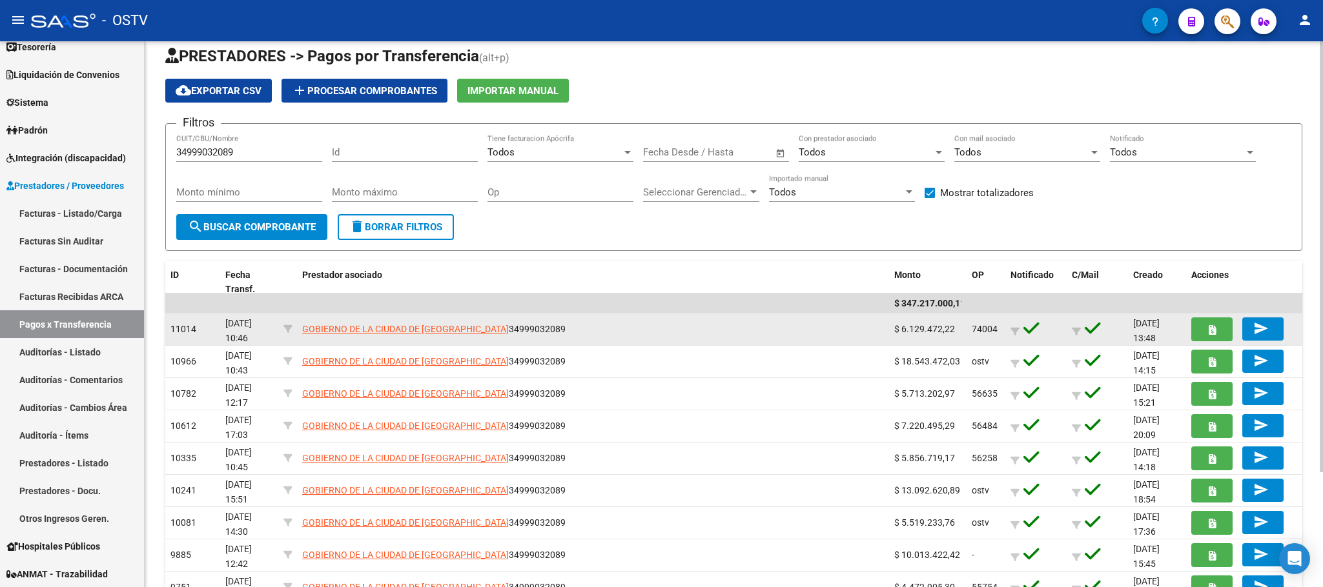
scroll to position [0, 0]
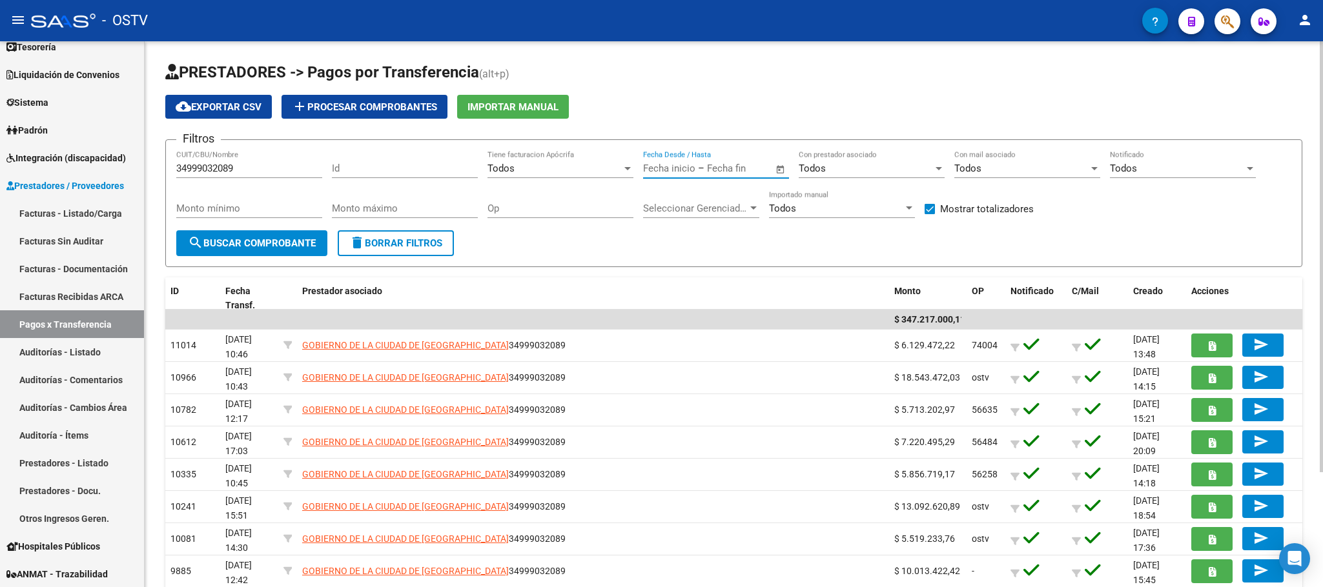
click at [670, 167] on input "text" at bounding box center [669, 169] width 52 height 12
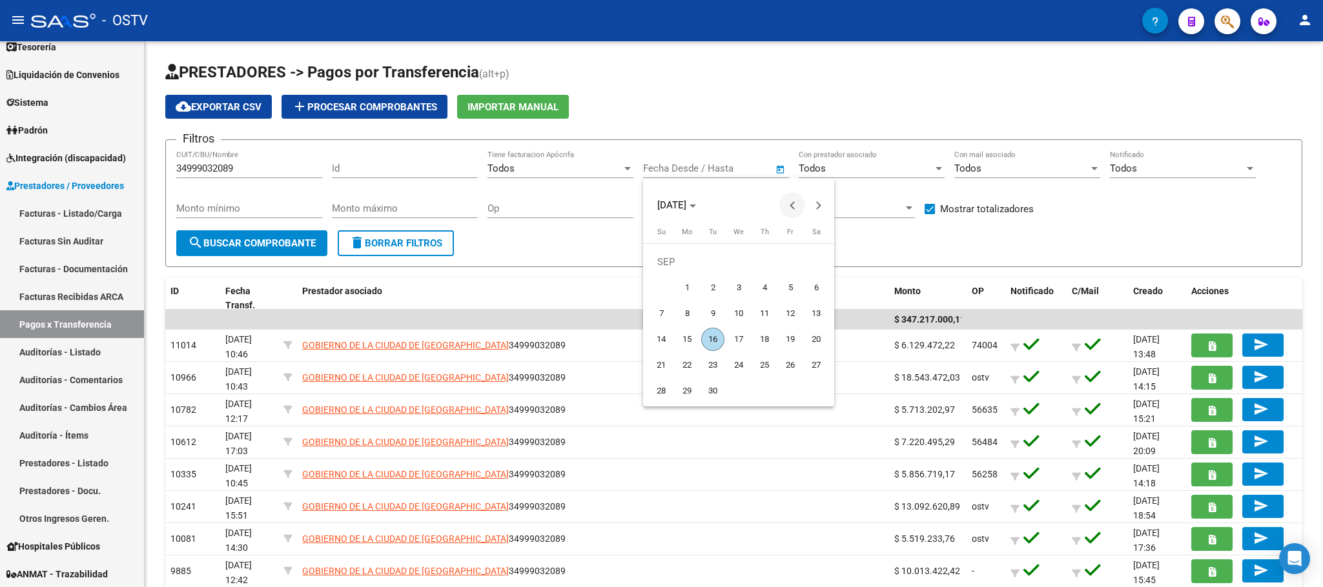
click at [789, 202] on span "Previous month" at bounding box center [792, 205] width 26 height 26
click at [787, 207] on span "Previous month" at bounding box center [792, 205] width 26 height 26
click at [715, 287] on span "1" at bounding box center [712, 287] width 23 height 23
type input "01/07/2025"
click at [815, 204] on button "Next month" at bounding box center [818, 205] width 26 height 26
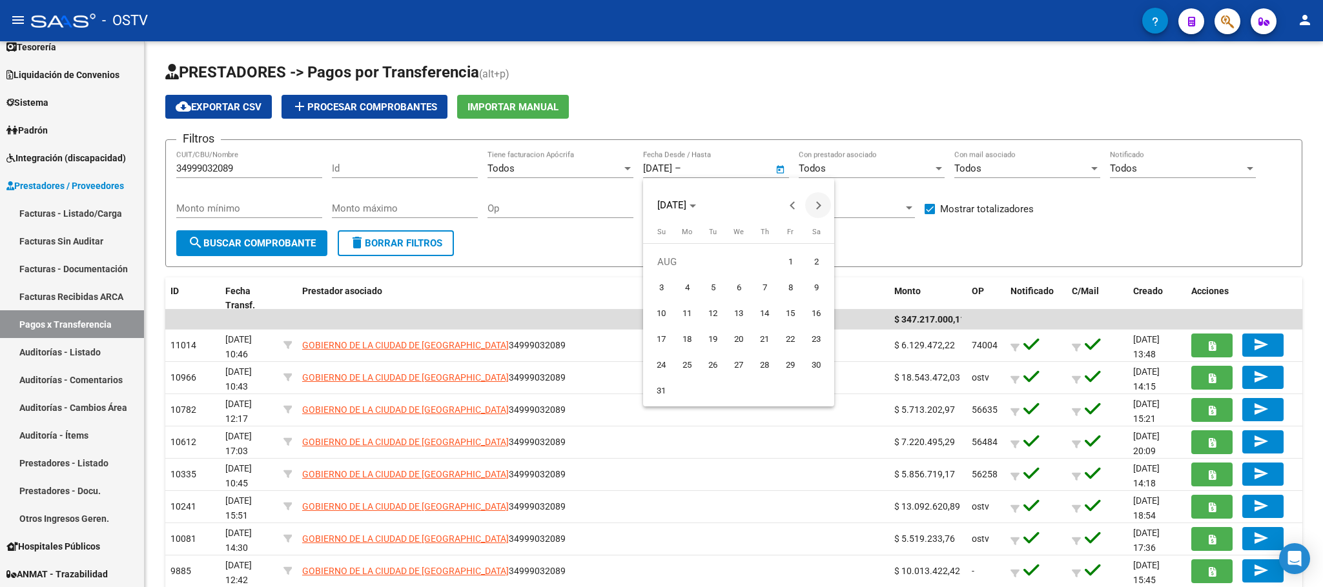
click at [815, 204] on button "Next month" at bounding box center [818, 205] width 26 height 26
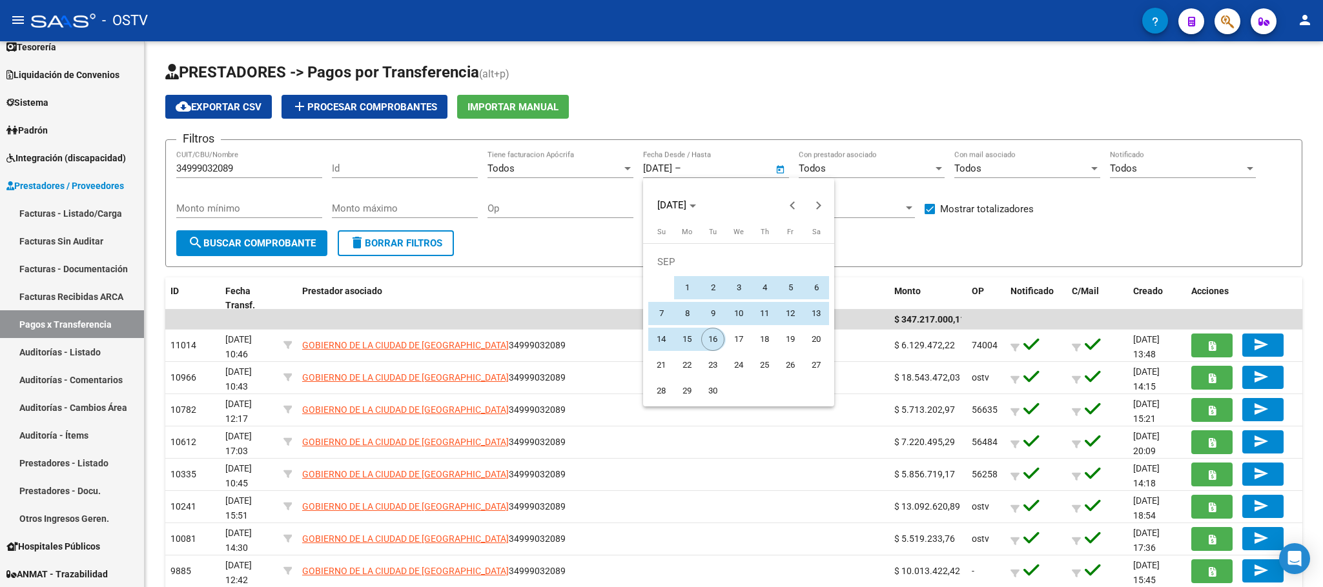
click at [706, 343] on span "16" at bounding box center [712, 339] width 23 height 23
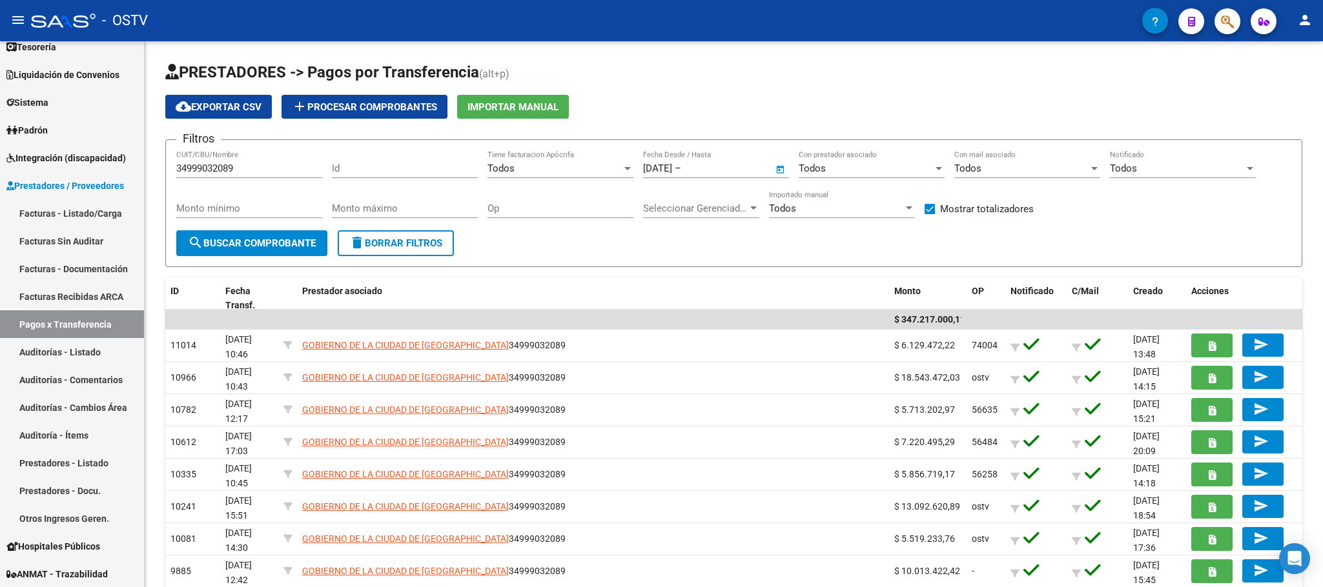
type input "[DATE]"
click at [241, 245] on span "search Buscar Comprobante" at bounding box center [252, 244] width 128 height 12
click at [219, 101] on span "cloud_download Exportar CSV" at bounding box center [219, 107] width 86 height 12
click at [777, 168] on span "Open calendar" at bounding box center [780, 169] width 31 height 31
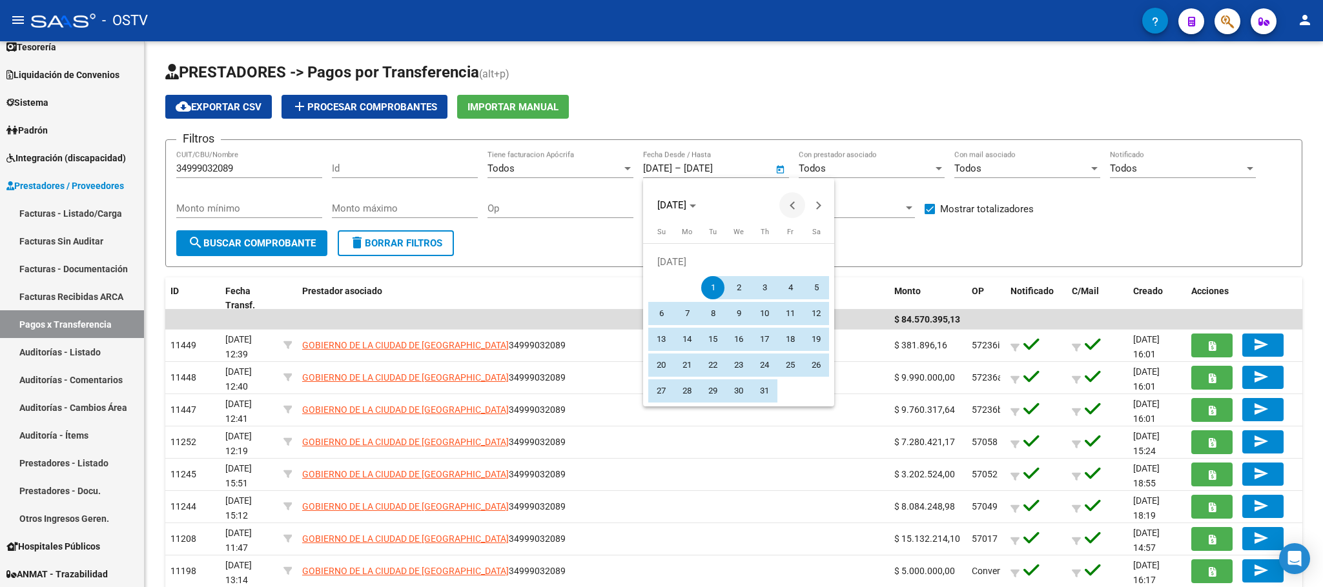
click at [791, 203] on button "Previous month" at bounding box center [792, 205] width 26 height 26
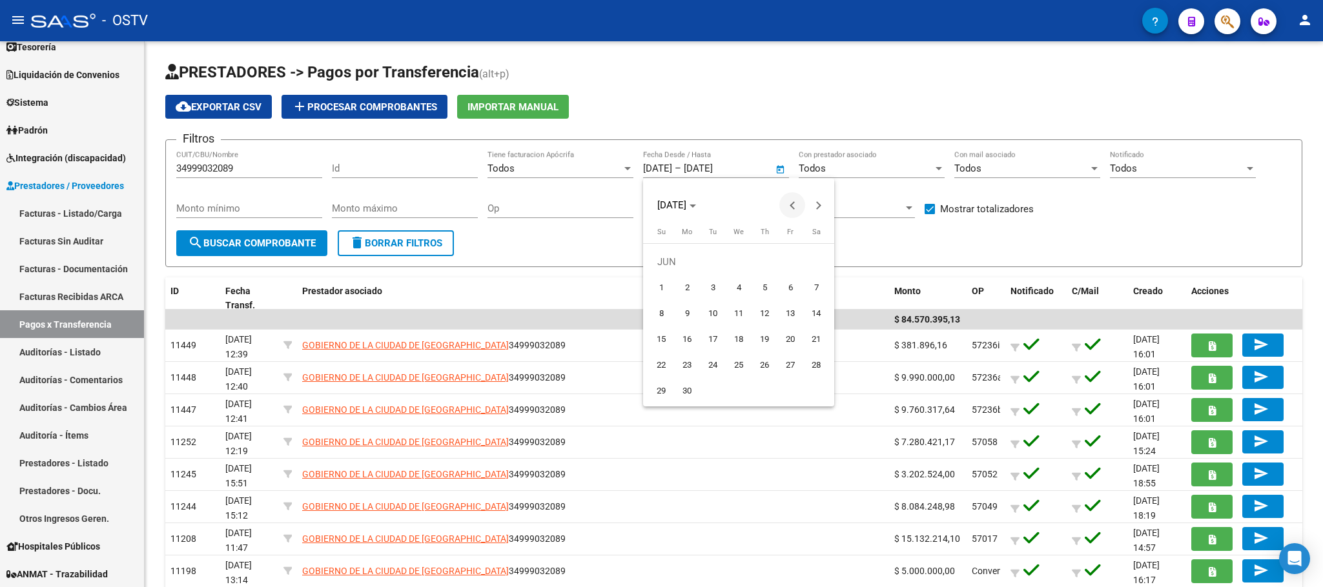
click at [791, 203] on button "Previous month" at bounding box center [792, 205] width 26 height 26
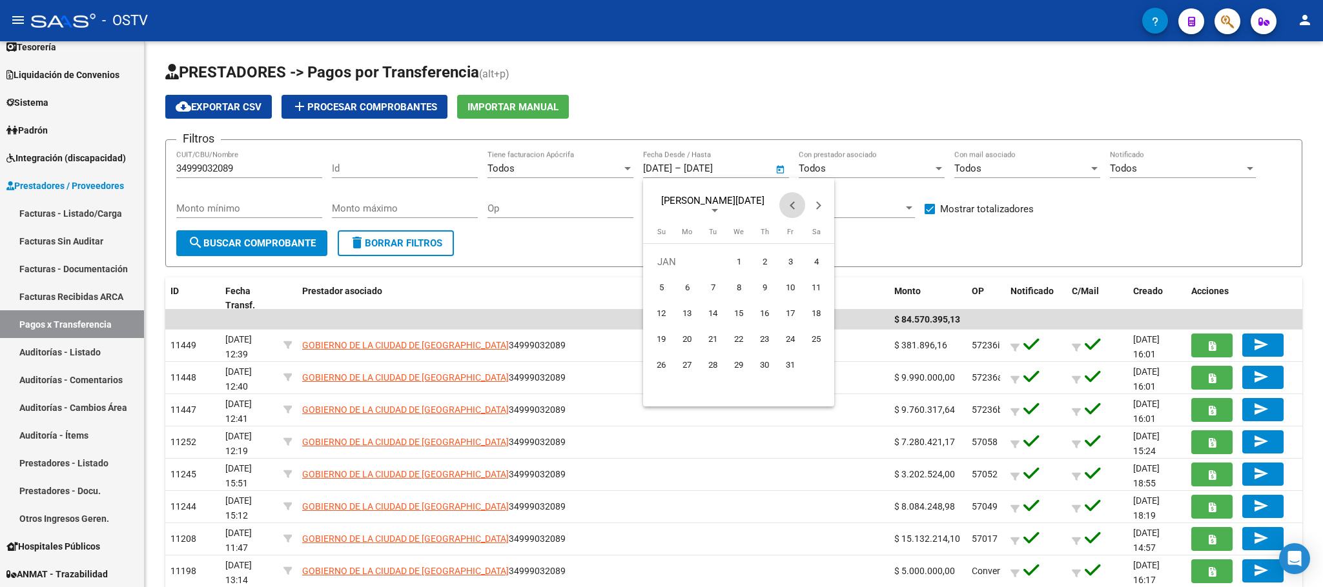
click at [791, 203] on button "Previous month" at bounding box center [792, 205] width 26 height 26
click at [816, 199] on span "Next month" at bounding box center [818, 205] width 26 height 26
click at [735, 256] on span "1" at bounding box center [738, 261] width 23 height 23
type input "01/01/2025"
click at [826, 202] on span "Next month" at bounding box center [818, 205] width 26 height 26
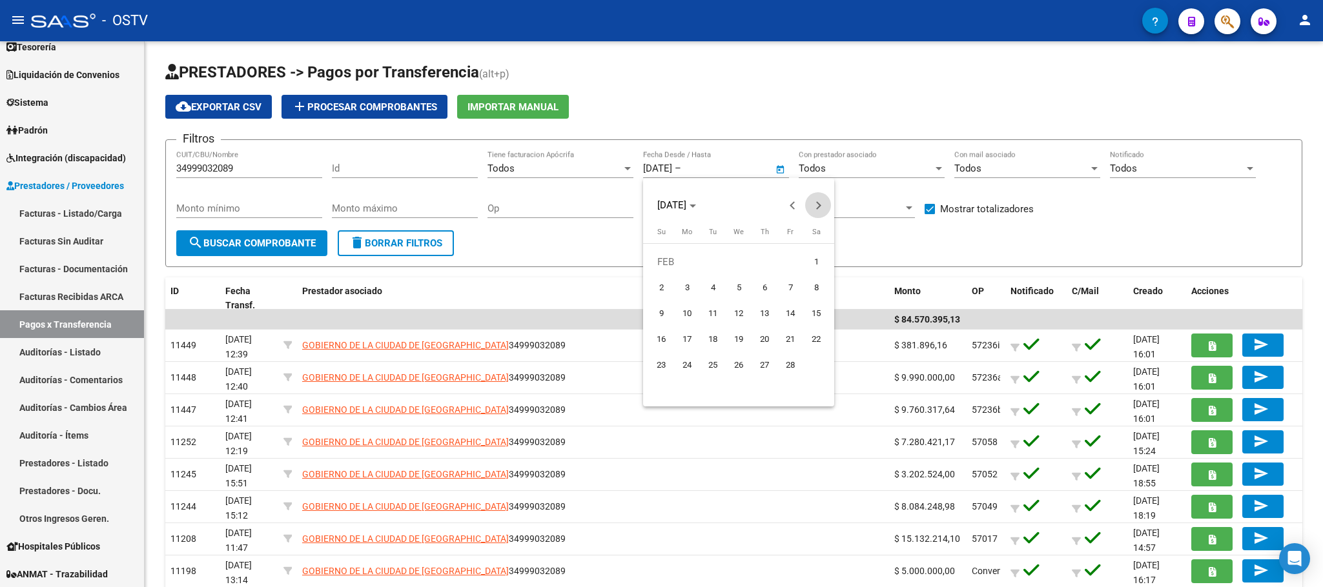
click at [826, 202] on span "Next month" at bounding box center [818, 205] width 26 height 26
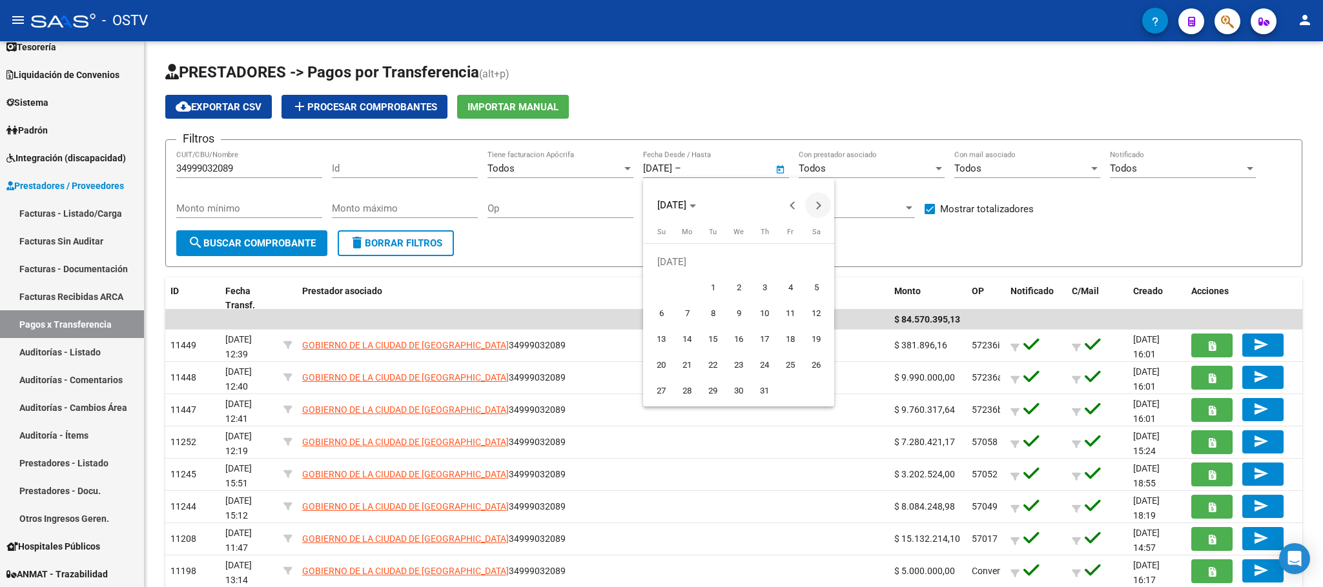
click at [826, 202] on span "Next month" at bounding box center [818, 205] width 26 height 26
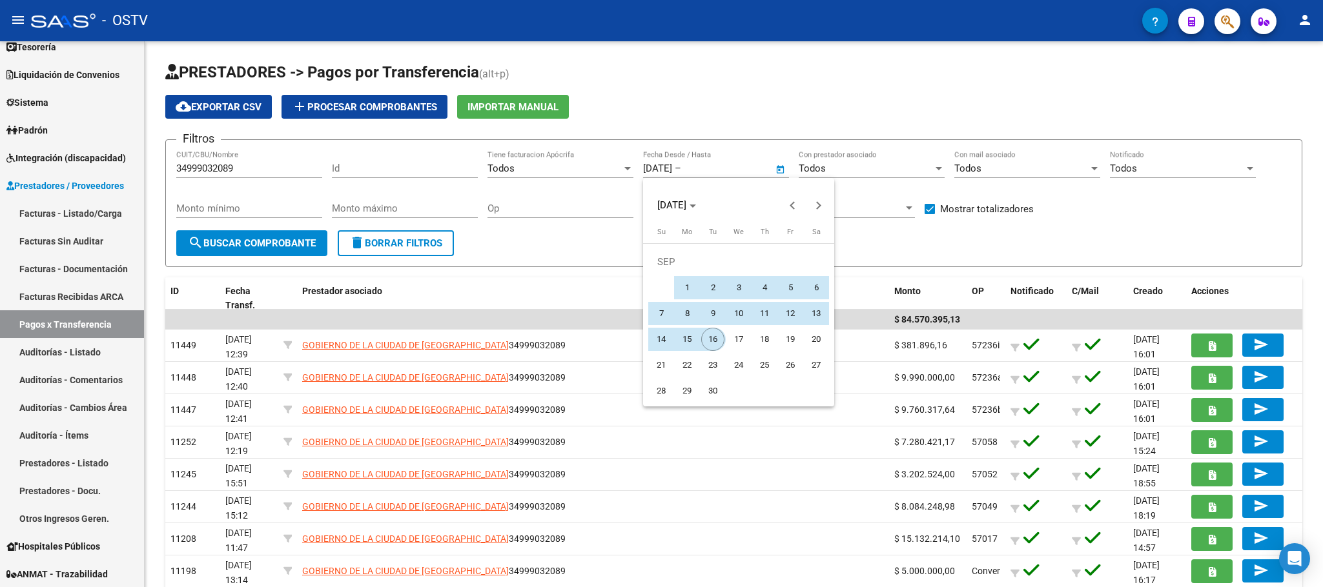
click at [713, 342] on span "16" at bounding box center [712, 339] width 23 height 23
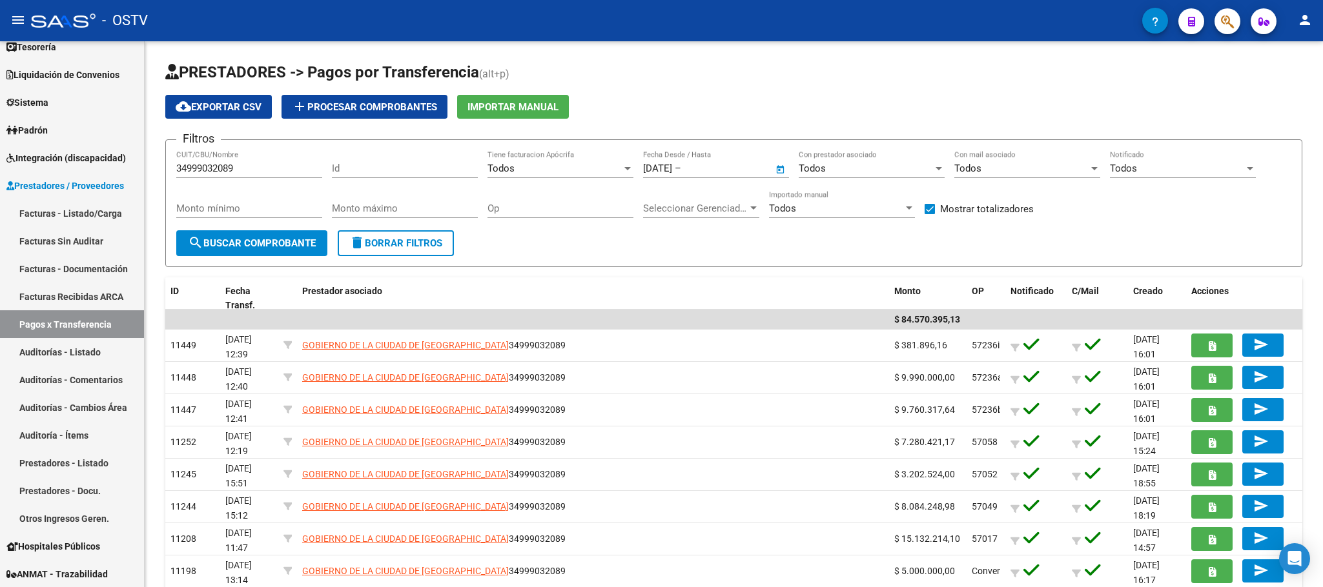
type input "[DATE]"
click at [233, 239] on span "search Buscar Comprobante" at bounding box center [252, 244] width 128 height 12
